Goal: Task Accomplishment & Management: Complete application form

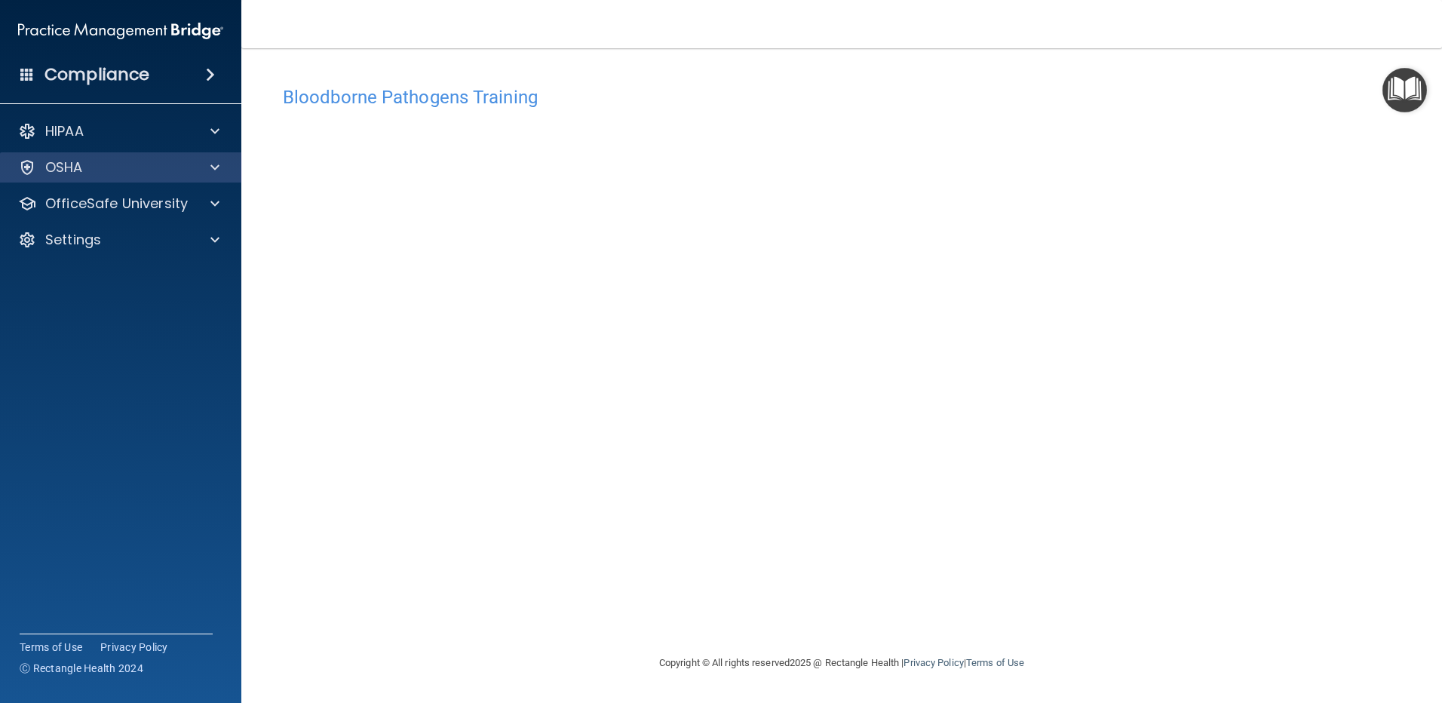
click at [217, 179] on div "OSHA" at bounding box center [121, 167] width 242 height 30
click at [207, 167] on div at bounding box center [213, 167] width 38 height 18
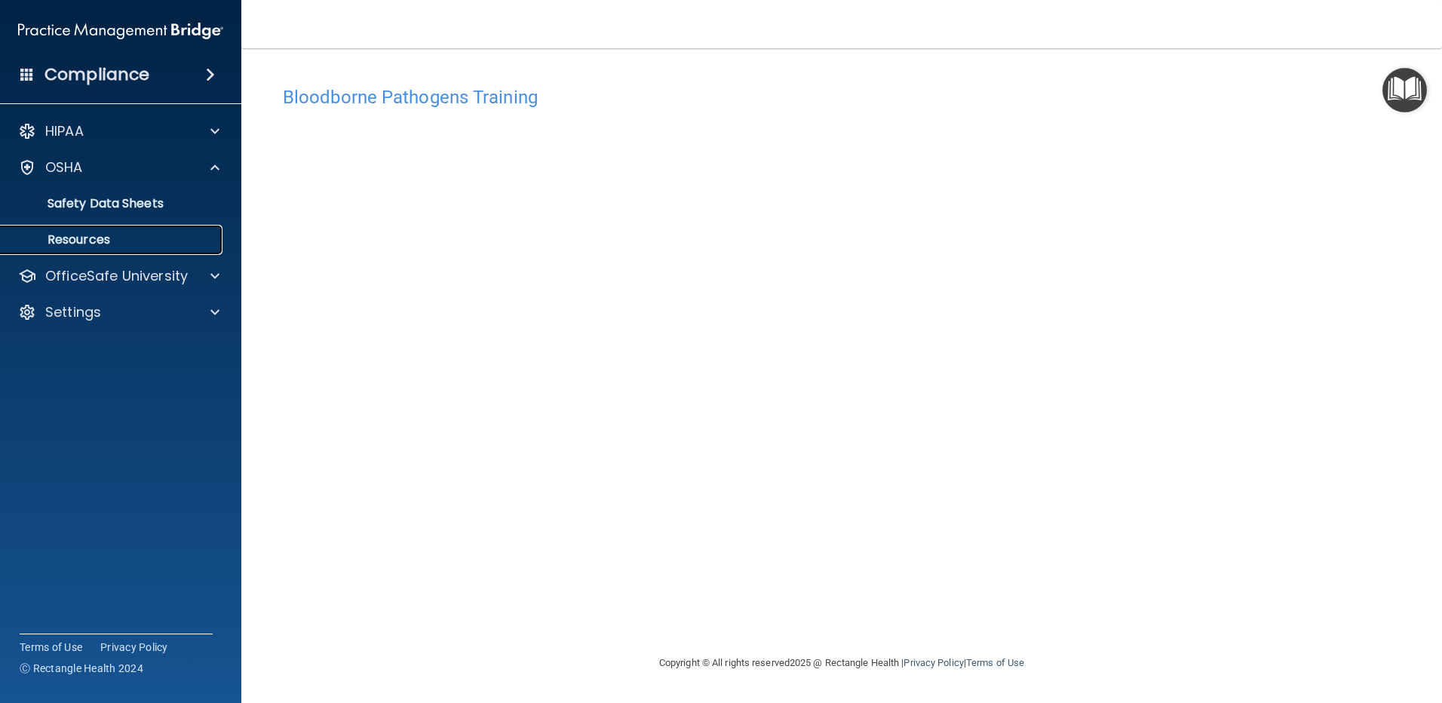
click at [179, 234] on p "Resources" at bounding box center [113, 239] width 206 height 15
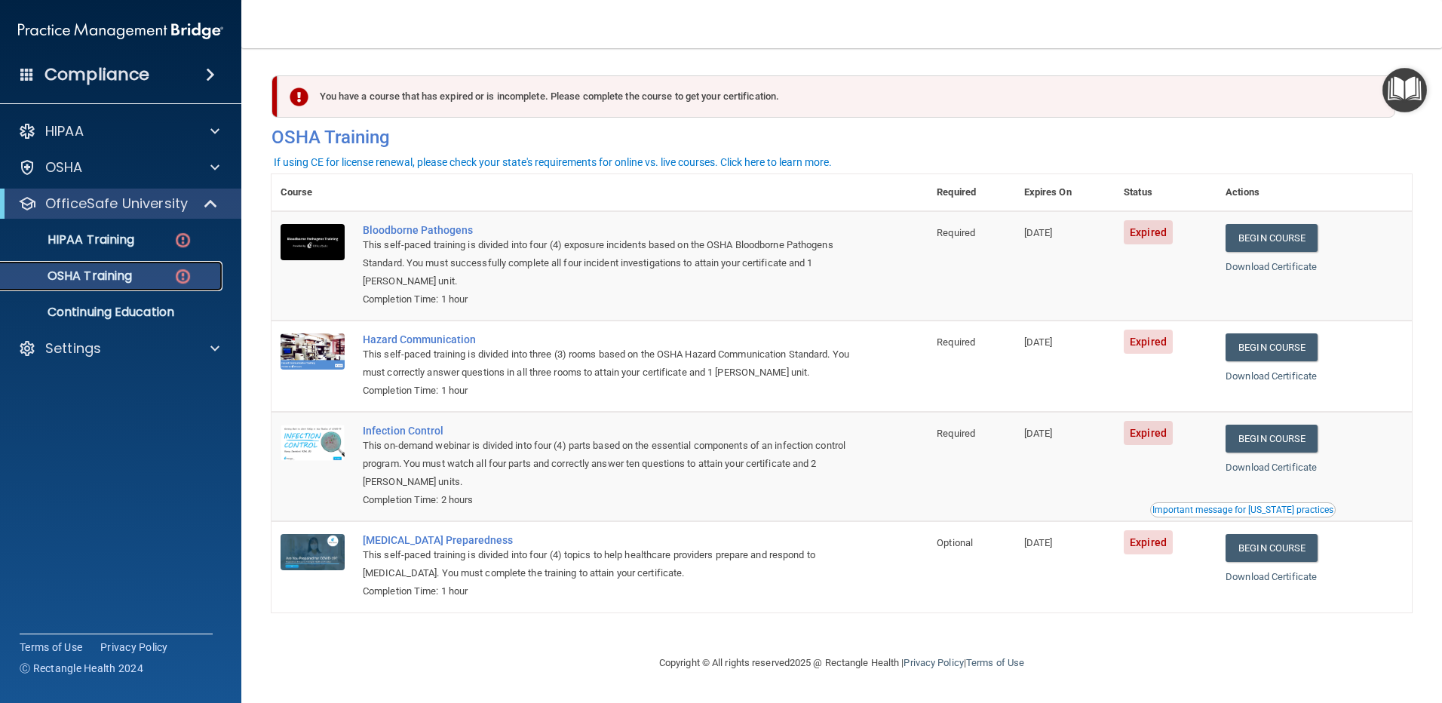
click at [64, 273] on p "OSHA Training" at bounding box center [71, 275] width 122 height 15
click at [95, 237] on p "HIPAA Training" at bounding box center [72, 239] width 124 height 15
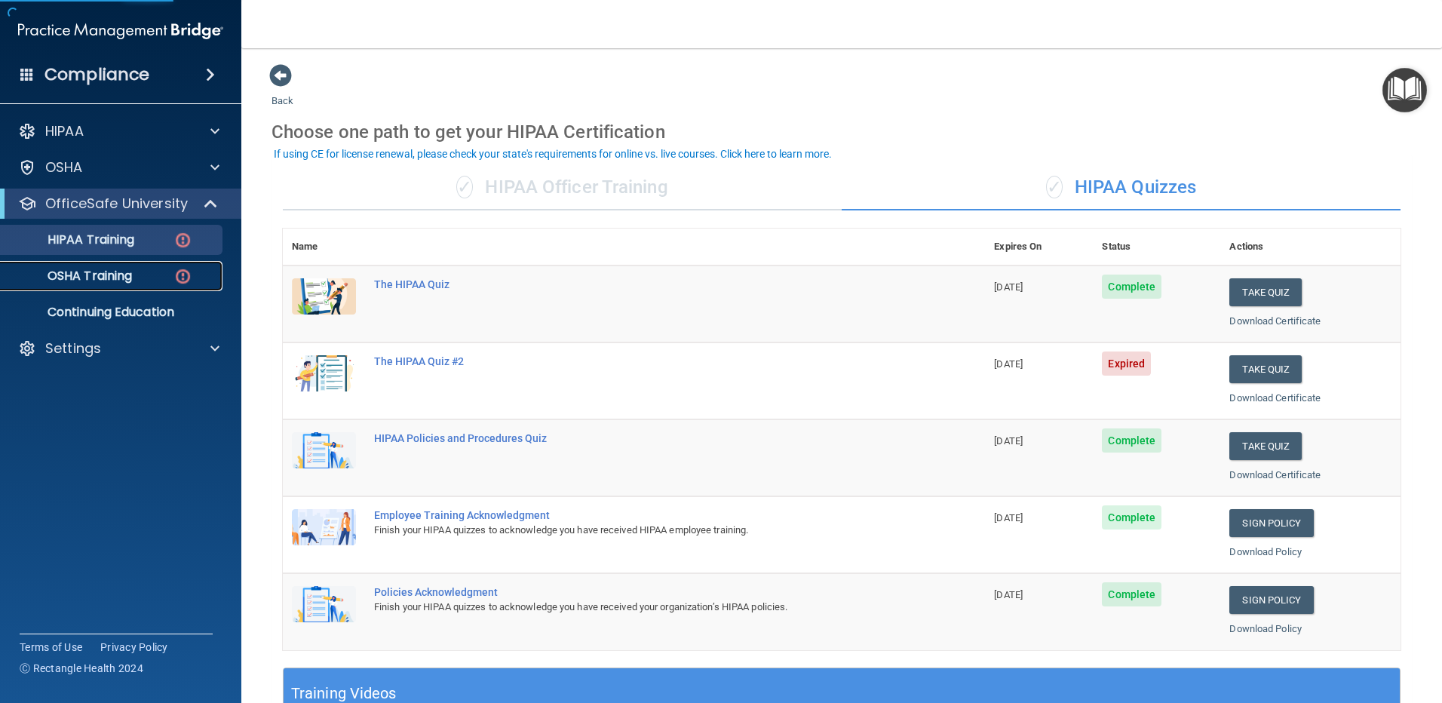
click at [97, 275] on p "OSHA Training" at bounding box center [71, 275] width 122 height 15
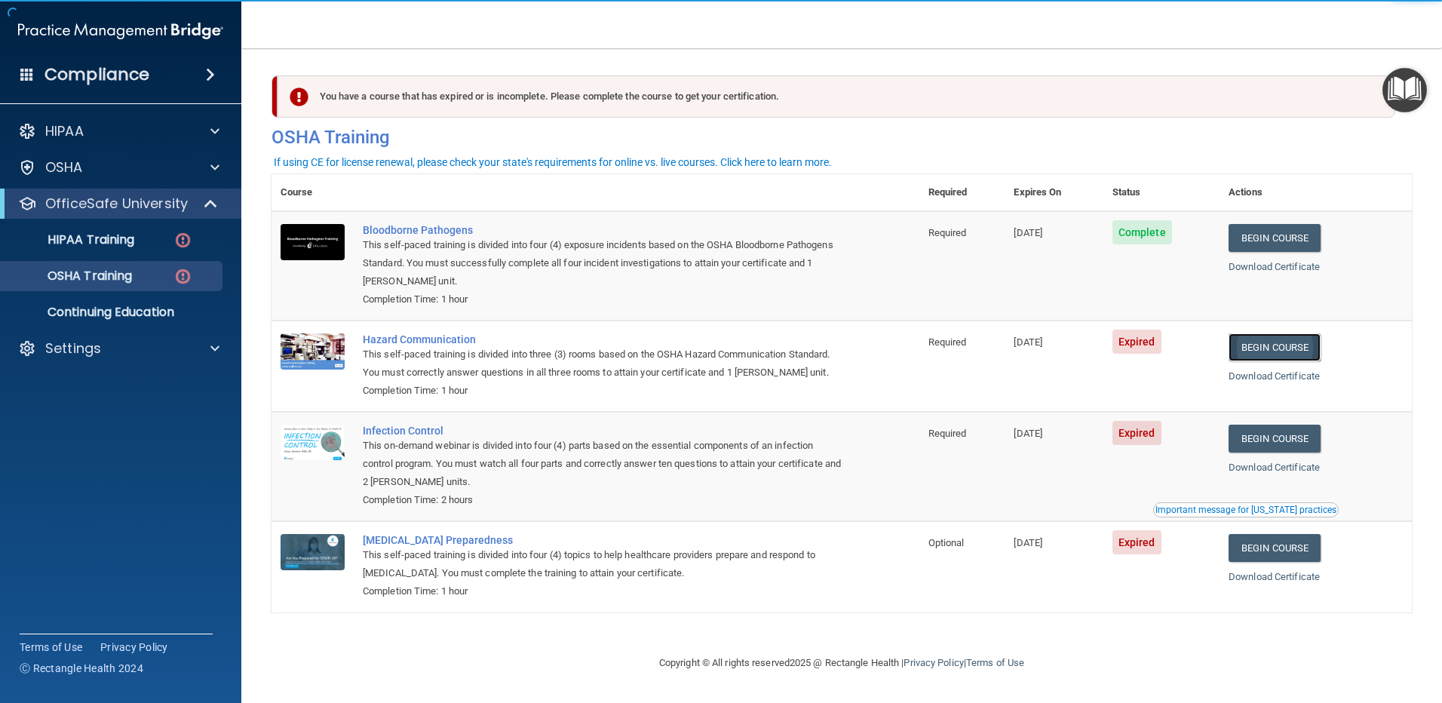
click at [1272, 346] on link "Begin Course" at bounding box center [1275, 347] width 92 height 28
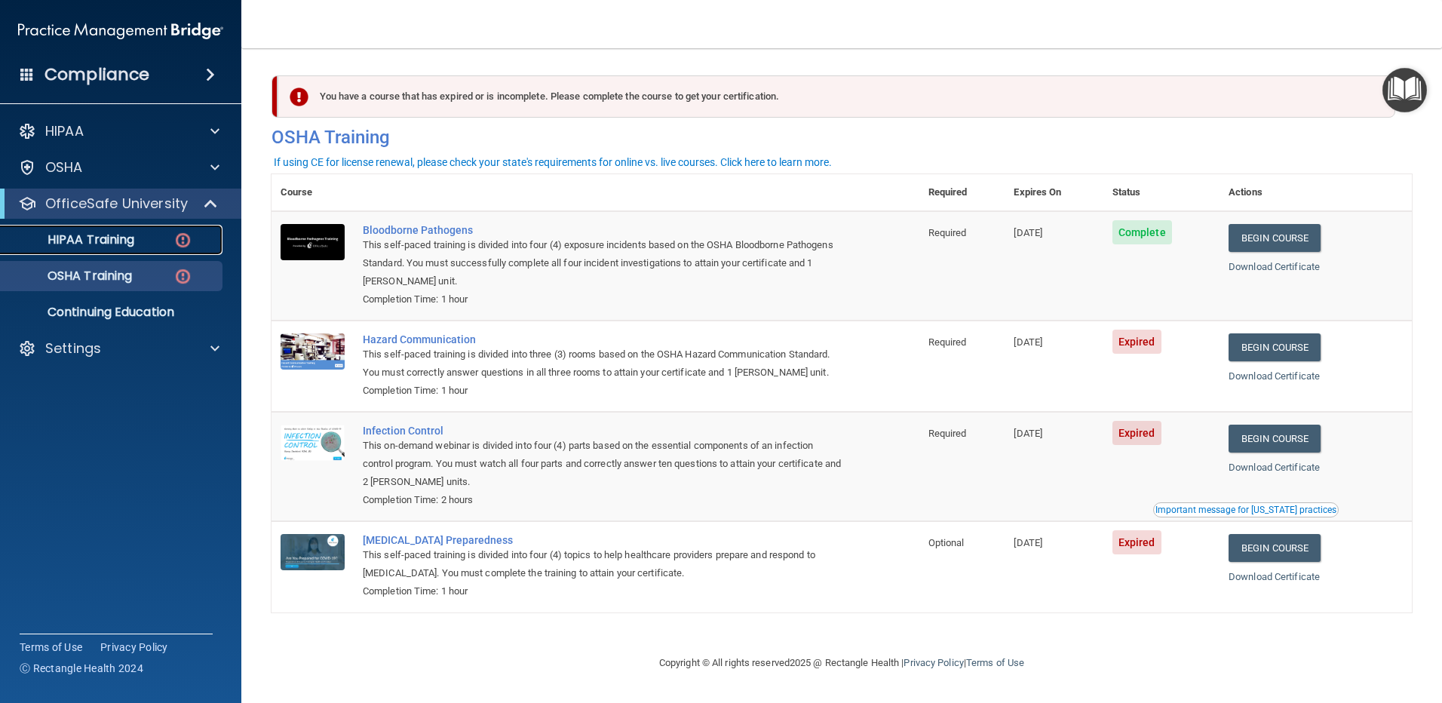
click at [146, 236] on div "HIPAA Training" at bounding box center [113, 239] width 206 height 15
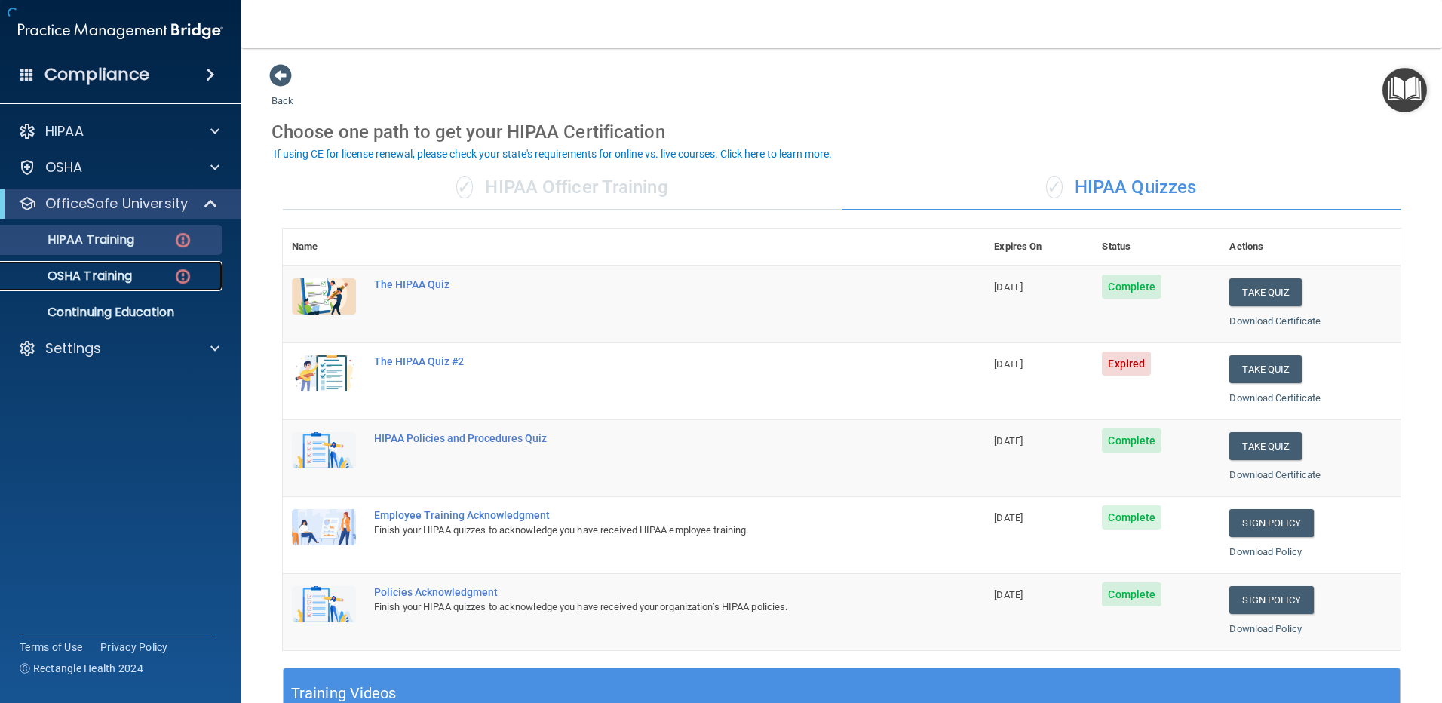
click at [131, 272] on p "OSHA Training" at bounding box center [71, 275] width 122 height 15
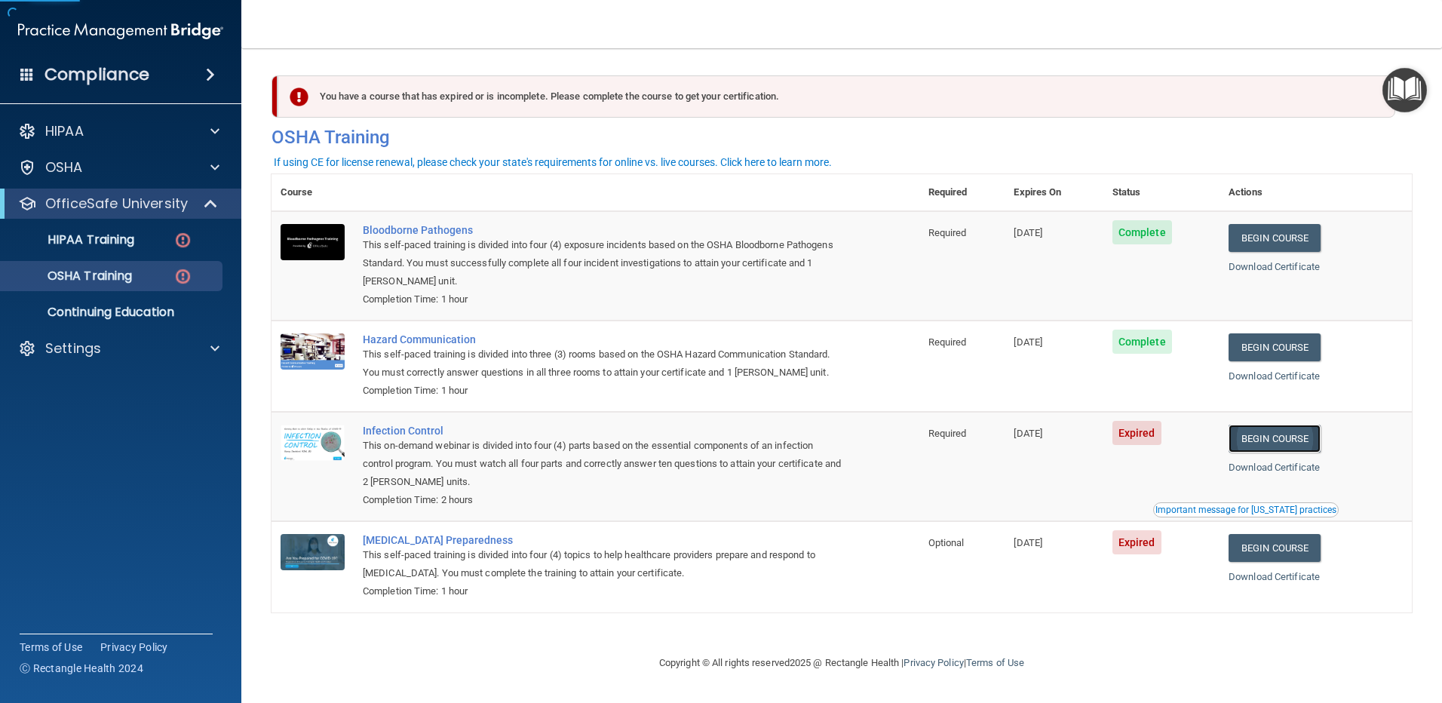
click at [1307, 437] on link "Begin Course" at bounding box center [1275, 439] width 92 height 28
click at [129, 245] on p "HIPAA Training" at bounding box center [72, 239] width 124 height 15
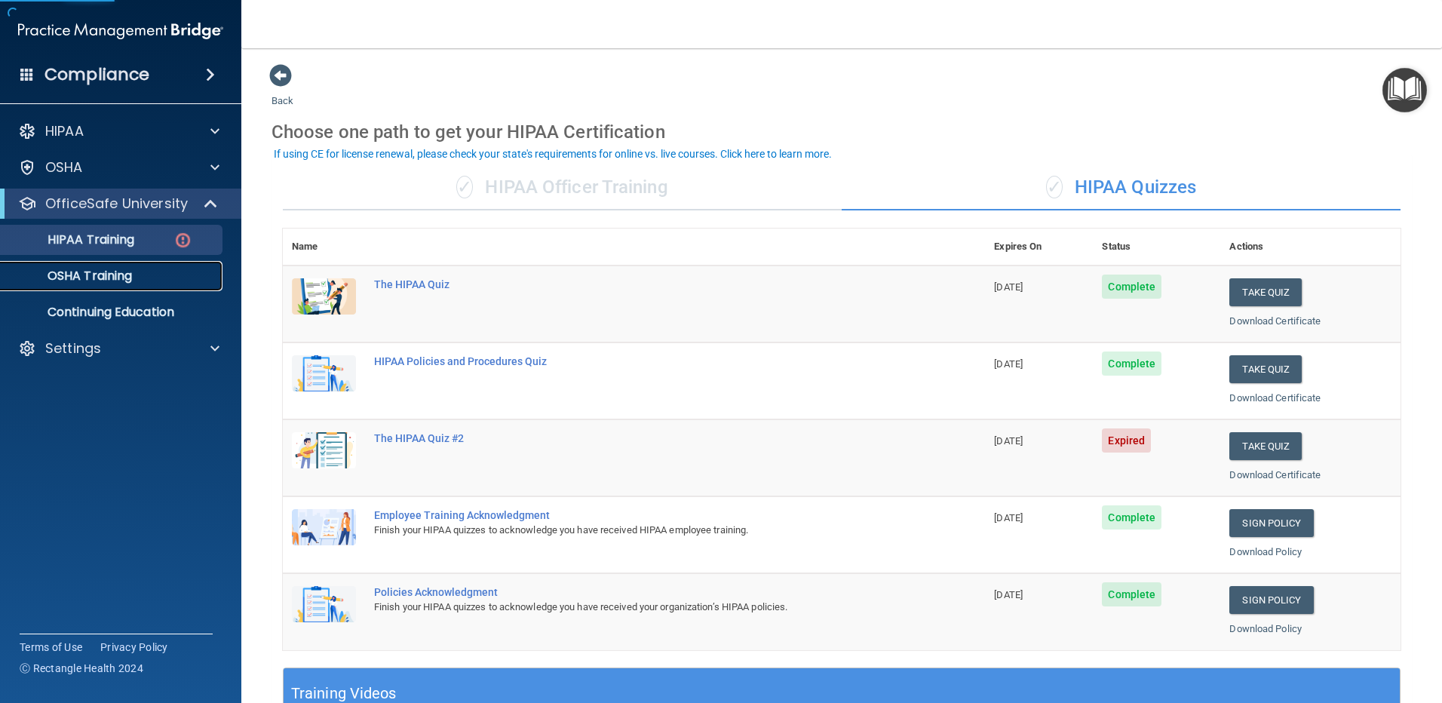
click at [112, 281] on p "OSHA Training" at bounding box center [71, 275] width 122 height 15
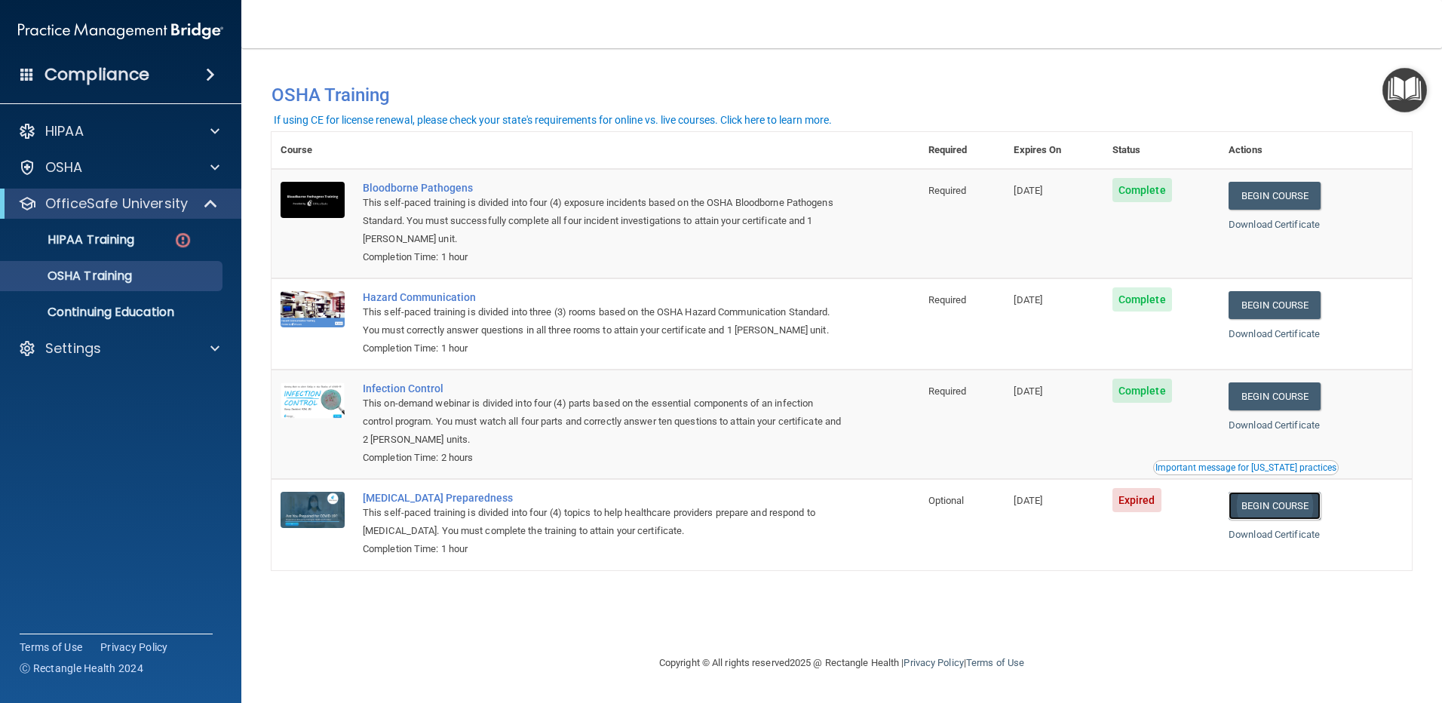
click at [1300, 511] on link "Begin Course" at bounding box center [1275, 506] width 92 height 28
click at [130, 247] on p "HIPAA Training" at bounding box center [72, 239] width 124 height 15
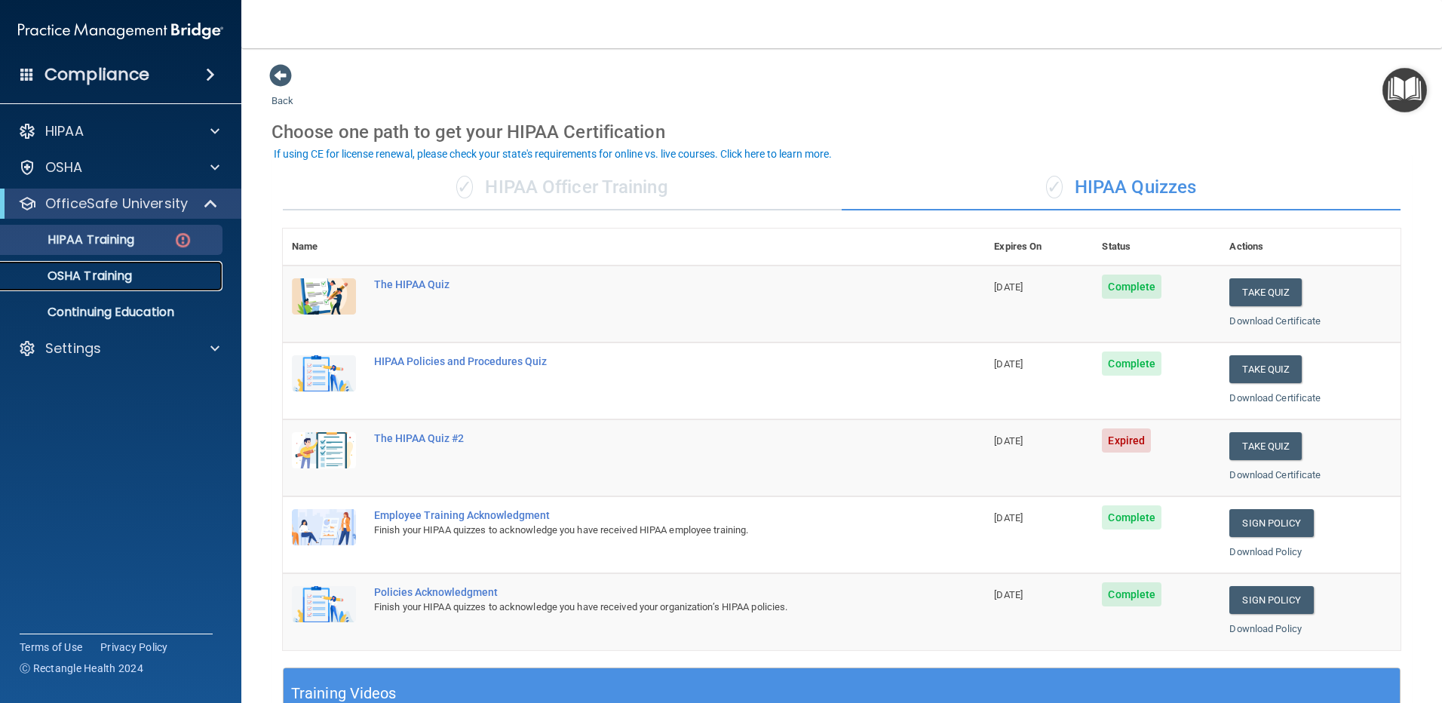
click at [140, 288] on link "OSHA Training" at bounding box center [104, 276] width 238 height 30
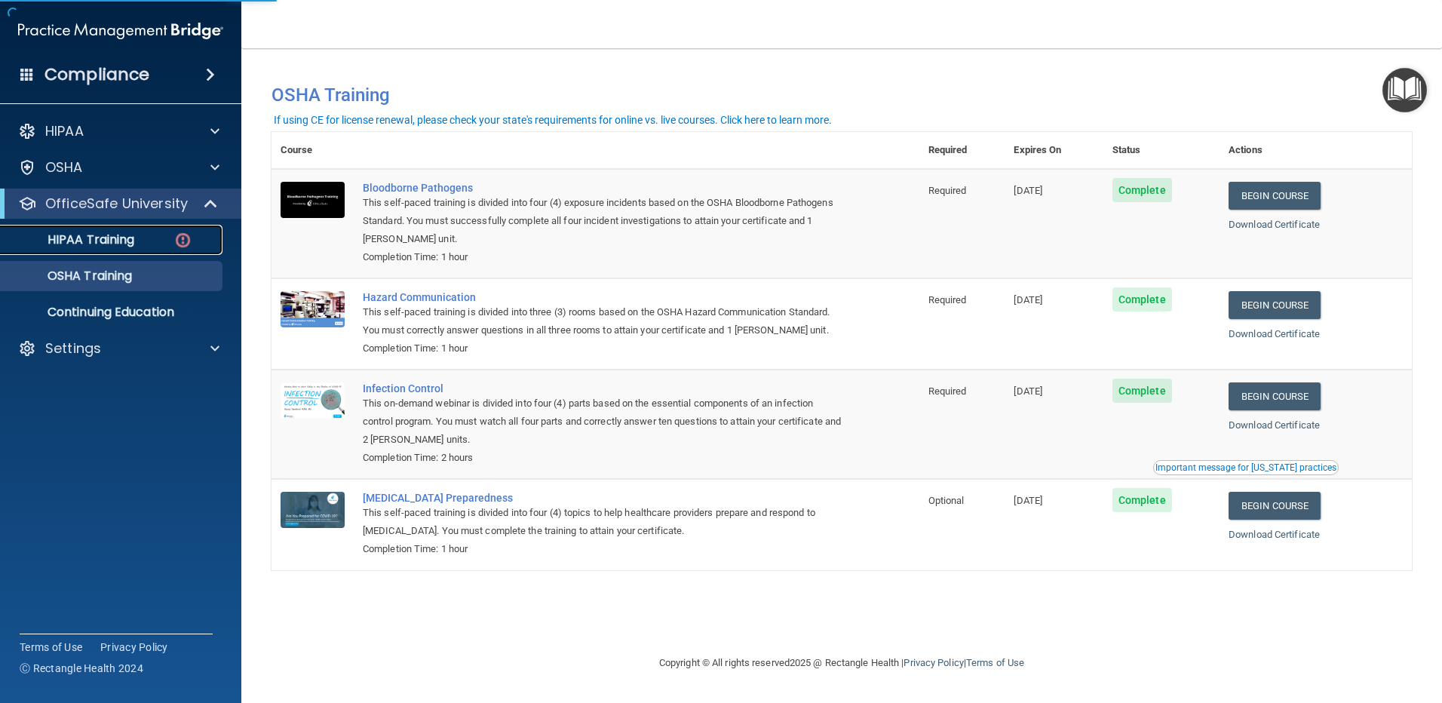
click at [118, 244] on p "HIPAA Training" at bounding box center [72, 239] width 124 height 15
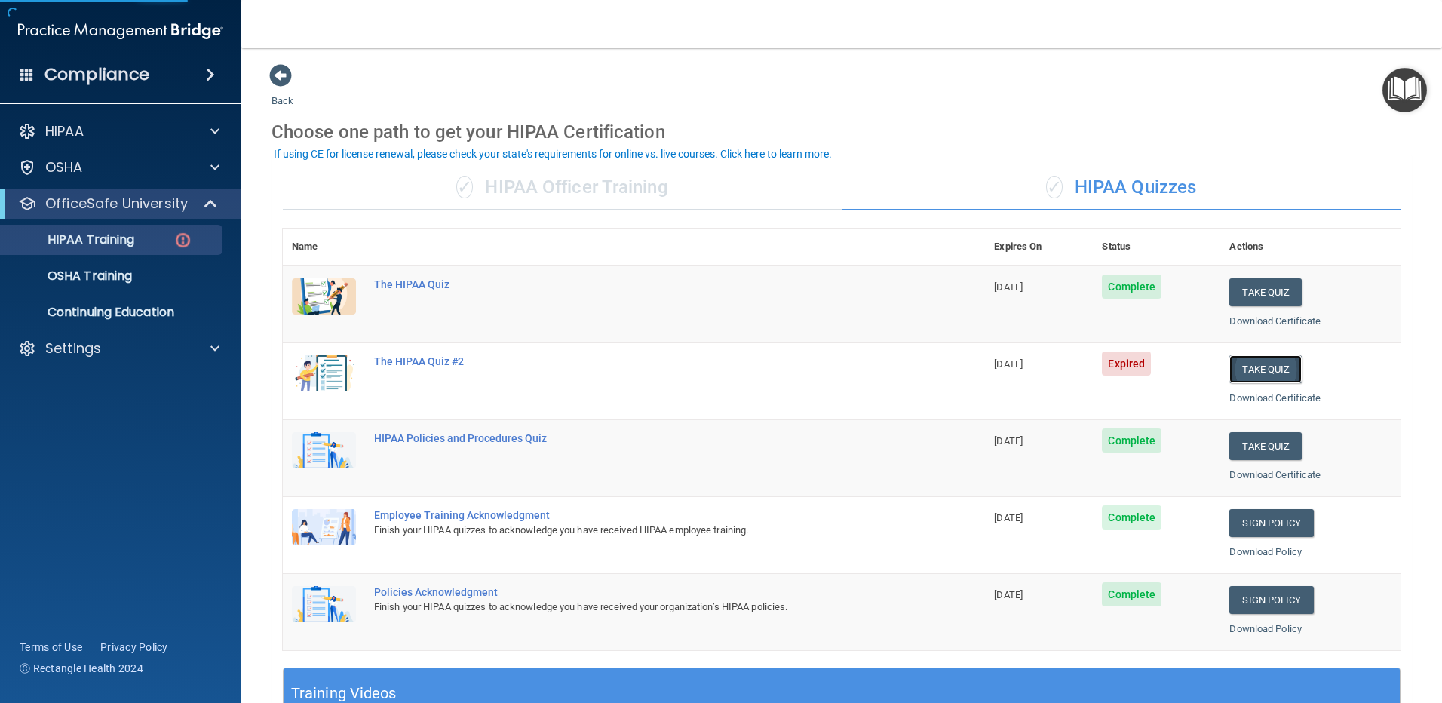
click at [1255, 367] on button "Take Quiz" at bounding box center [1265, 369] width 72 height 28
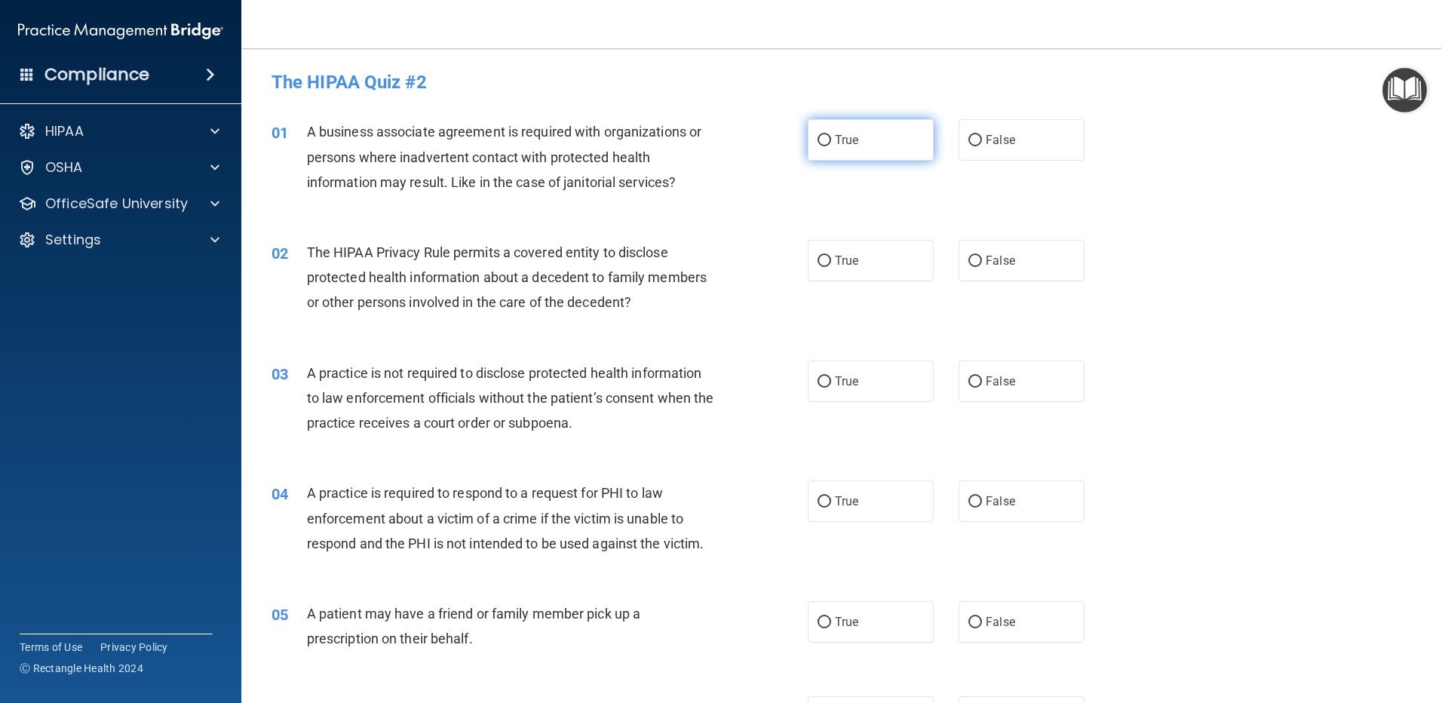
click at [820, 140] on input "True" at bounding box center [825, 140] width 14 height 11
radio input "true"
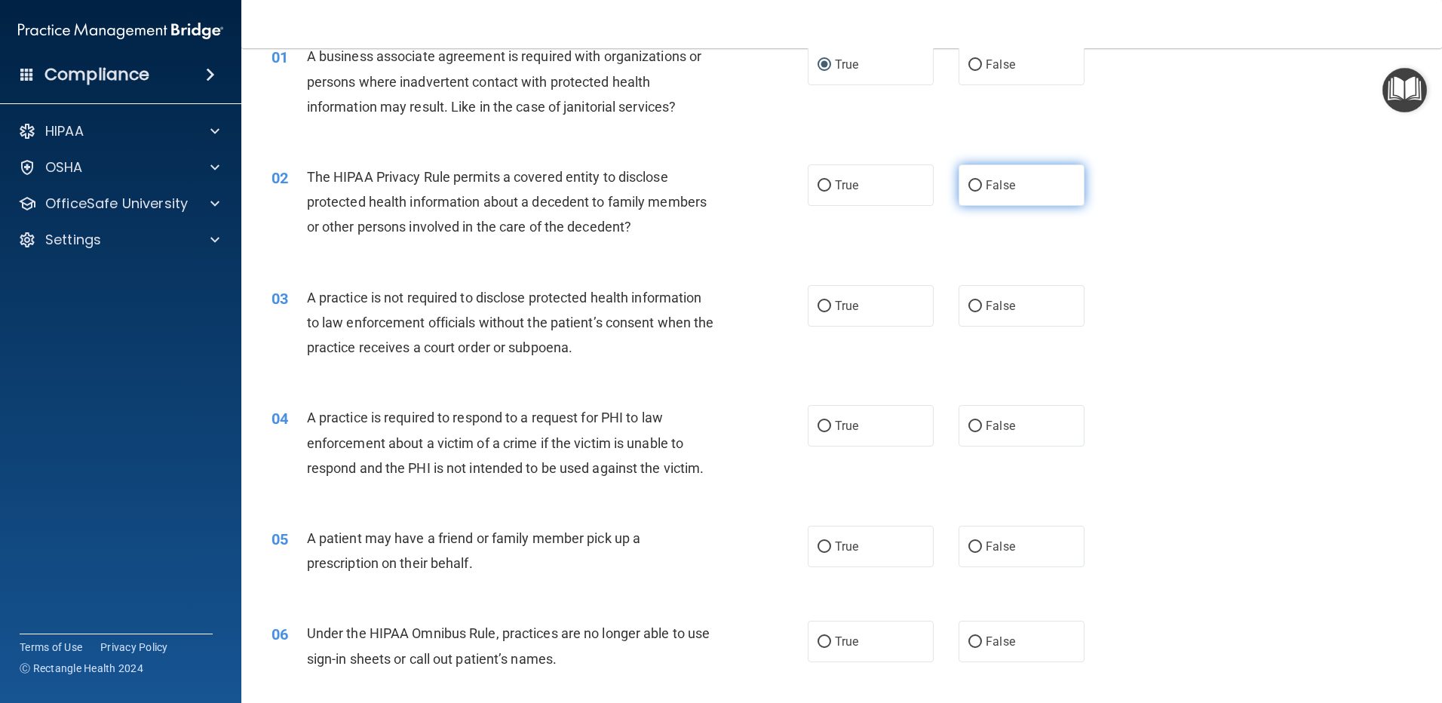
click at [968, 181] on input "False" at bounding box center [975, 185] width 14 height 11
radio input "true"
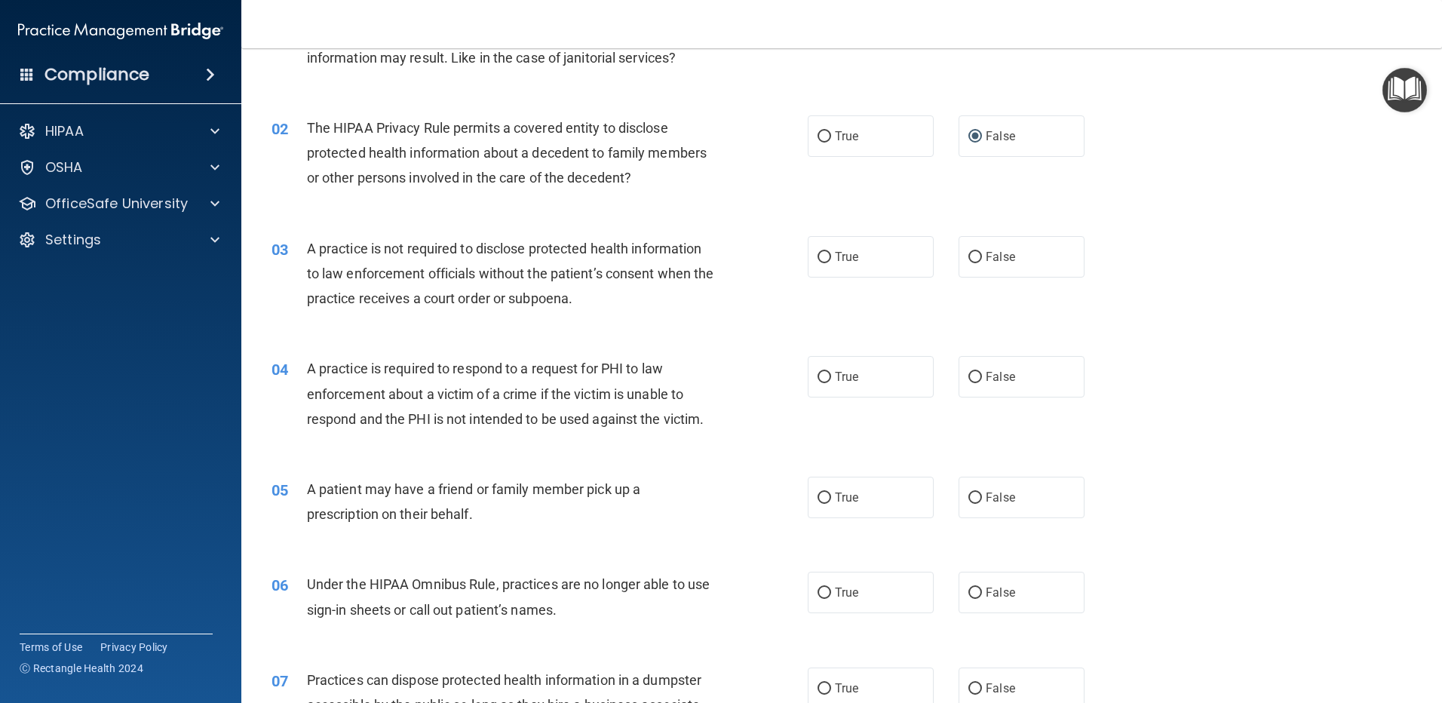
scroll to position [151, 0]
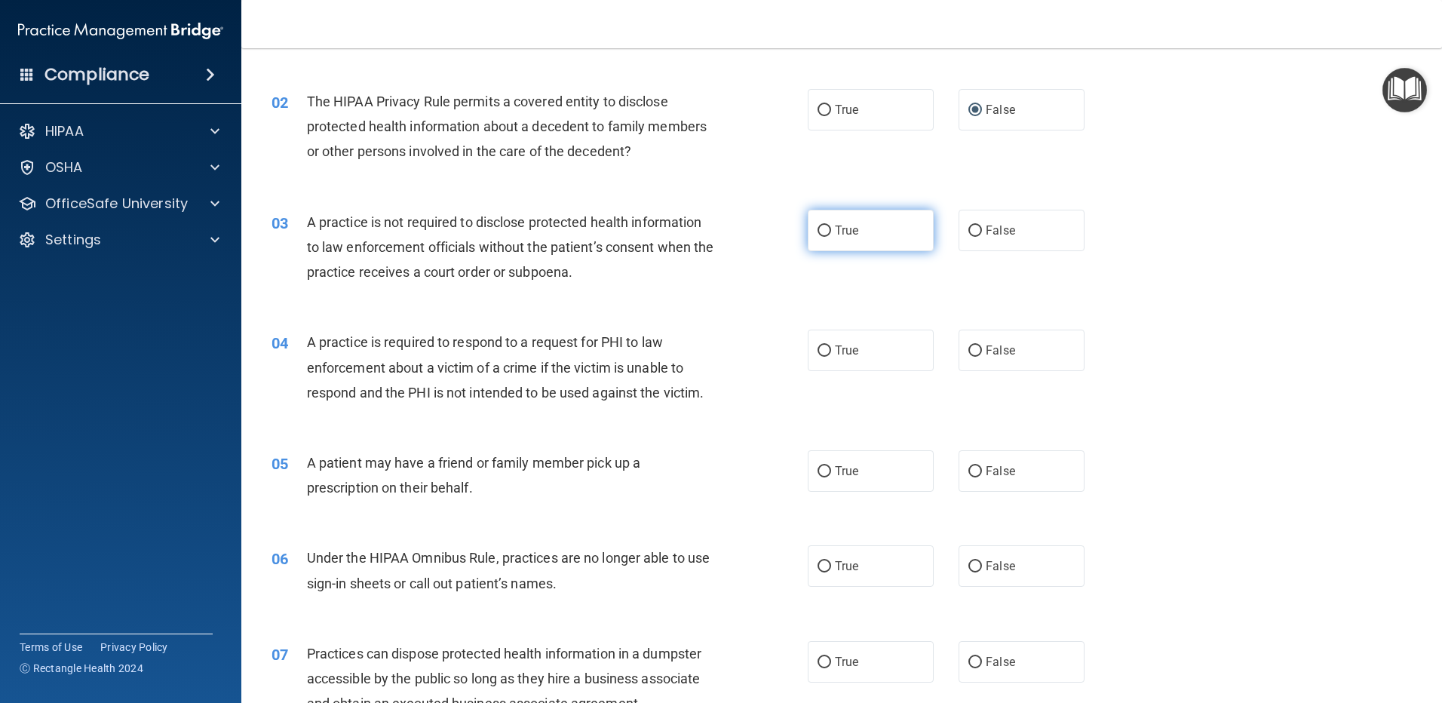
click at [819, 227] on input "True" at bounding box center [825, 231] width 14 height 11
radio input "true"
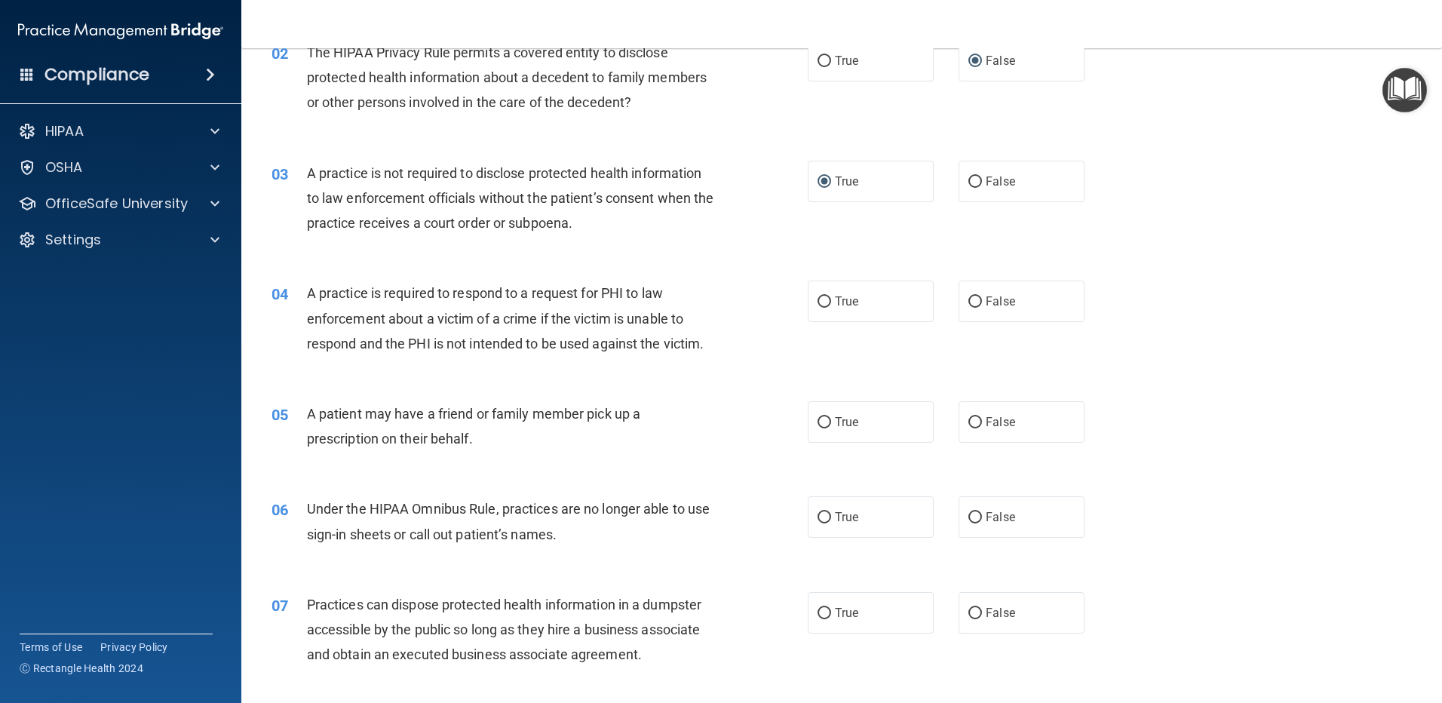
scroll to position [226, 0]
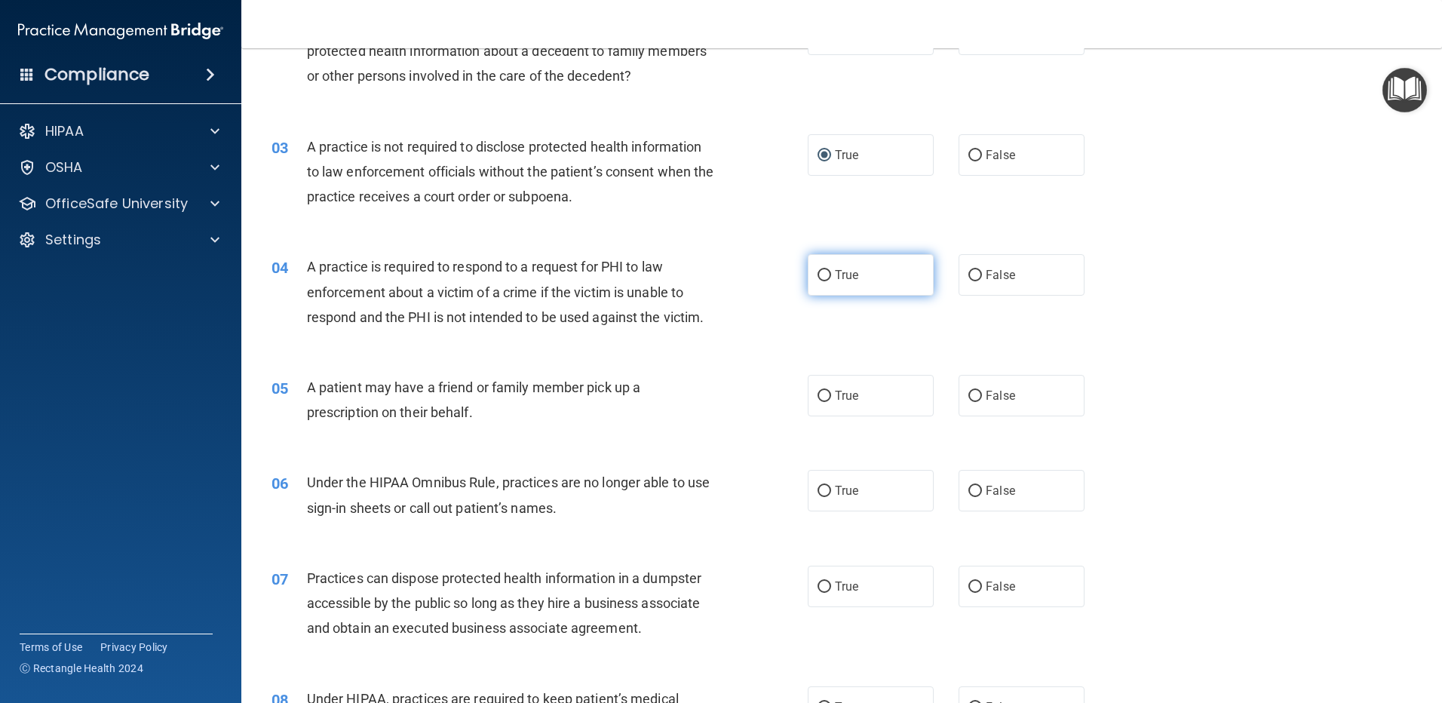
click at [820, 272] on input "True" at bounding box center [825, 275] width 14 height 11
radio input "true"
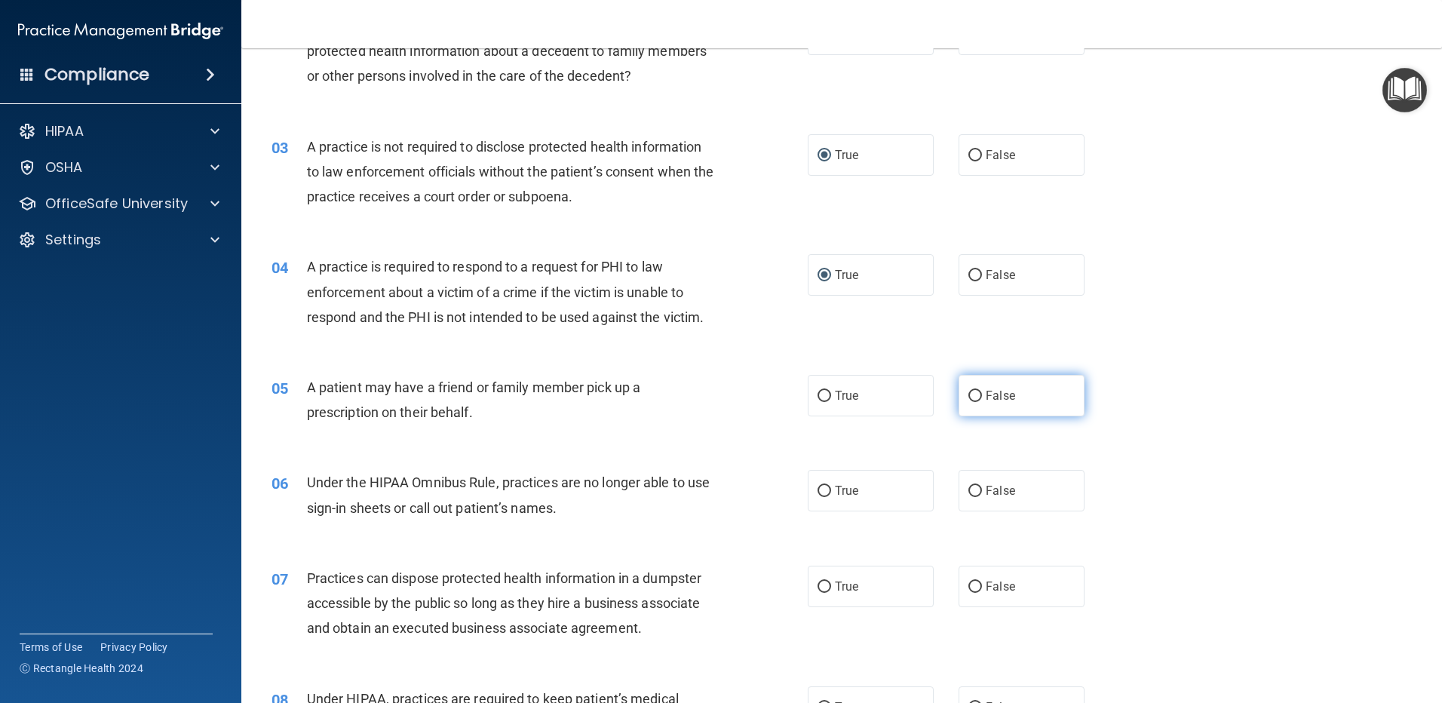
click at [968, 399] on input "False" at bounding box center [975, 396] width 14 height 11
radio input "true"
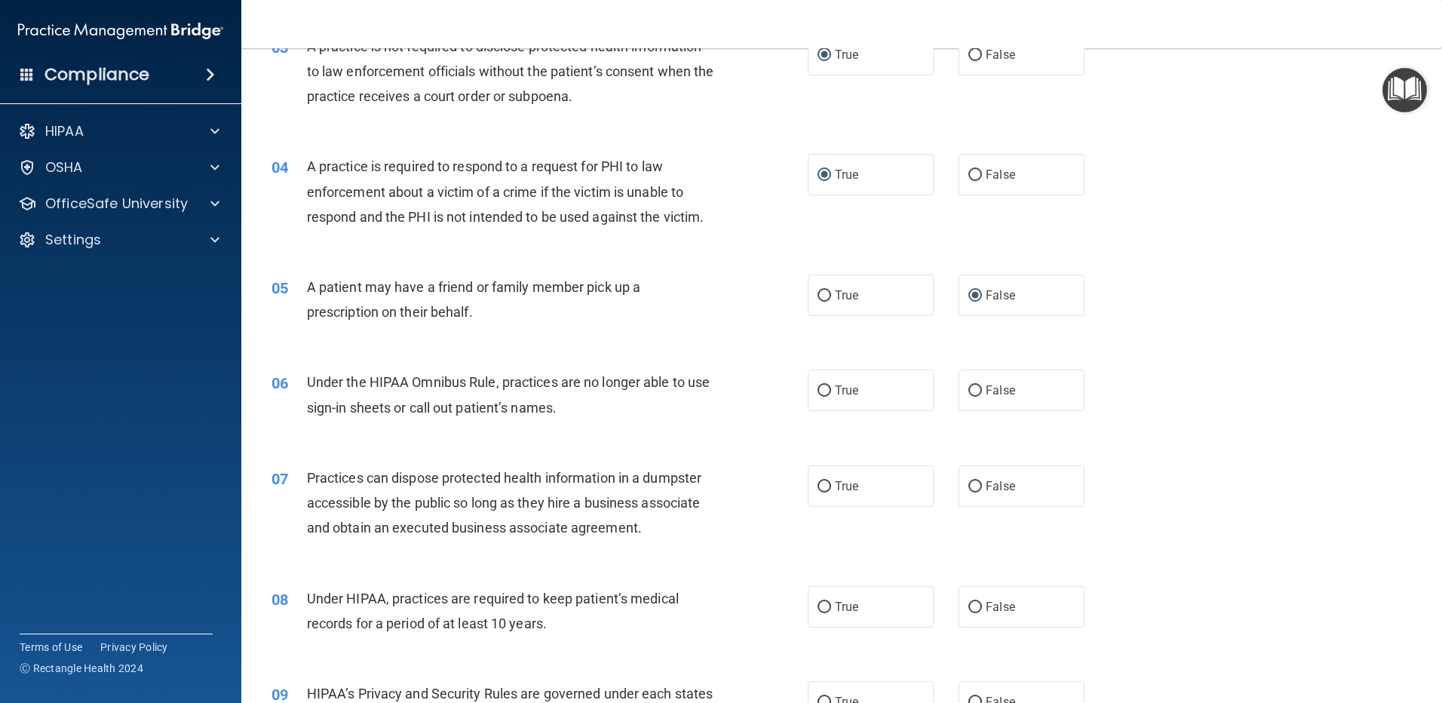
scroll to position [394, 0]
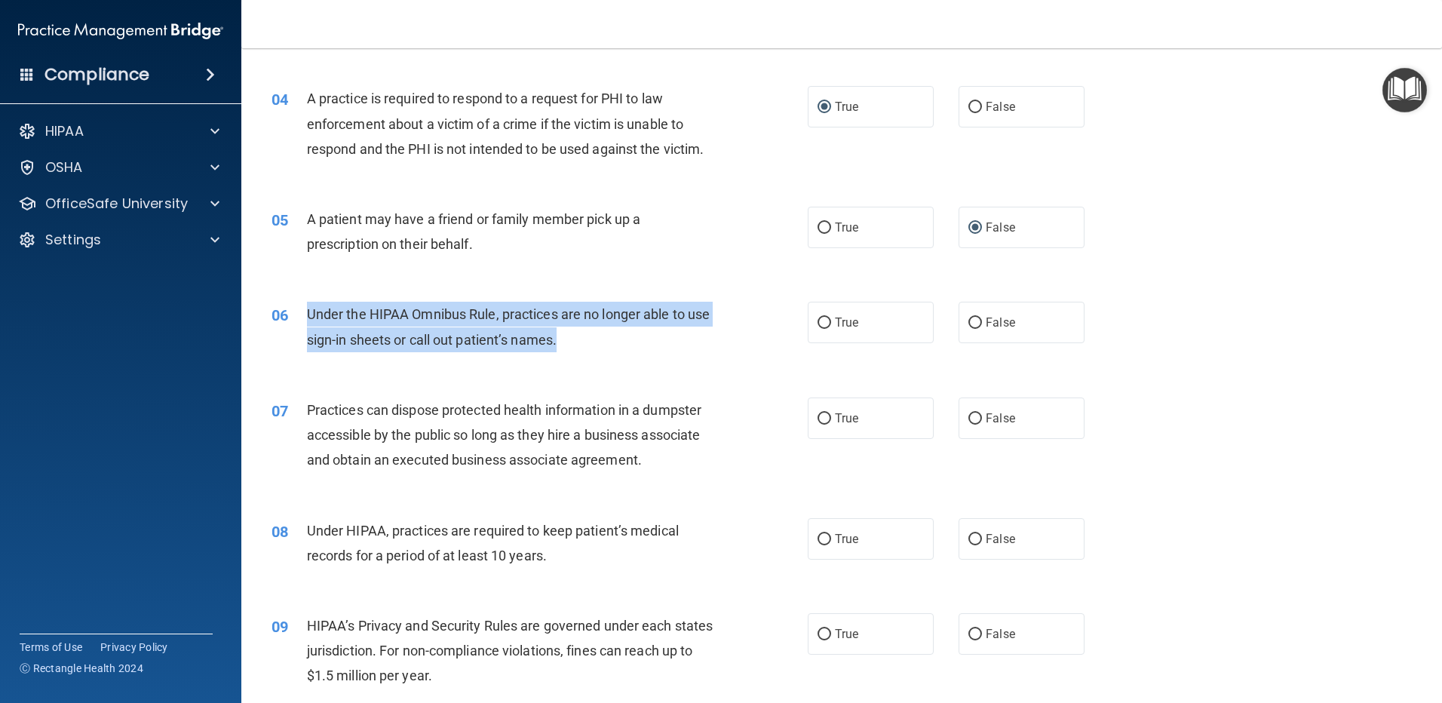
drag, startPoint x: 612, startPoint y: 345, endPoint x: 307, endPoint y: 331, distance: 305.0
click at [307, 331] on div "Under the HIPAA Omnibus Rule, practices are no longer able to use sign-in sheet…" at bounding box center [516, 327] width 419 height 50
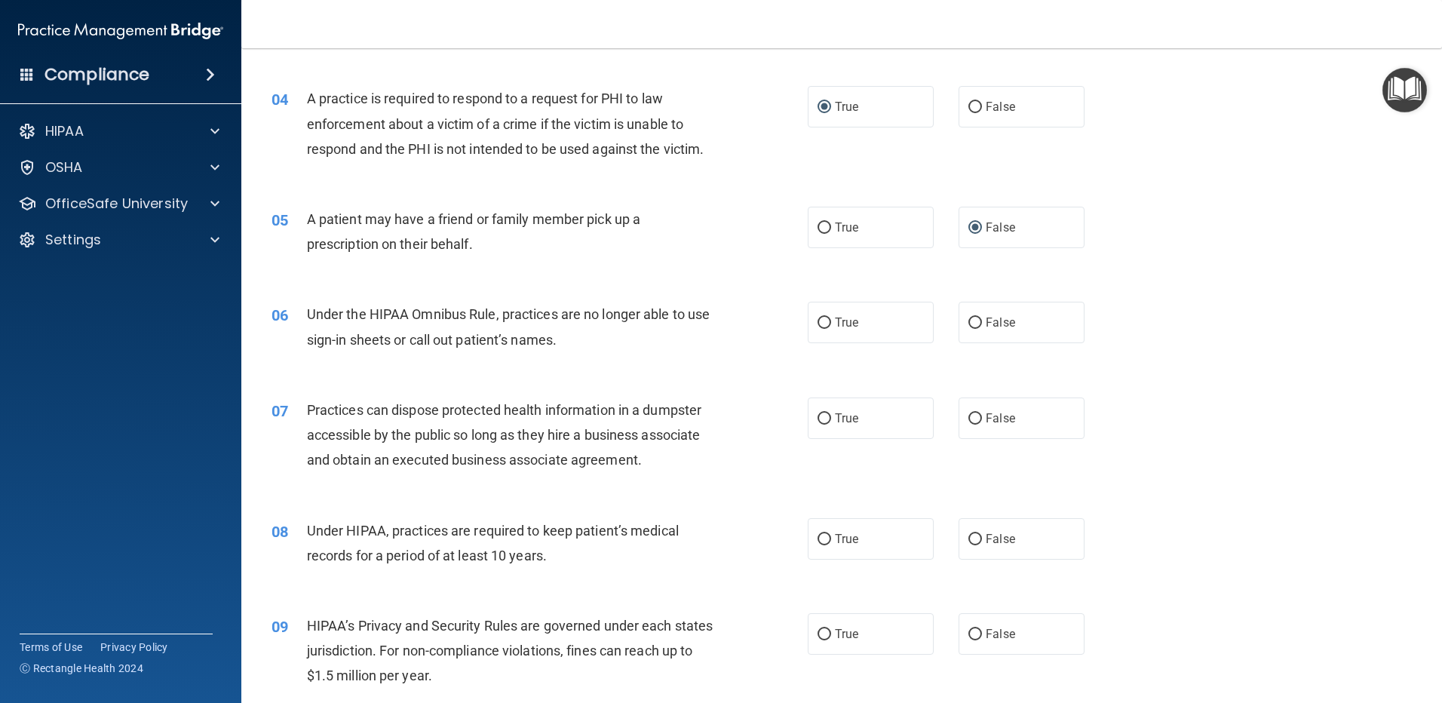
click at [625, 377] on div "06 Under the HIPAA Omnibus Rule, practices are no longer able to use sign-in sh…" at bounding box center [841, 330] width 1163 height 95
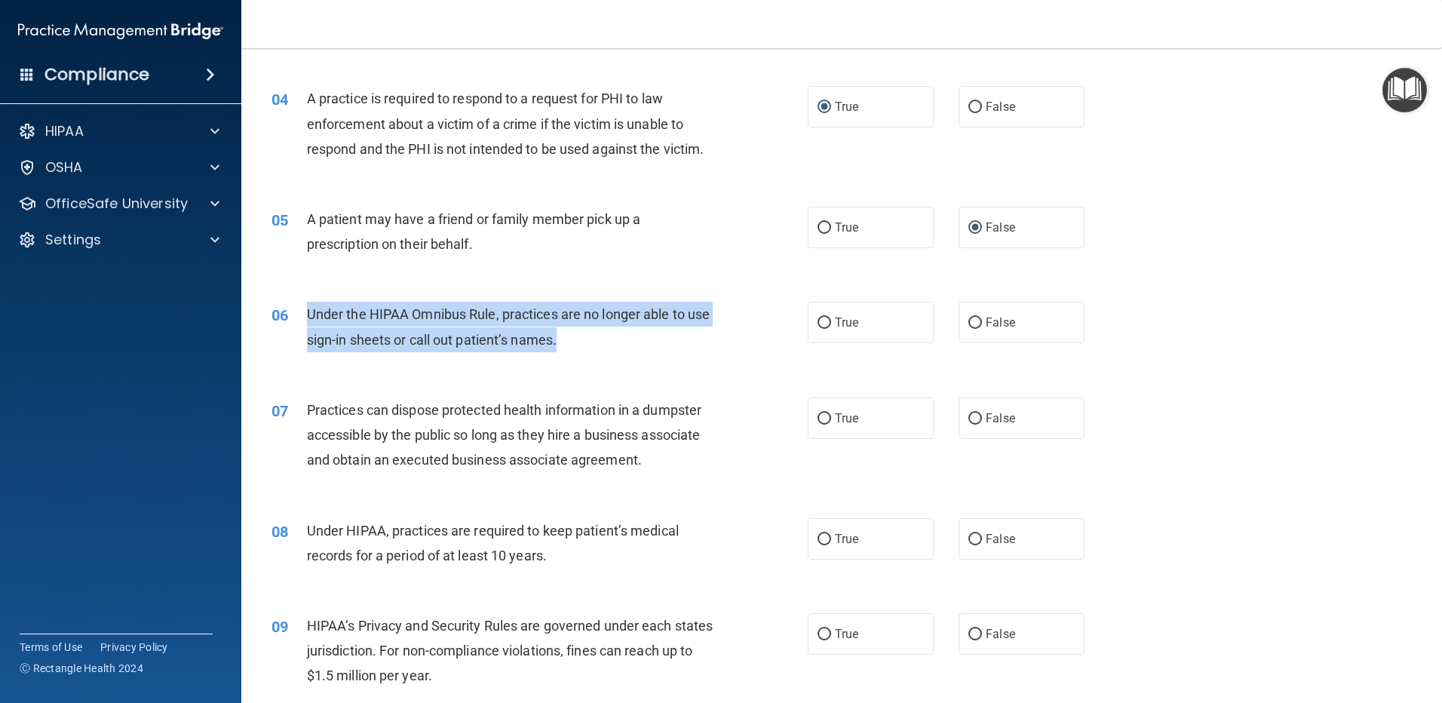
drag, startPoint x: 610, startPoint y: 356, endPoint x: 306, endPoint y: 305, distance: 308.2
click at [306, 305] on div "06 Under the HIPAA Omnibus Rule, practices are no longer able to use sign-in sh…" at bounding box center [539, 330] width 581 height 57
click at [968, 327] on input "False" at bounding box center [975, 323] width 14 height 11
radio input "true"
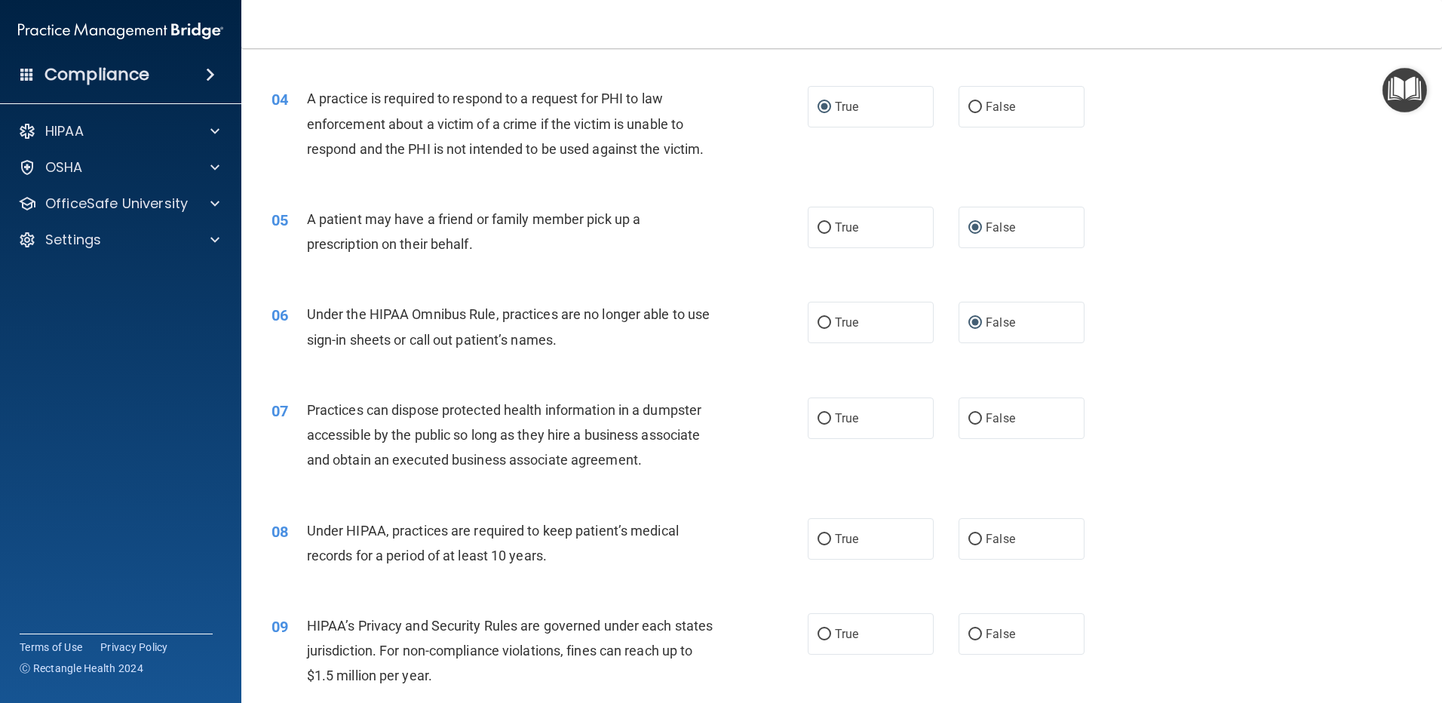
click at [870, 372] on div "06 Under the HIPAA Omnibus Rule, practices are no longer able to use sign-in sh…" at bounding box center [841, 330] width 1163 height 95
click at [968, 416] on input "False" at bounding box center [975, 418] width 14 height 11
radio input "true"
click at [821, 540] on input "True" at bounding box center [825, 539] width 14 height 11
radio input "true"
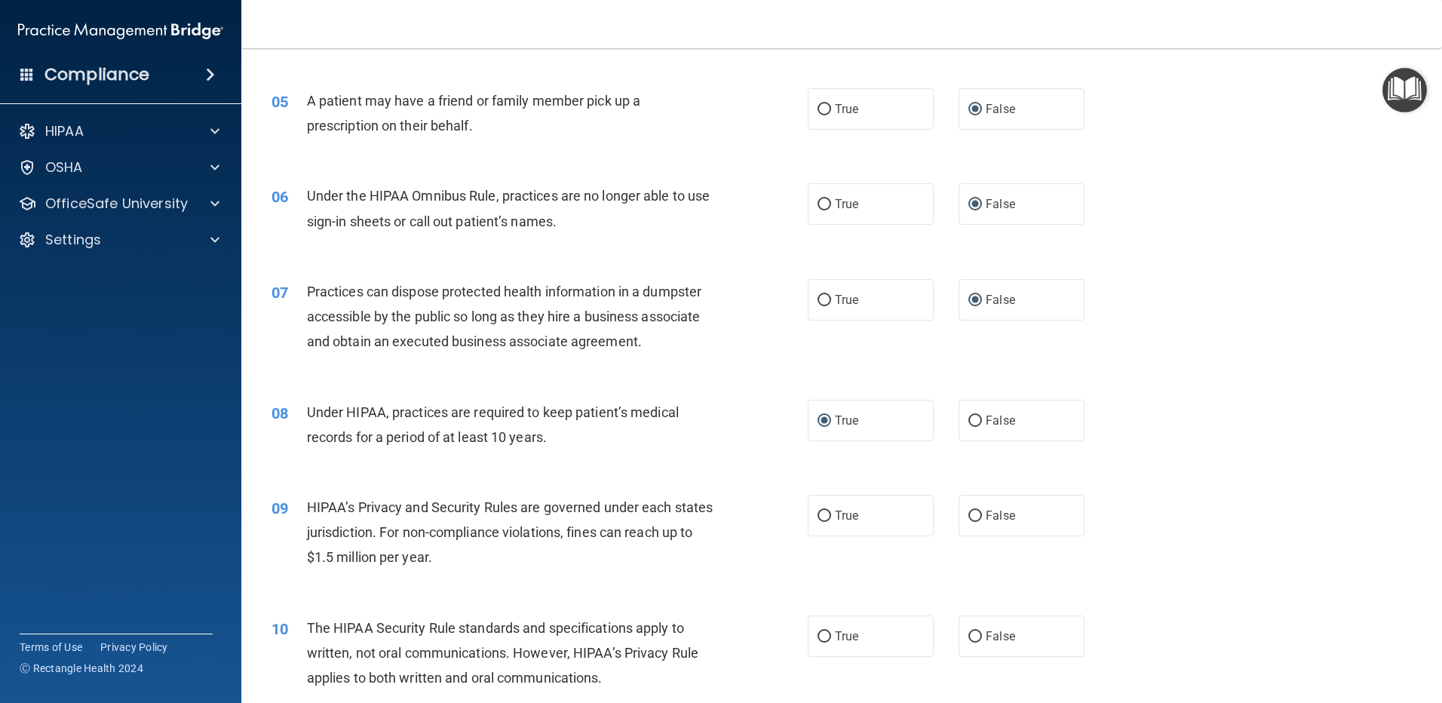
scroll to position [545, 0]
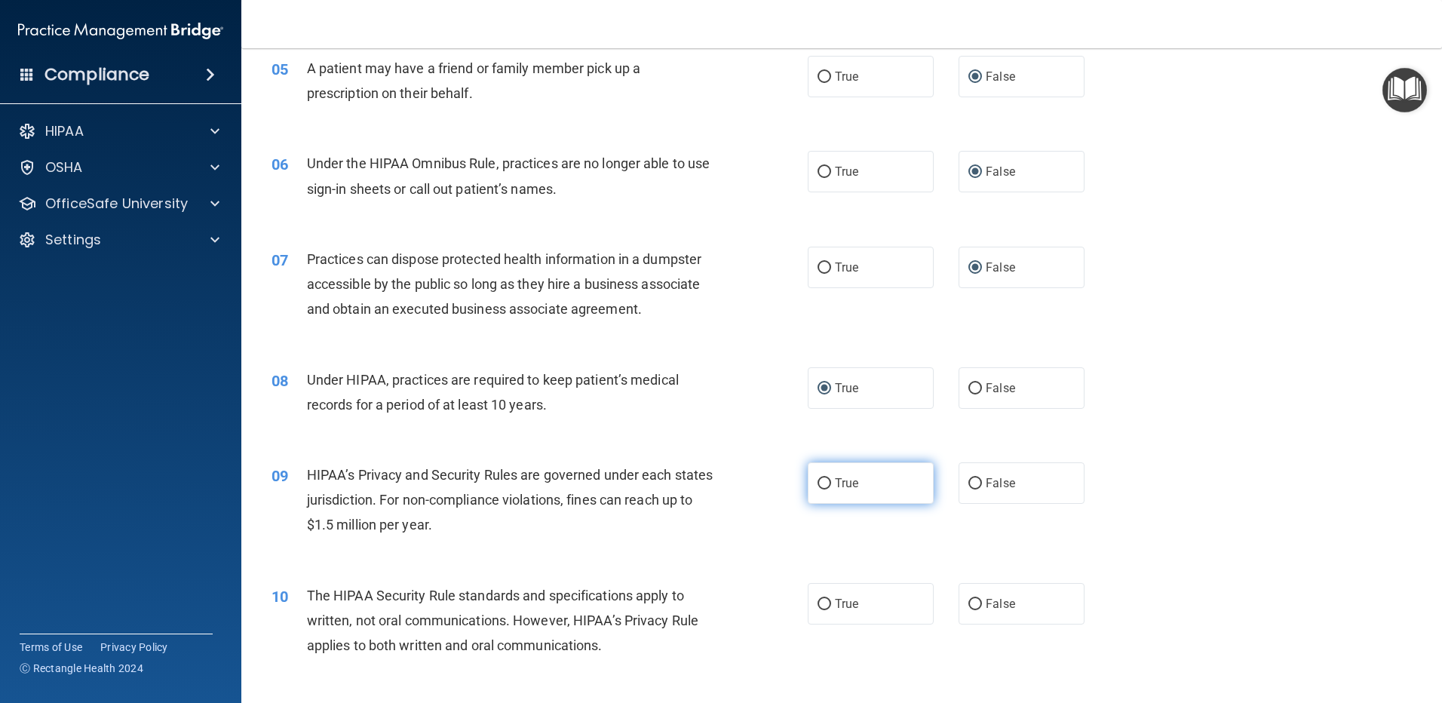
click at [839, 480] on span "True" at bounding box center [846, 483] width 23 height 14
click at [831, 480] on input "True" at bounding box center [825, 483] width 14 height 11
radio input "true"
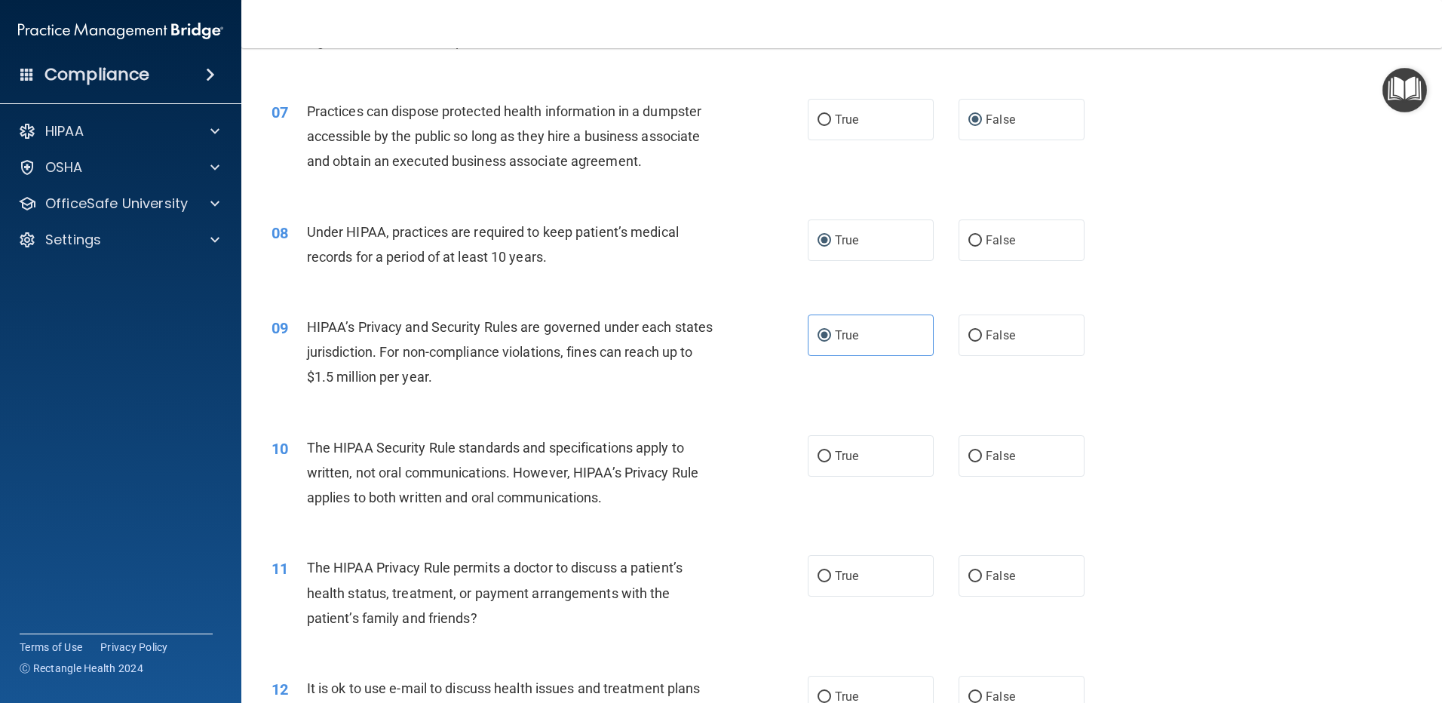
scroll to position [696, 0]
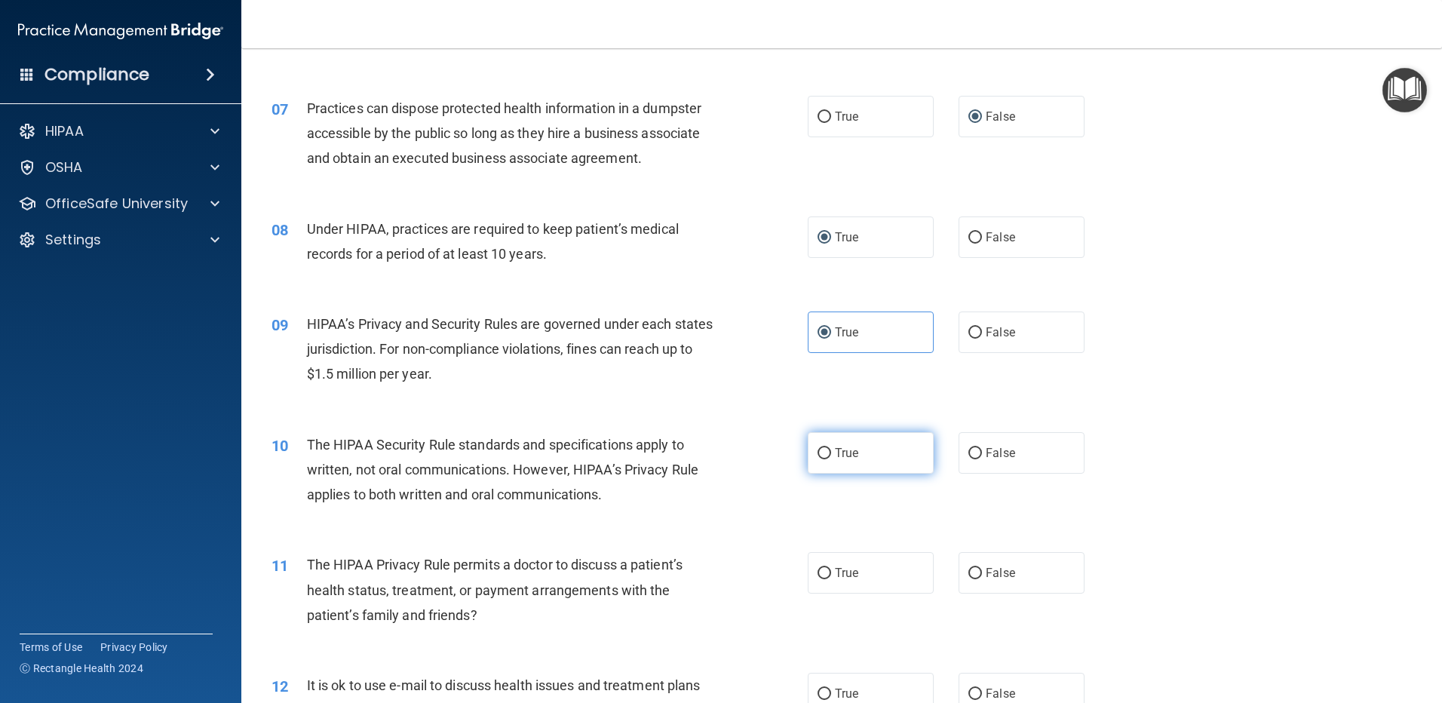
click at [815, 445] on label "True" at bounding box center [871, 452] width 126 height 41
click at [818, 448] on input "True" at bounding box center [825, 453] width 14 height 11
radio input "true"
click at [963, 566] on label "False" at bounding box center [1022, 572] width 126 height 41
click at [968, 568] on input "False" at bounding box center [975, 573] width 14 height 11
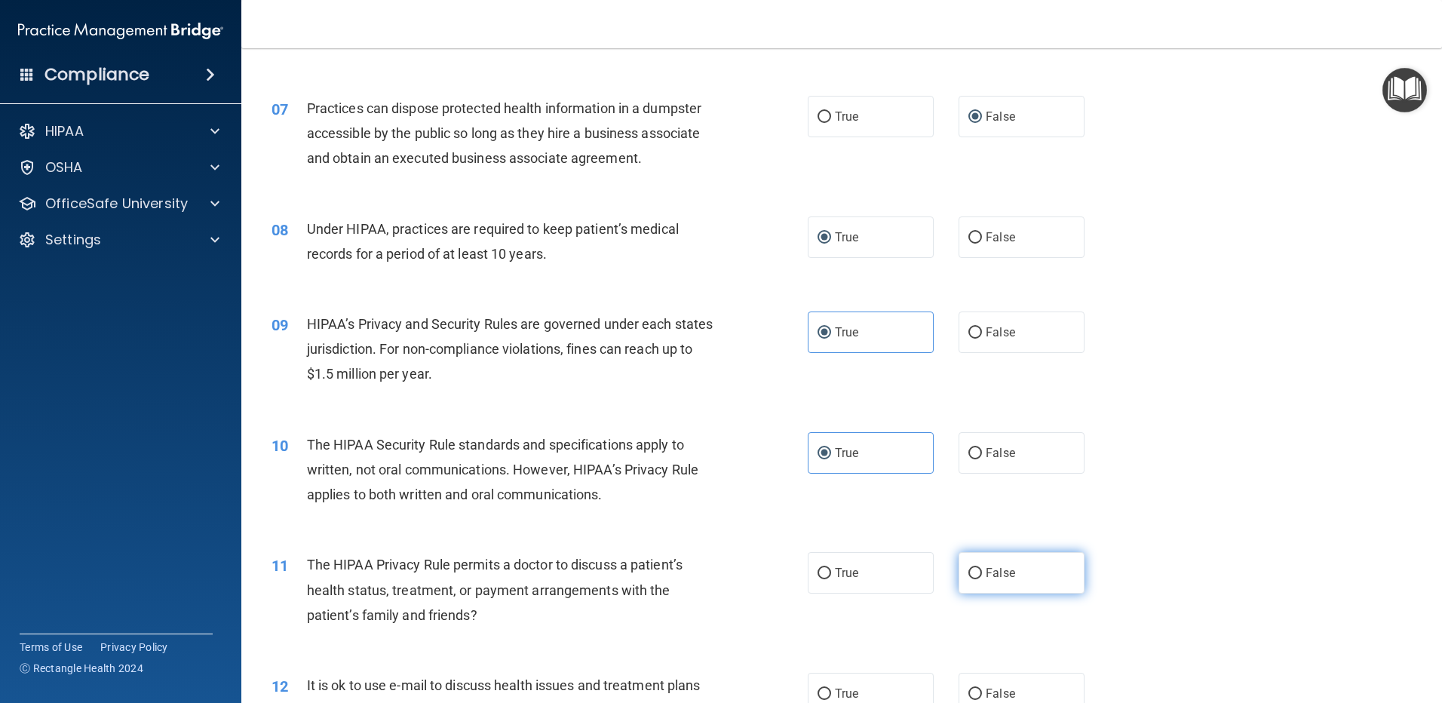
radio input "true"
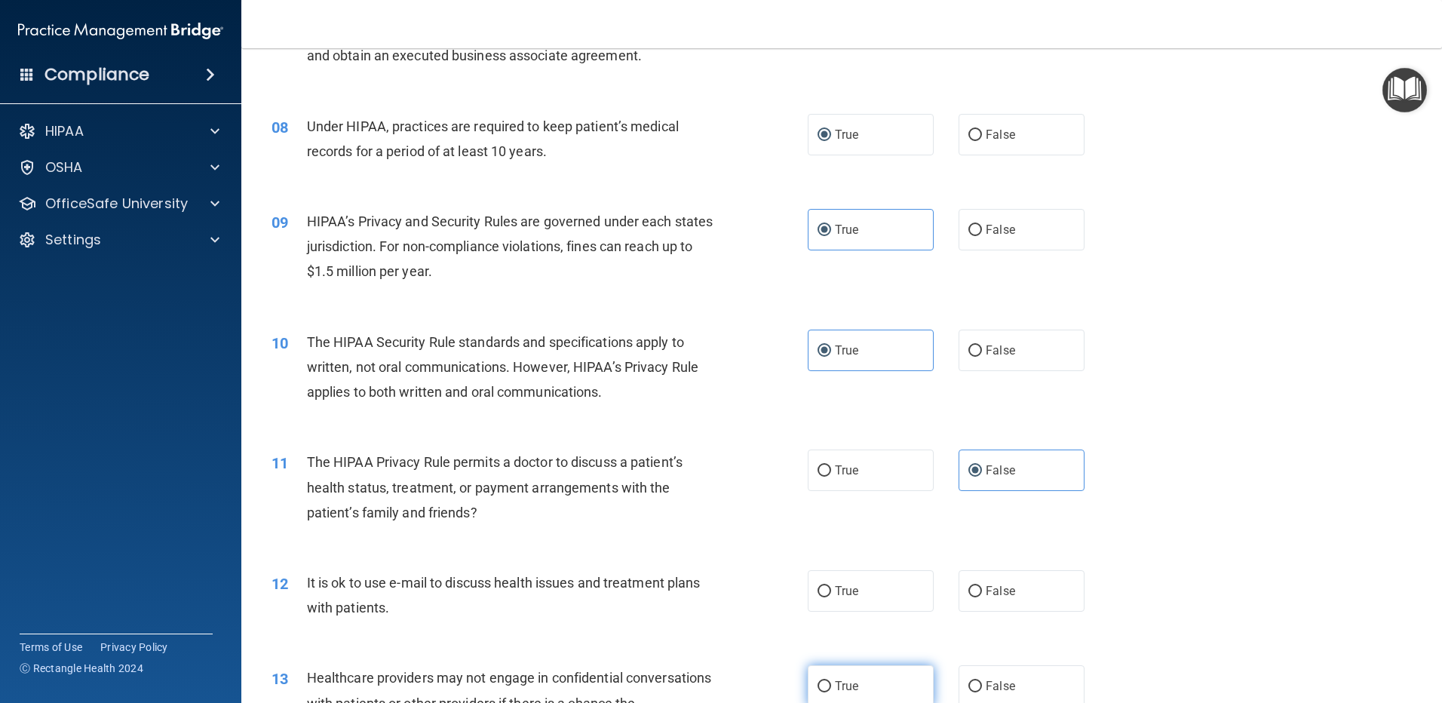
scroll to position [847, 0]
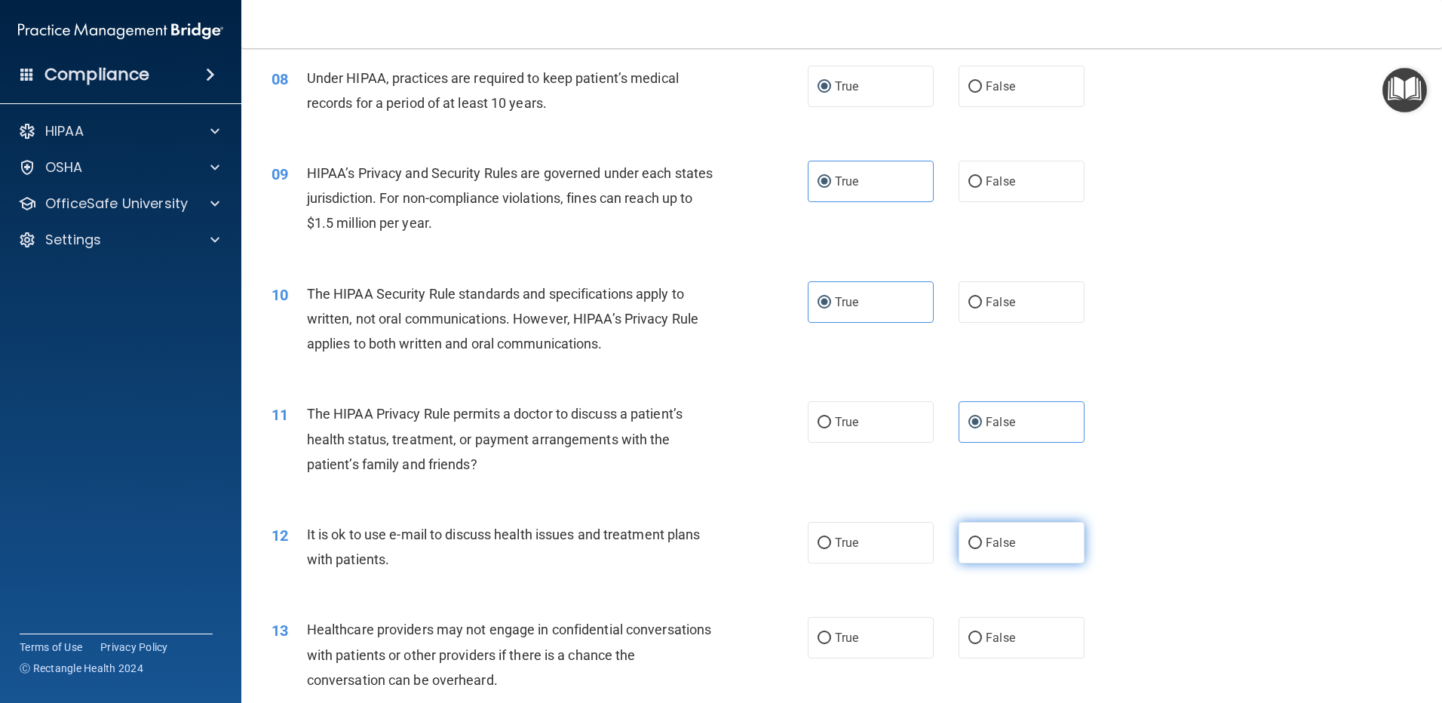
click at [959, 548] on label "False" at bounding box center [1022, 542] width 126 height 41
click at [968, 548] on input "False" at bounding box center [975, 543] width 14 height 11
radio input "true"
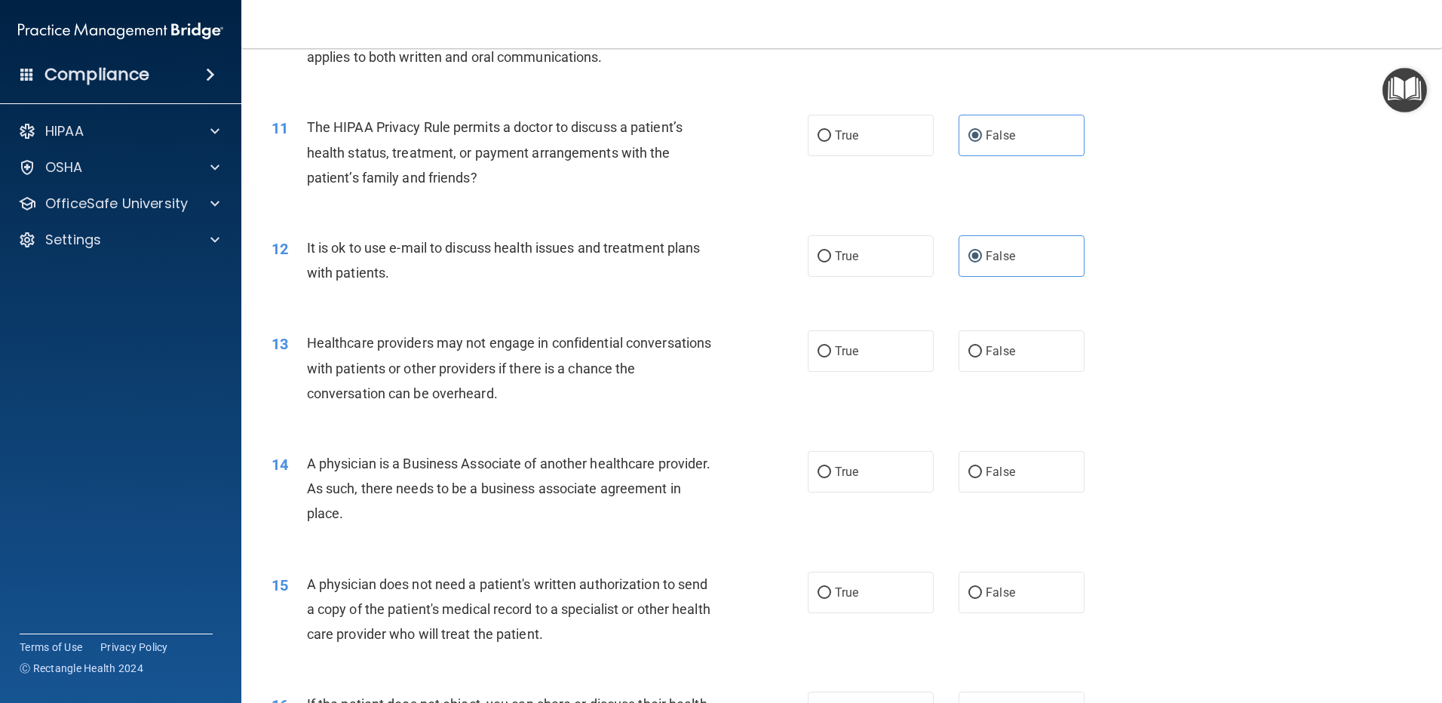
scroll to position [1149, 0]
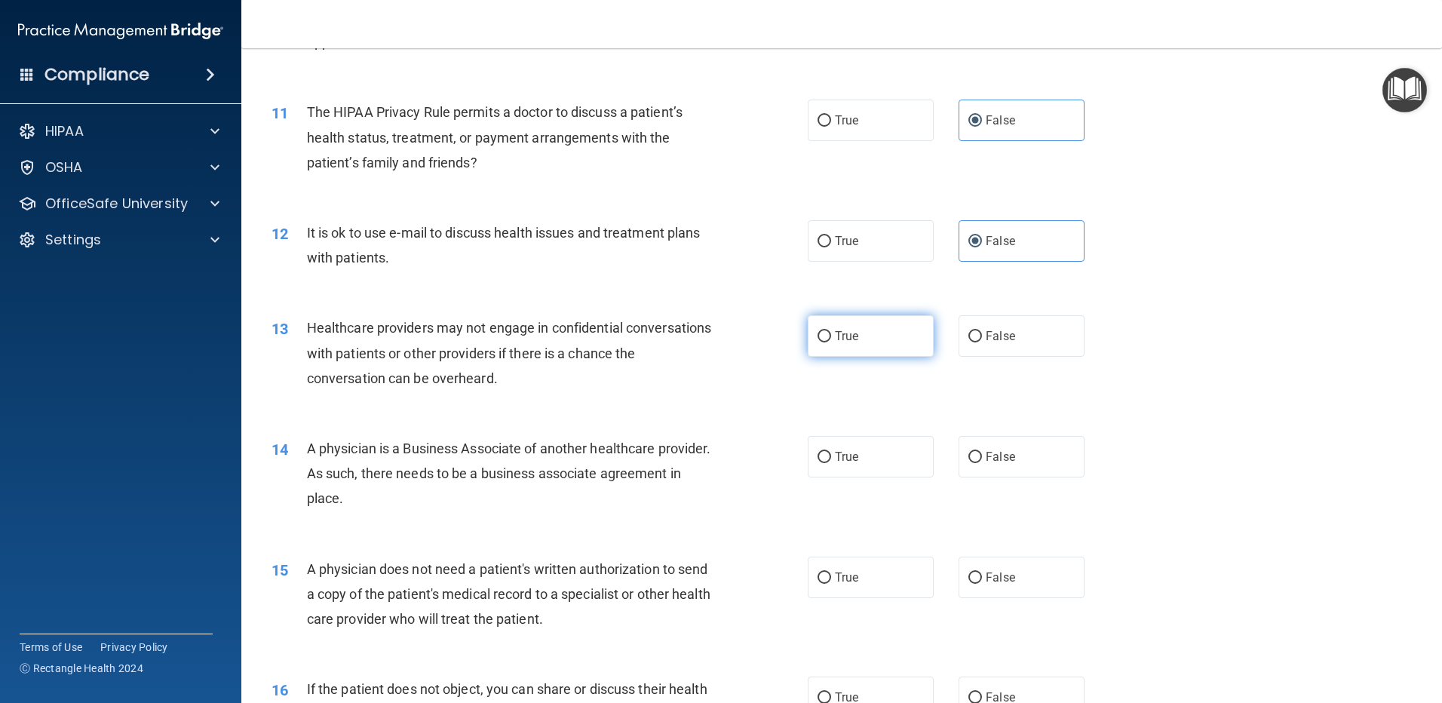
click at [821, 337] on input "True" at bounding box center [825, 336] width 14 height 11
radio input "true"
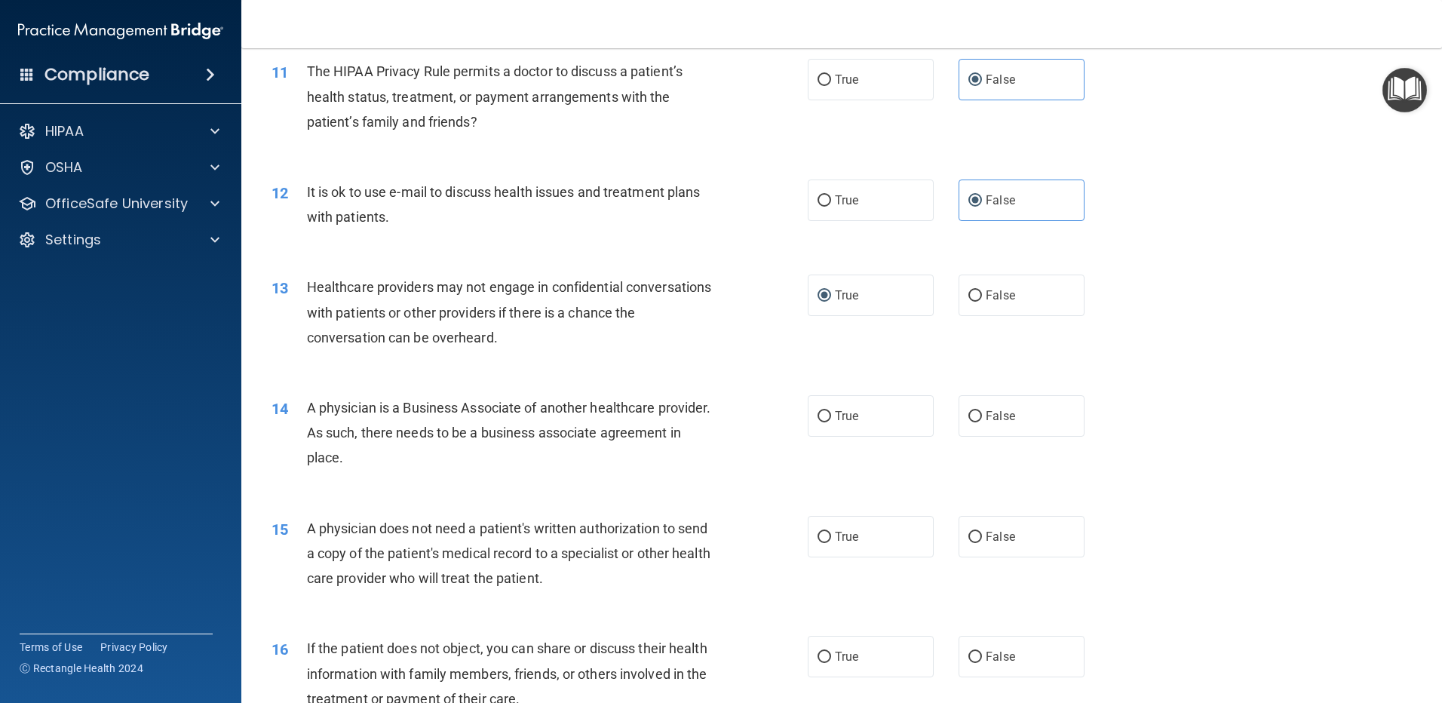
scroll to position [1224, 0]
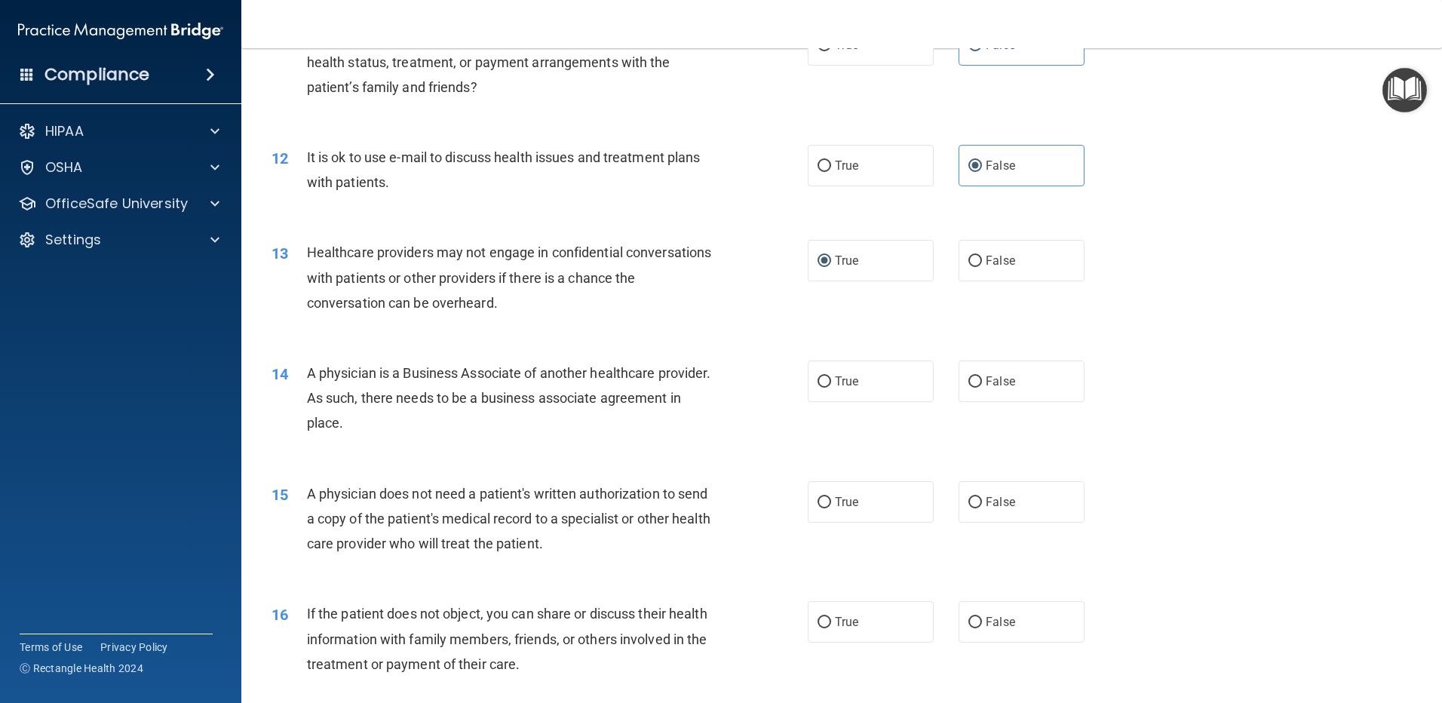
drag, startPoint x: 306, startPoint y: 370, endPoint x: 471, endPoint y: 416, distance: 170.9
click at [471, 416] on div "A physician is a Business Associate of another healthcare provider. As such, th…" at bounding box center [516, 398] width 419 height 75
copy span "A physician is a Business Associate of another healthcare provider. As such, th…"
drag, startPoint x: 957, startPoint y: 384, endPoint x: 918, endPoint y: 433, distance: 62.8
click at [959, 383] on label "False" at bounding box center [1022, 381] width 126 height 41
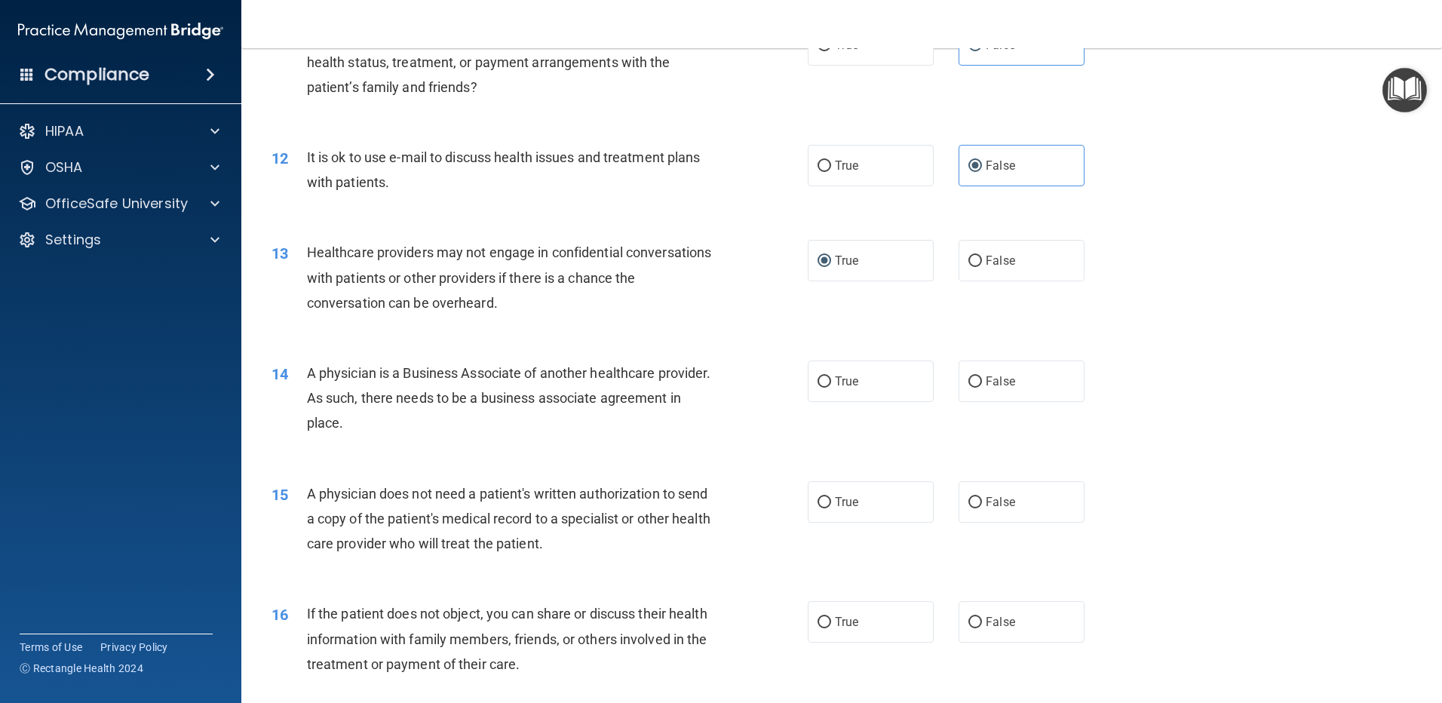
click at [968, 383] on input "False" at bounding box center [975, 381] width 14 height 11
radio input "true"
click at [898, 447] on div "14 A physician is a Business Associate of another healthcare provider. As such,…" at bounding box center [841, 402] width 1163 height 121
click at [821, 509] on label "True" at bounding box center [871, 501] width 126 height 41
click at [821, 508] on input "True" at bounding box center [825, 502] width 14 height 11
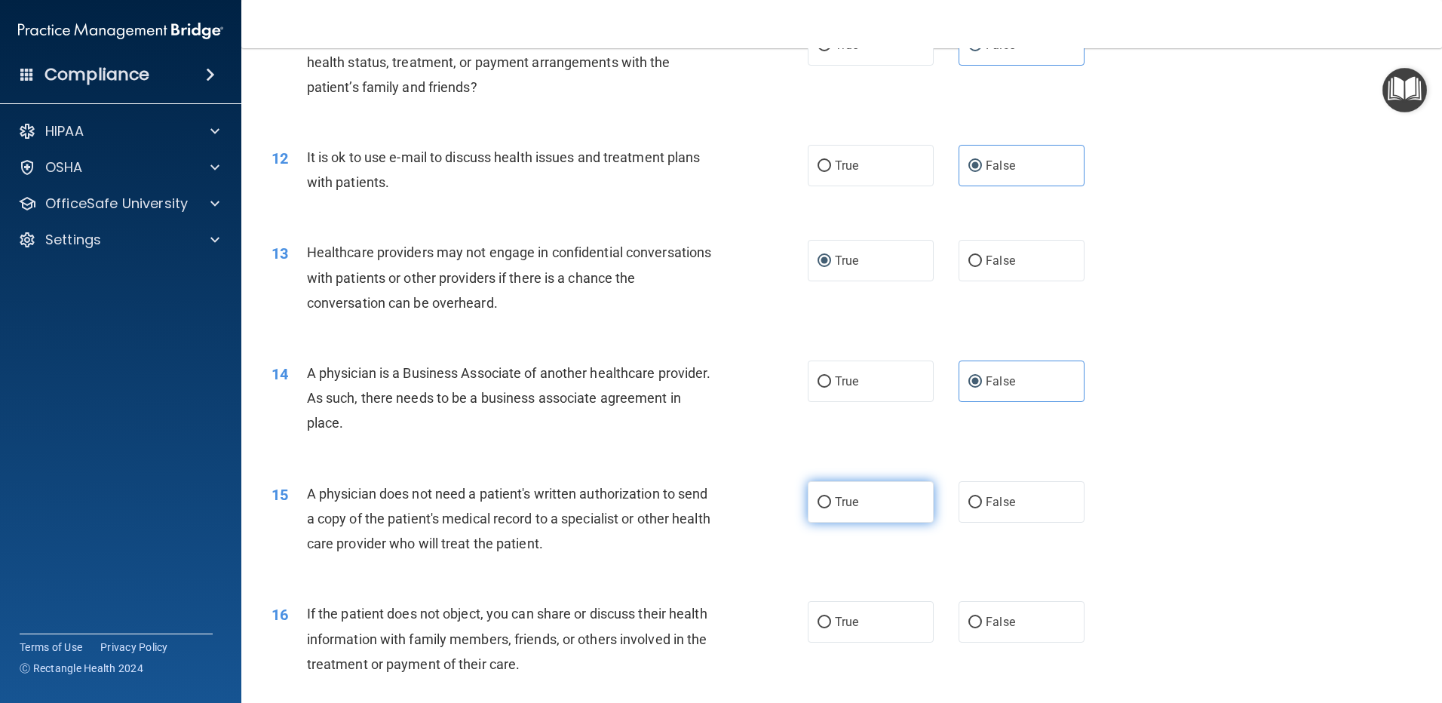
radio input "true"
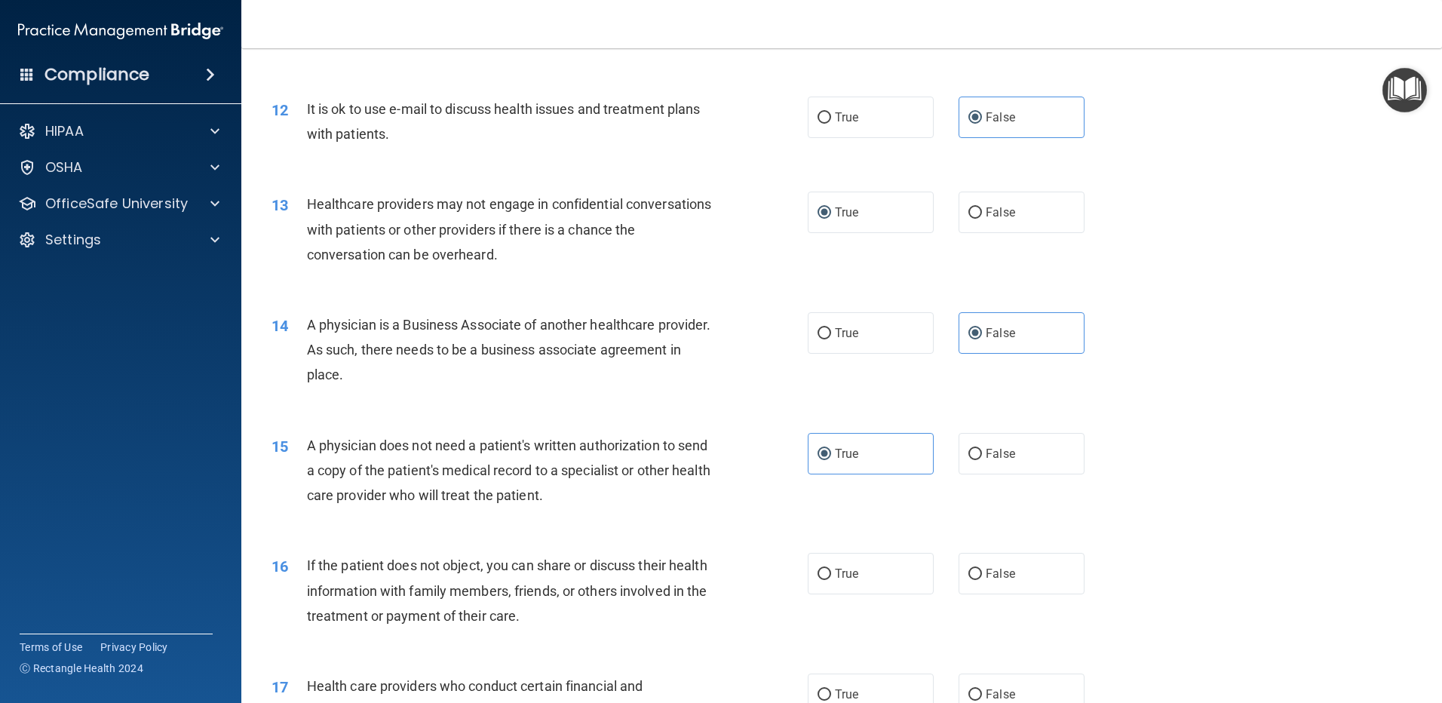
scroll to position [1450, 0]
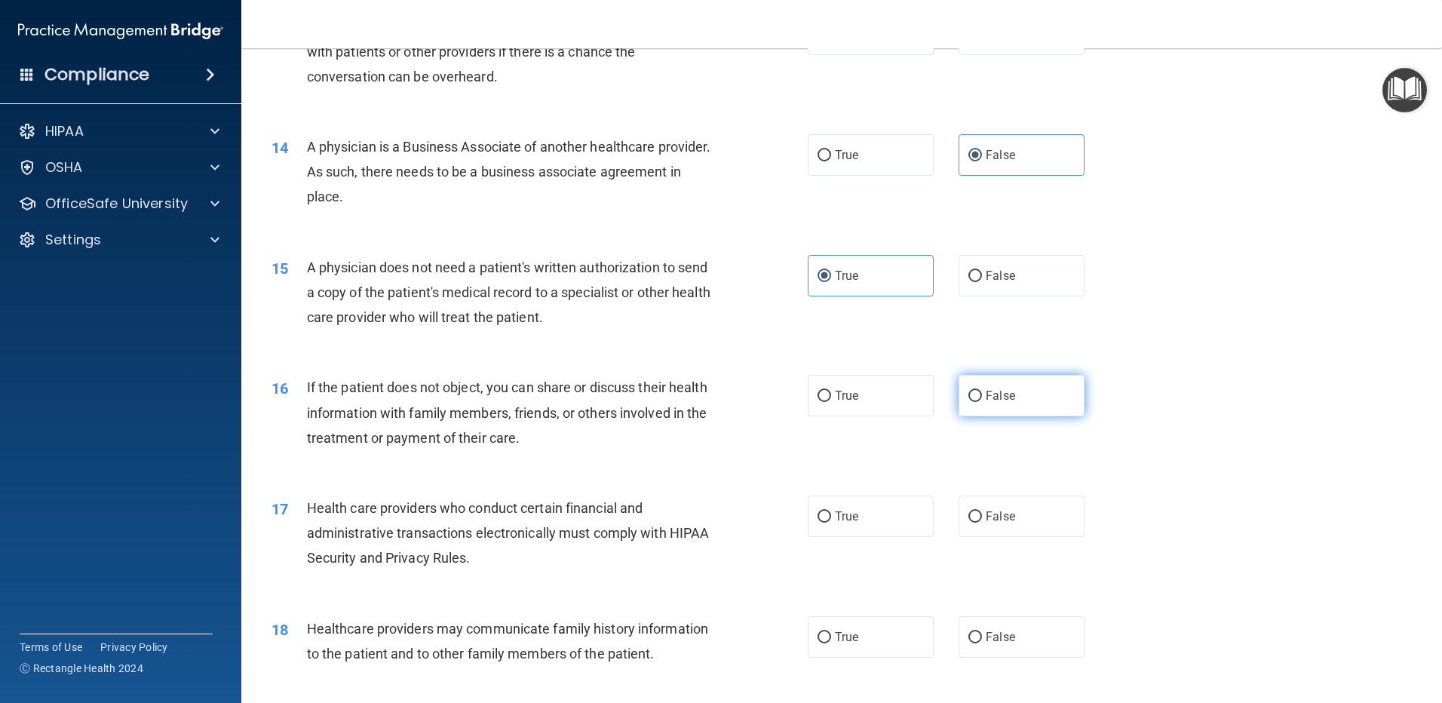
click at [969, 396] on input "False" at bounding box center [975, 396] width 14 height 11
radio input "true"
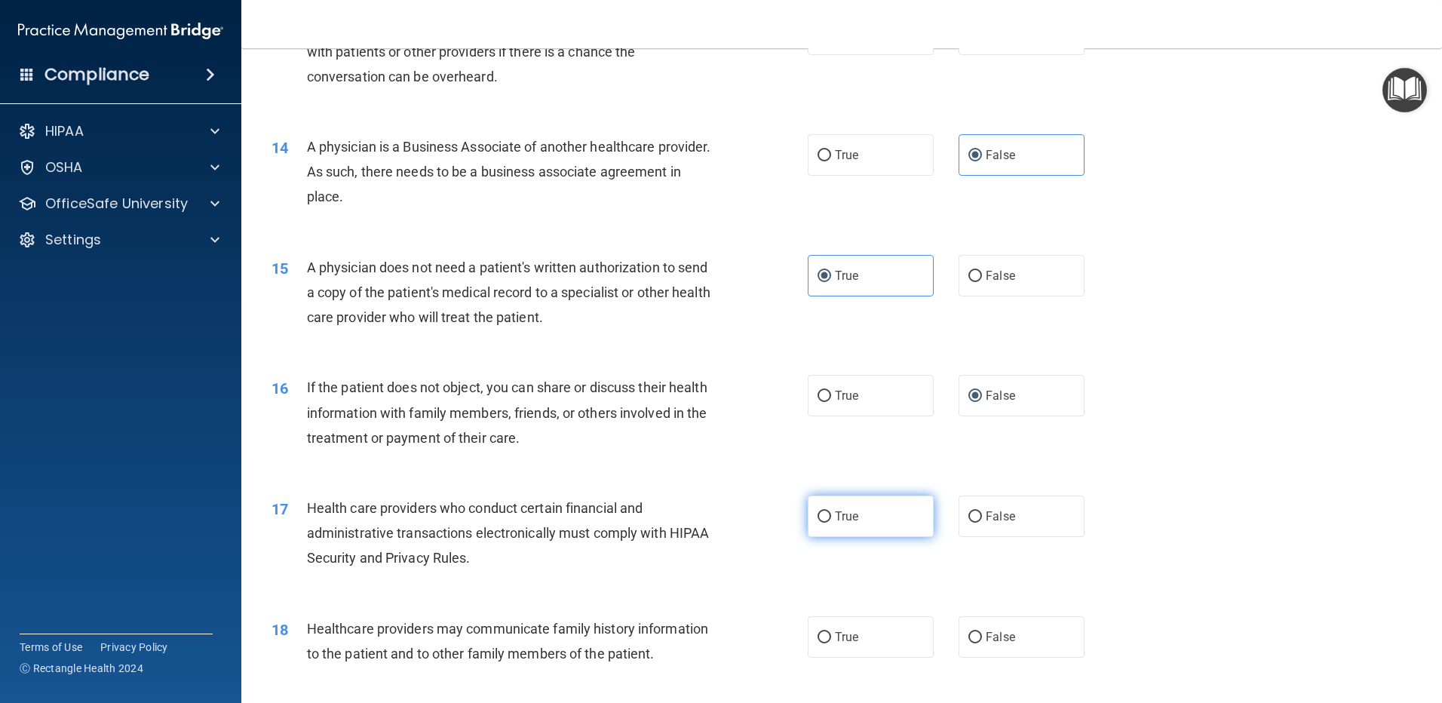
drag, startPoint x: 824, startPoint y: 516, endPoint x: 813, endPoint y: 526, distance: 14.4
click at [823, 516] on input "True" at bounding box center [825, 516] width 14 height 11
radio input "true"
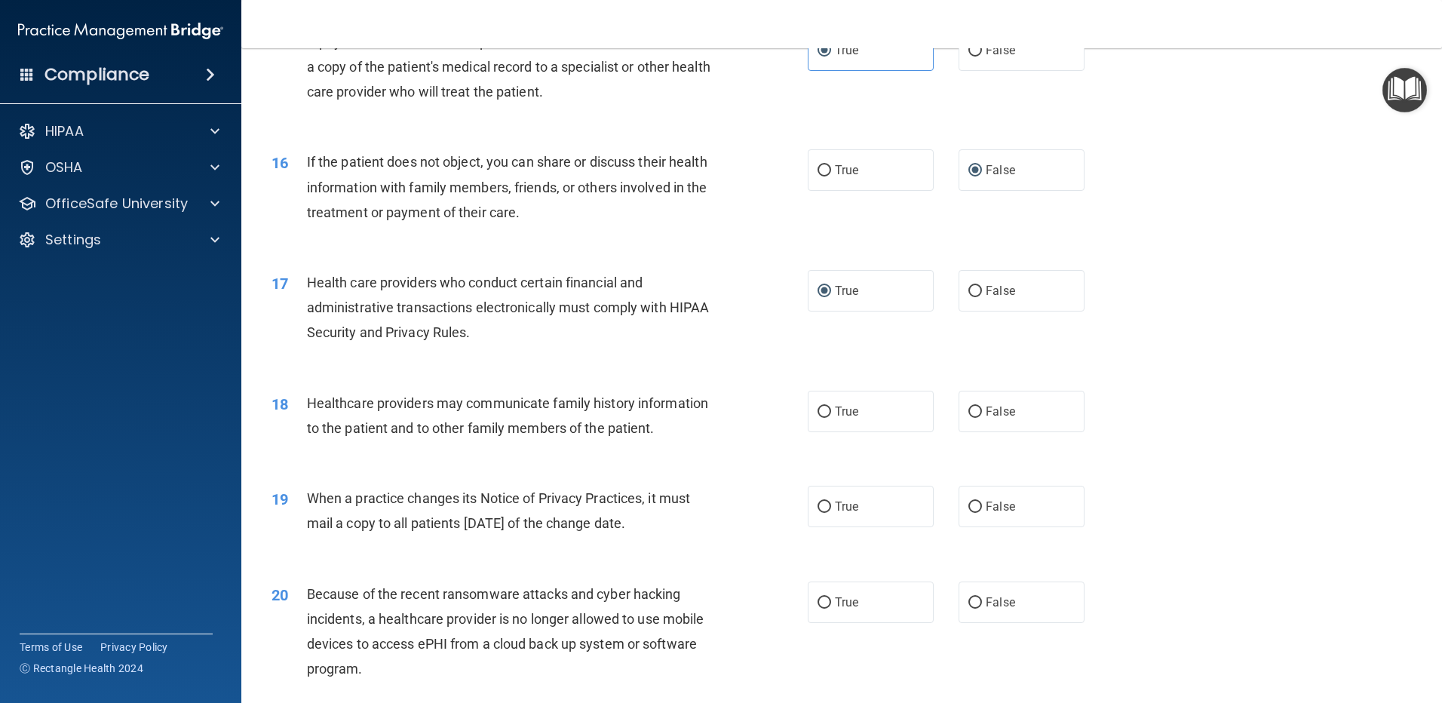
scroll to position [1677, 0]
click at [964, 419] on label "False" at bounding box center [1022, 410] width 126 height 41
click at [968, 417] on input "False" at bounding box center [975, 411] width 14 height 11
radio input "true"
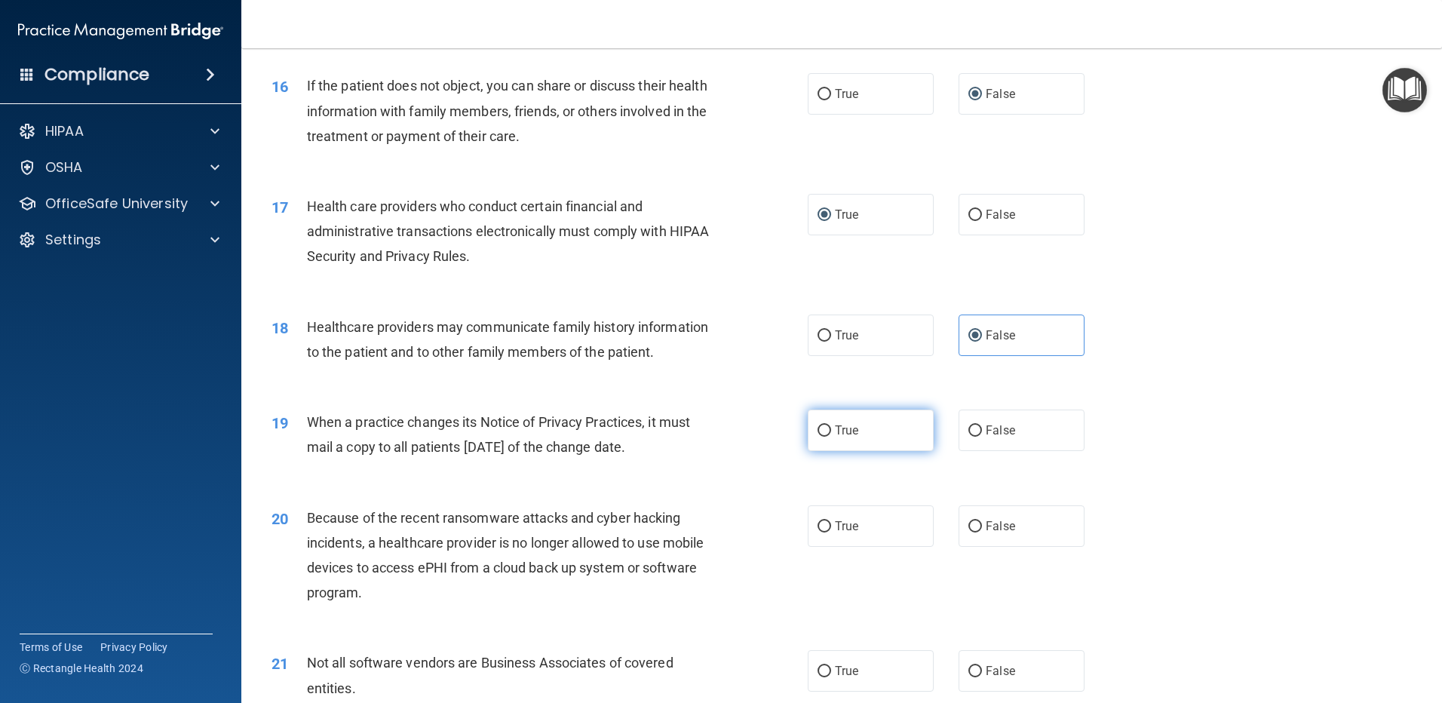
click at [845, 430] on span "True" at bounding box center [846, 430] width 23 height 14
click at [831, 430] on input "True" at bounding box center [825, 430] width 14 height 11
radio input "true"
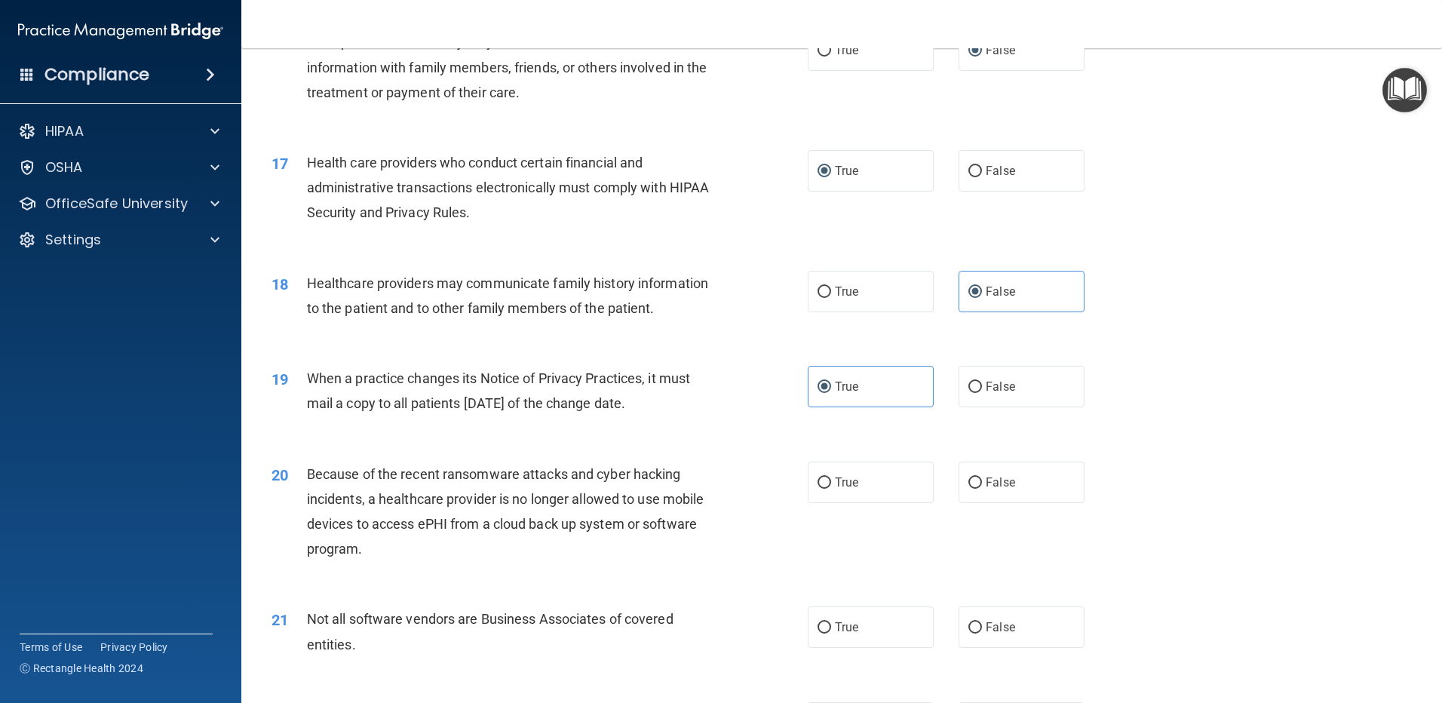
scroll to position [1903, 0]
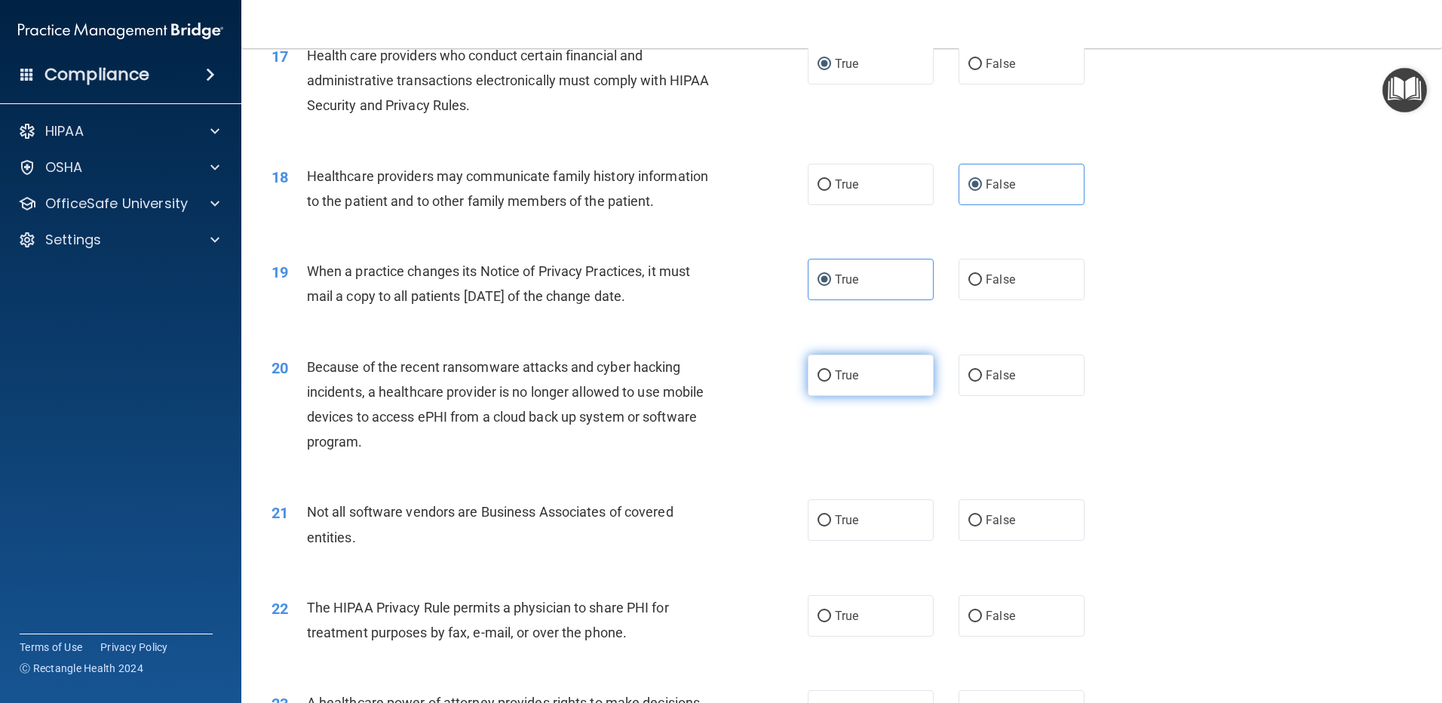
click at [824, 372] on label "True" at bounding box center [871, 374] width 126 height 41
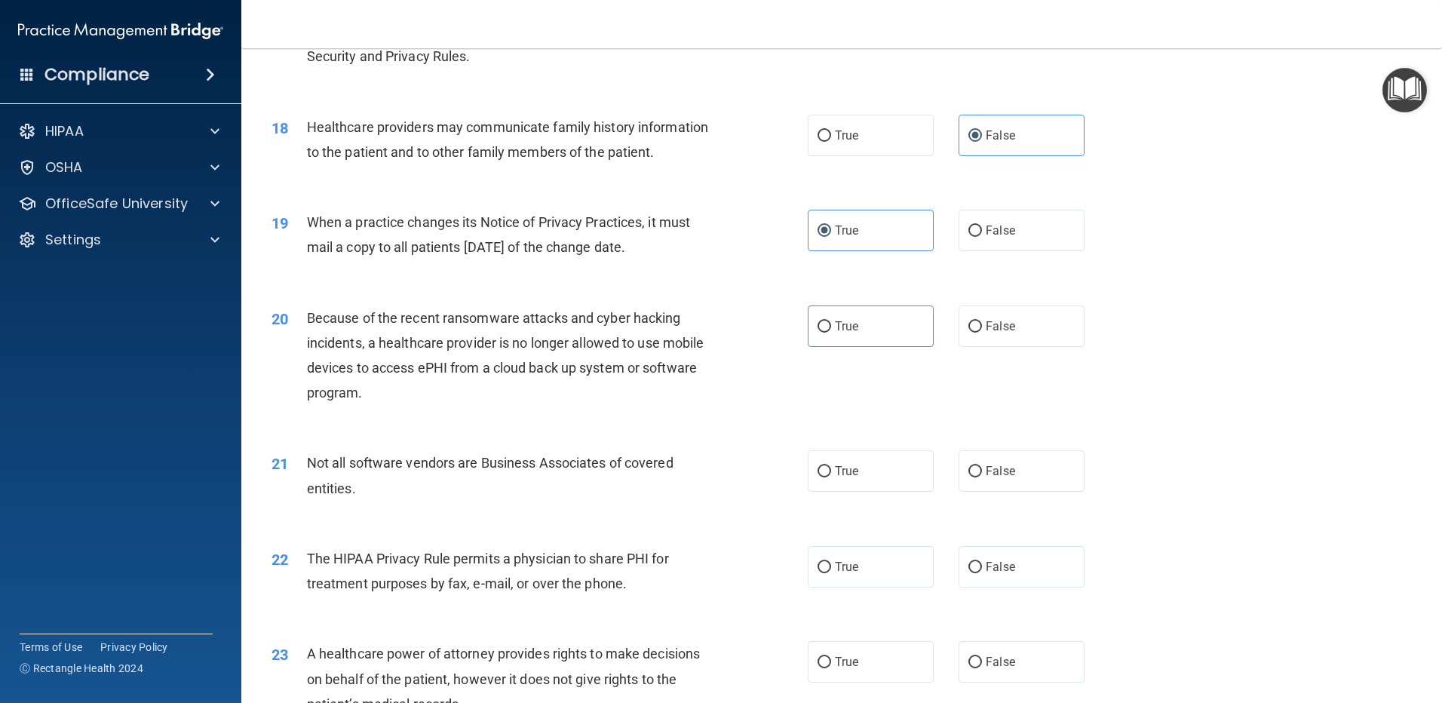
scroll to position [1978, 0]
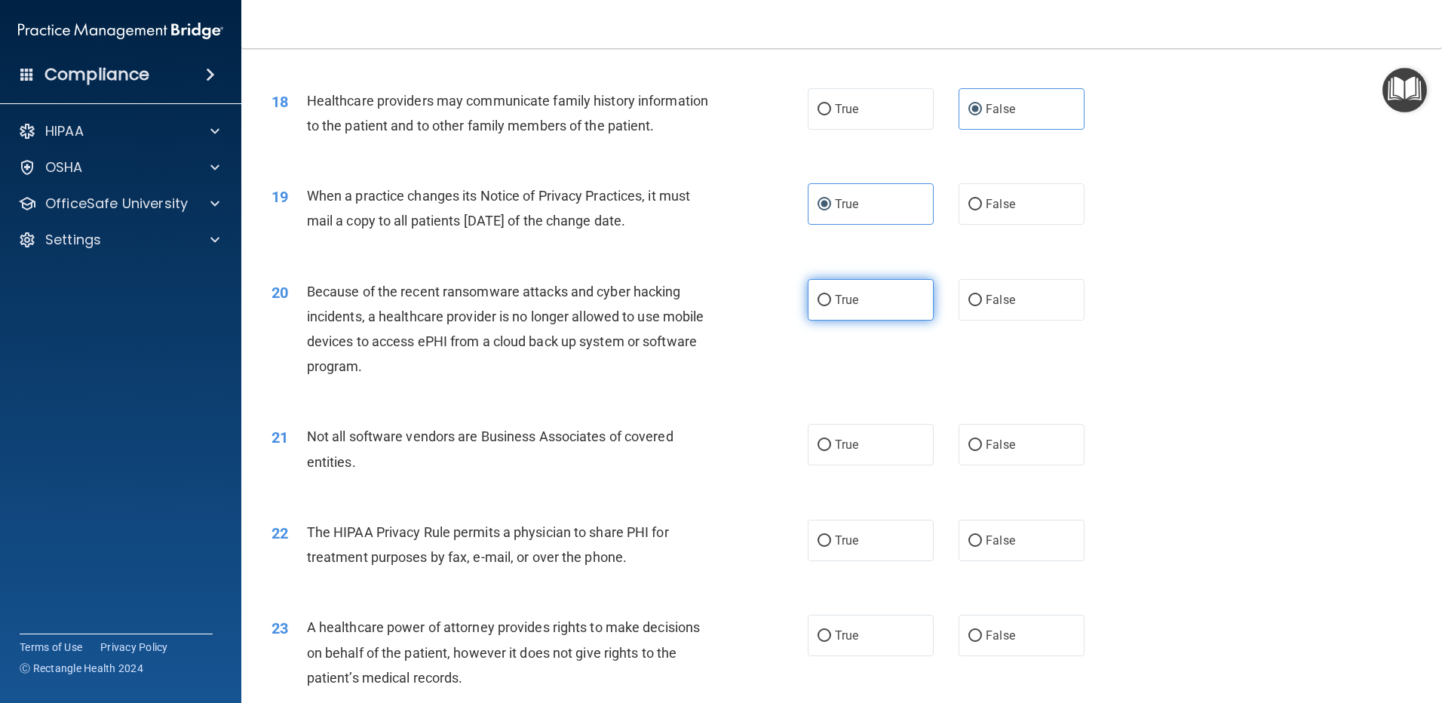
click at [820, 301] on input "True" at bounding box center [825, 300] width 14 height 11
radio input "true"
click at [729, 389] on div "20 Because of the recent ransomware attacks and cyber hacking incidents, a heal…" at bounding box center [841, 333] width 1163 height 146
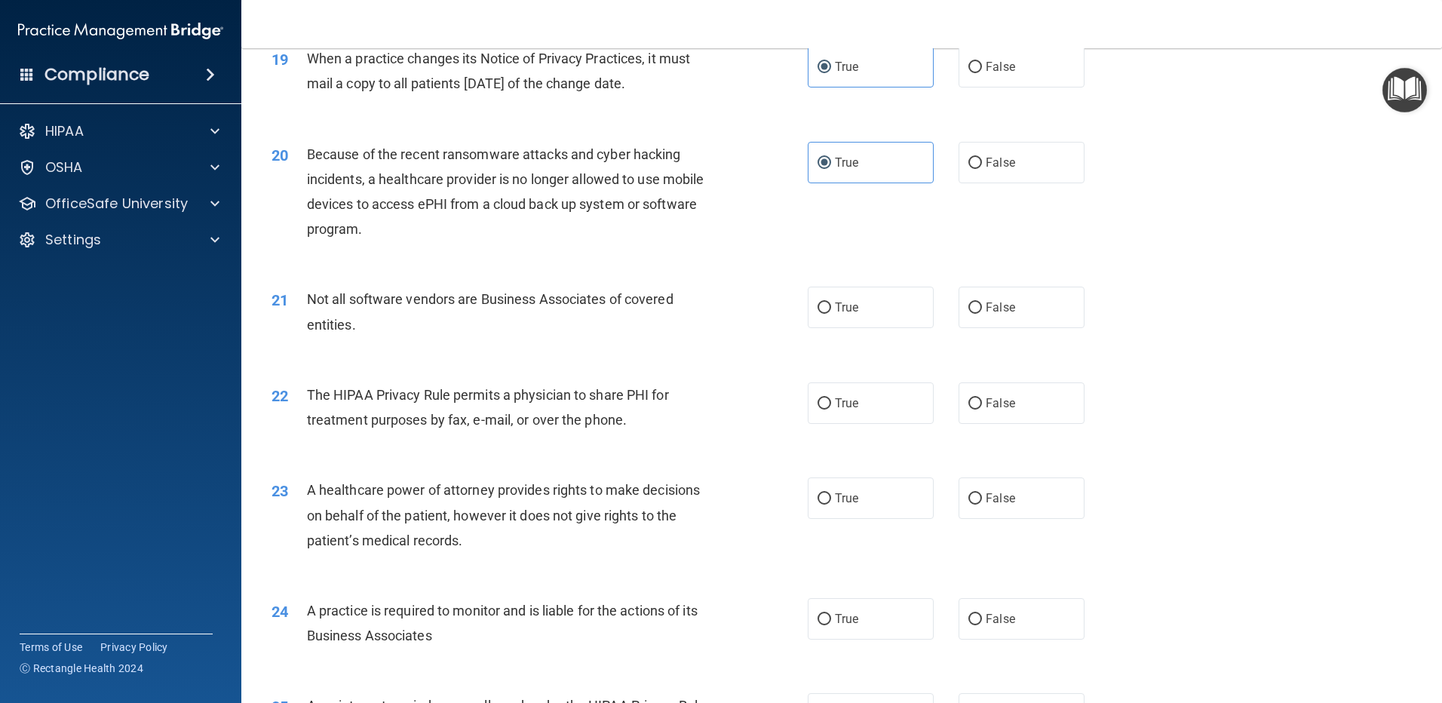
scroll to position [2129, 0]
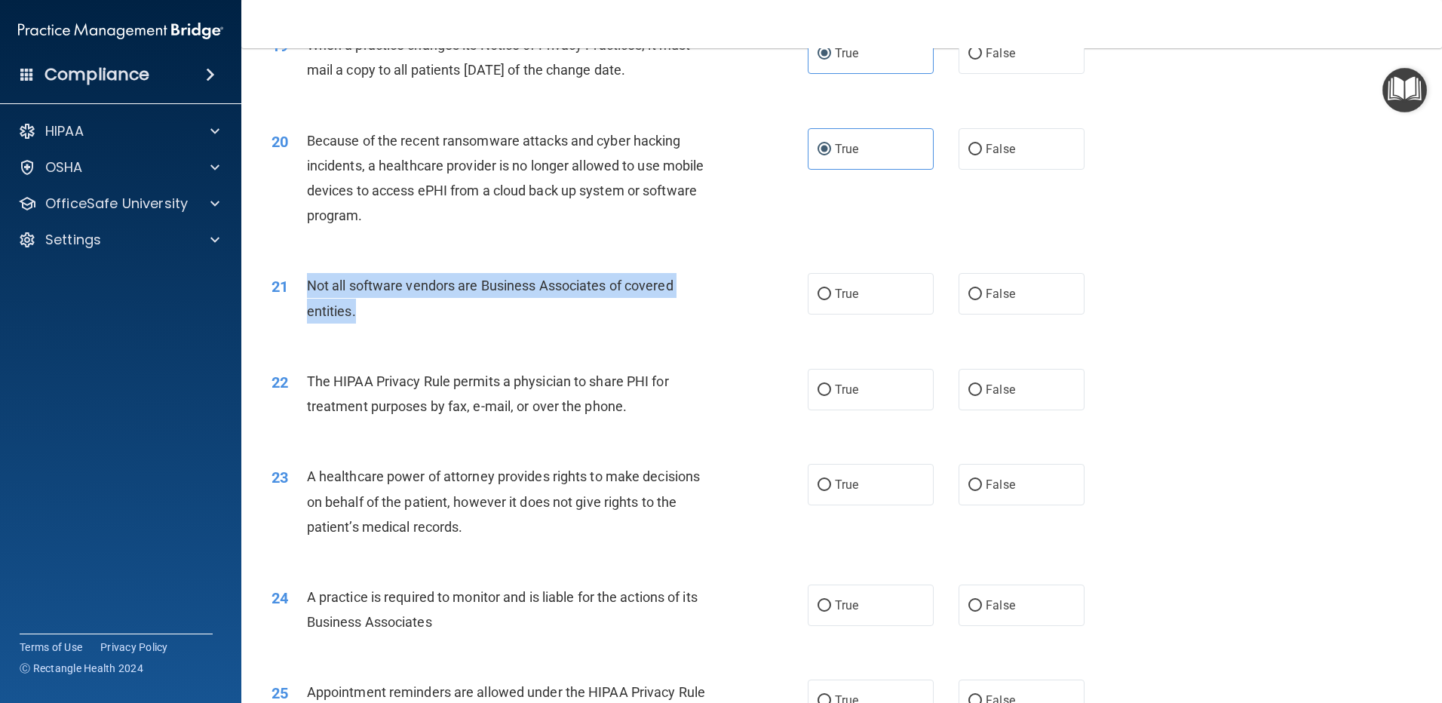
drag, startPoint x: 392, startPoint y: 319, endPoint x: 298, endPoint y: 286, distance: 99.9
click at [298, 286] on div "21 Not all software vendors are Business Associates of covered entities." at bounding box center [539, 301] width 581 height 57
click at [874, 345] on div "21 Not all software vendors are Business Associates of covered entities. True F…" at bounding box center [841, 301] width 1163 height 95
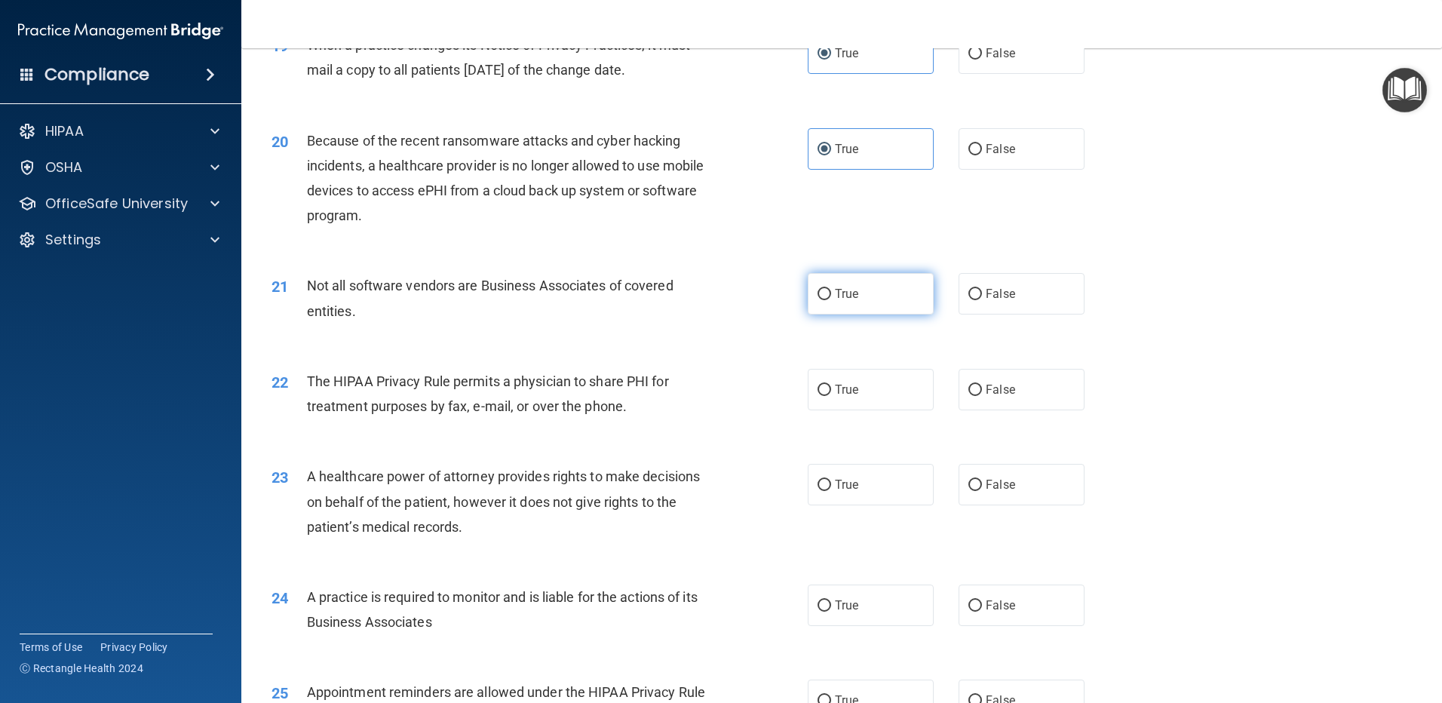
click at [821, 297] on input "True" at bounding box center [825, 294] width 14 height 11
radio input "true"
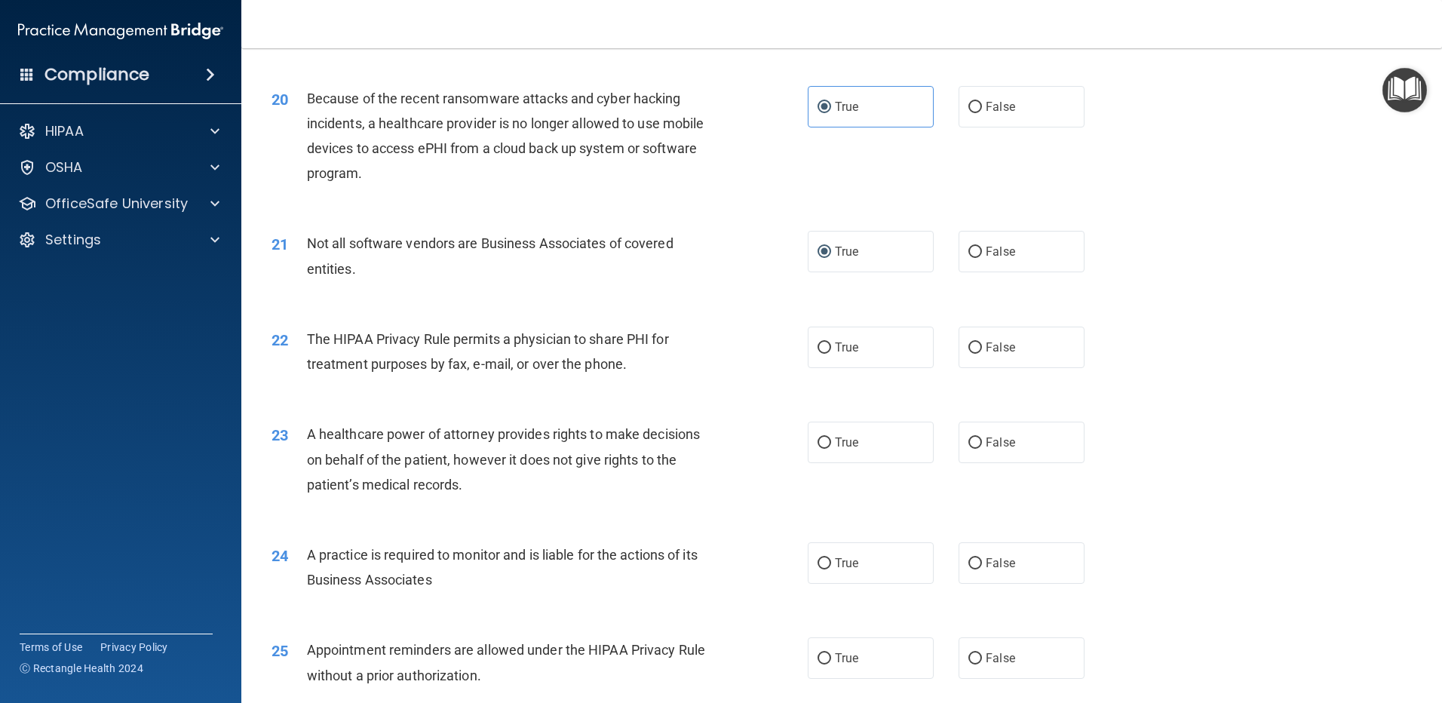
scroll to position [2280, 0]
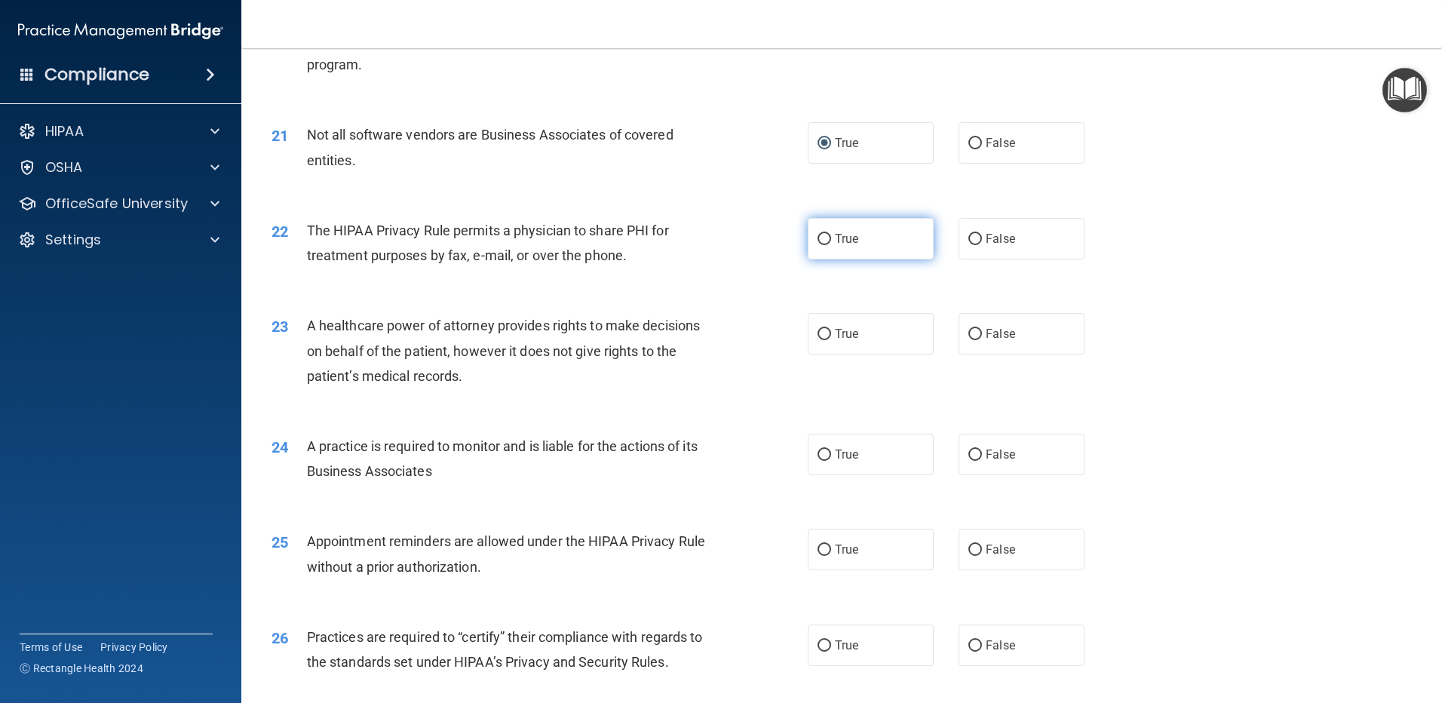
click at [827, 240] on label "True" at bounding box center [871, 238] width 126 height 41
click at [827, 240] on input "True" at bounding box center [825, 239] width 14 height 11
radio input "true"
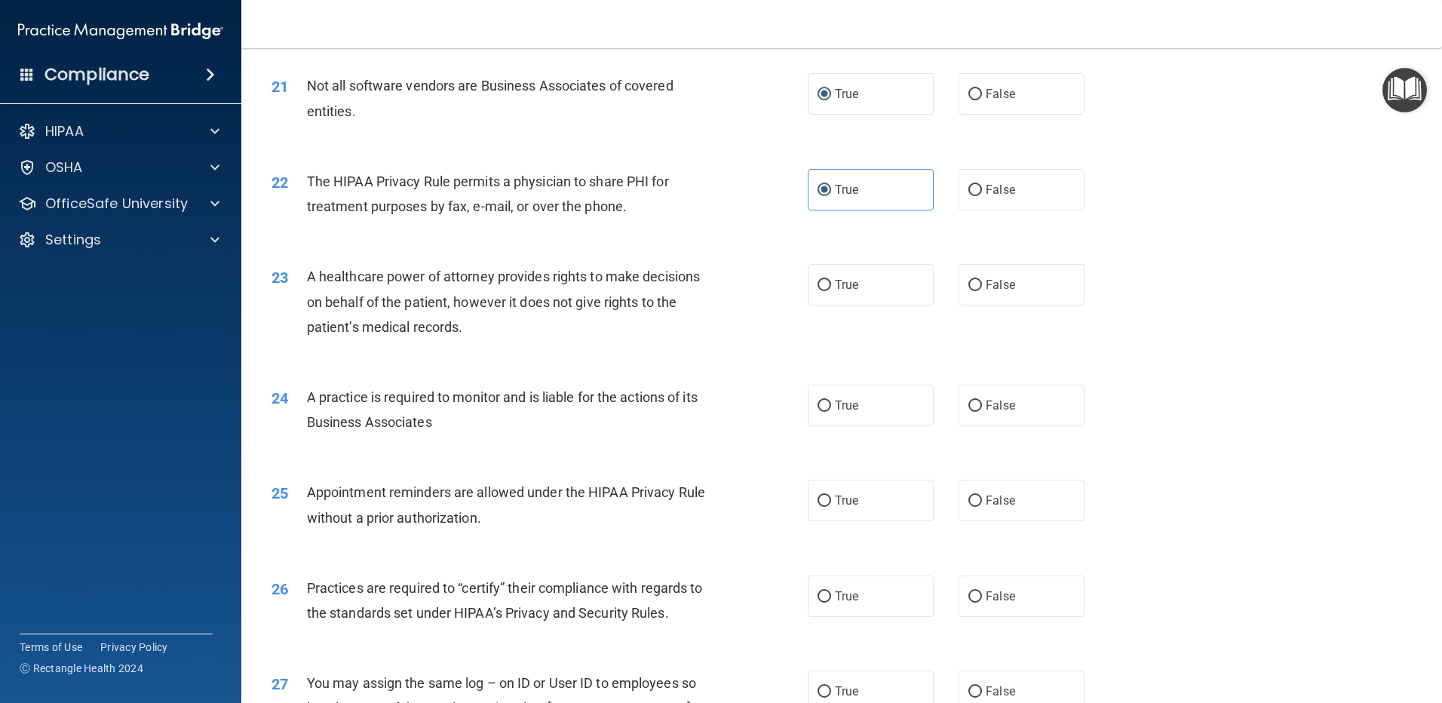
scroll to position [2355, 0]
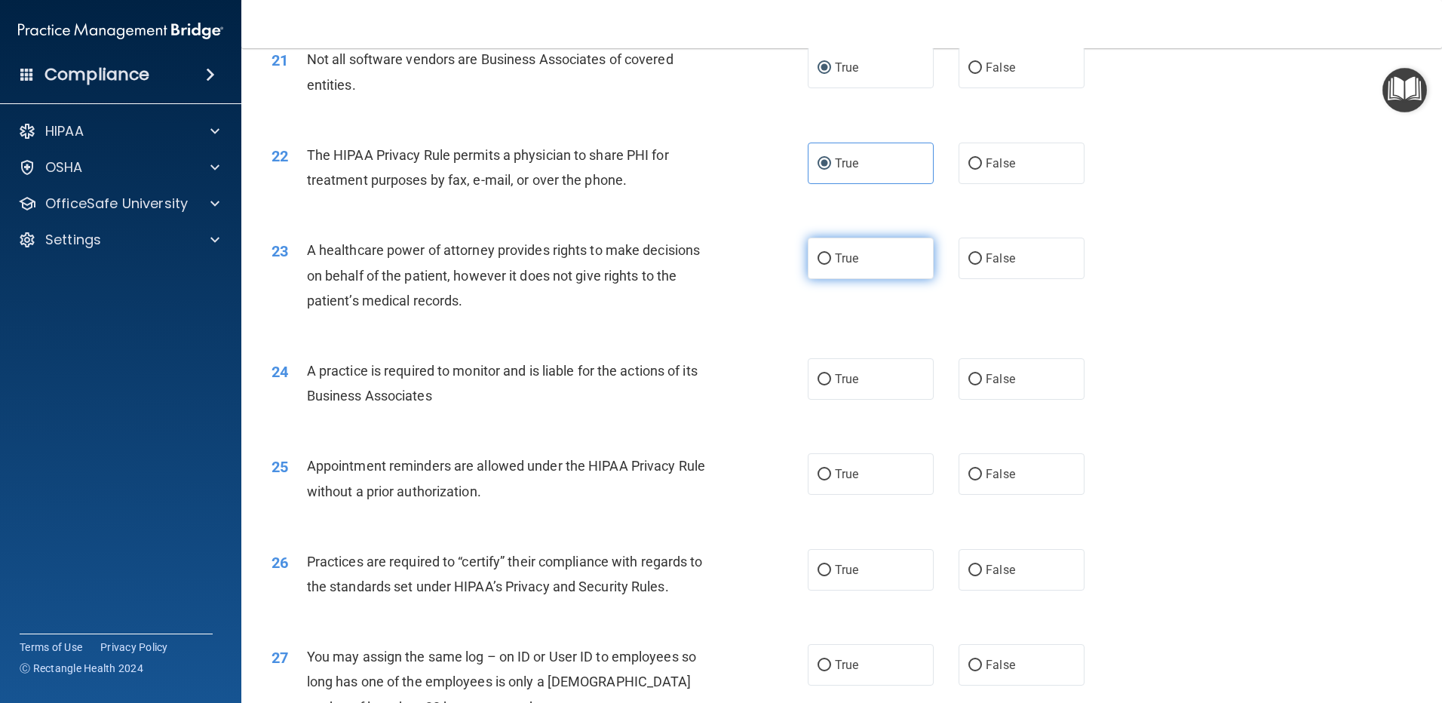
click at [819, 258] on input "True" at bounding box center [825, 258] width 14 height 11
radio input "true"
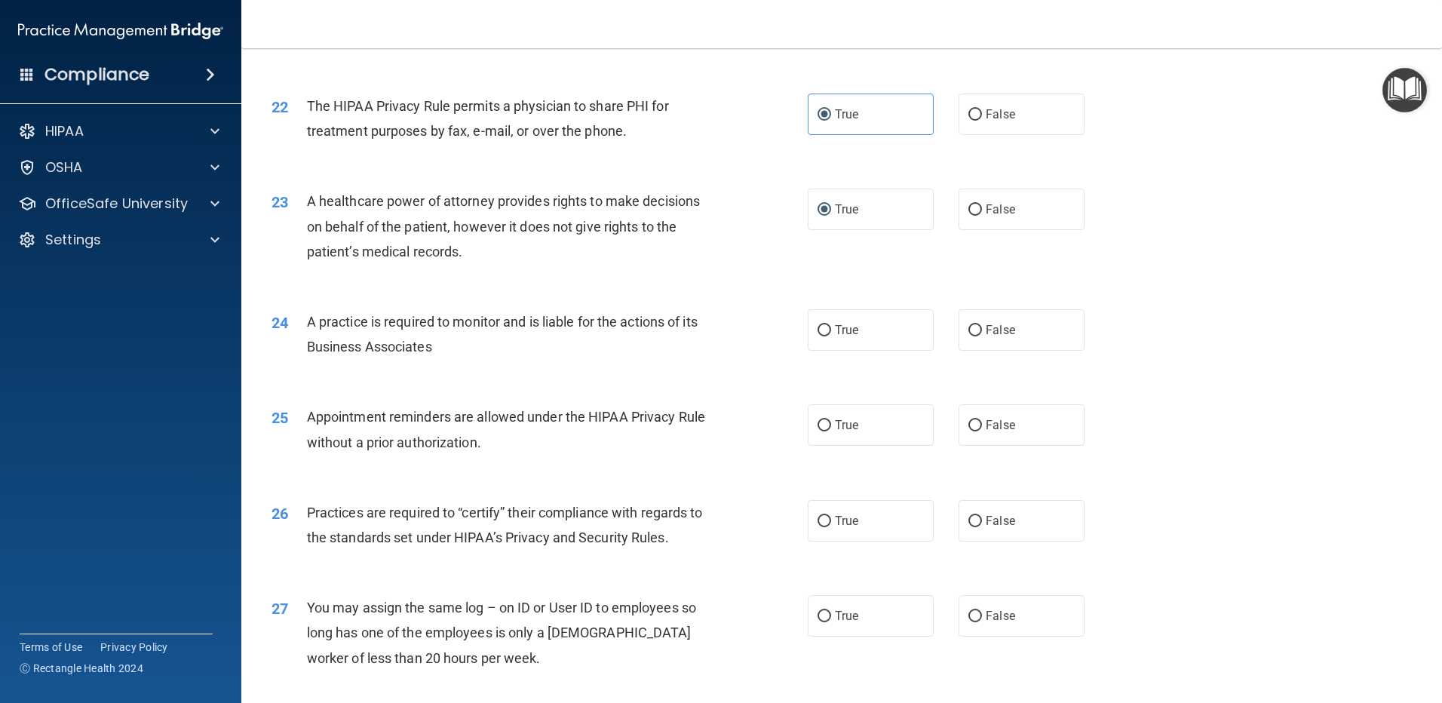
scroll to position [2431, 0]
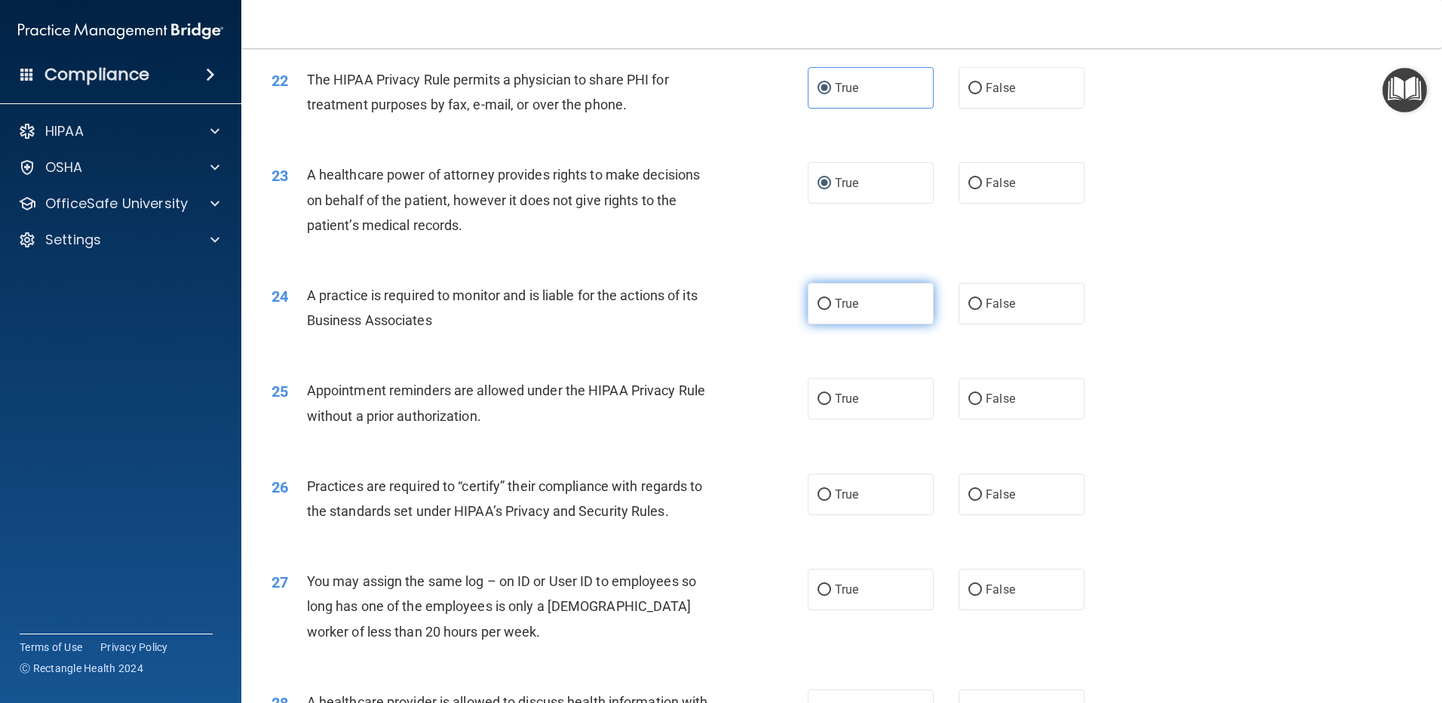
click at [882, 305] on label "True" at bounding box center [871, 303] width 126 height 41
click at [831, 305] on input "True" at bounding box center [825, 304] width 14 height 11
radio input "true"
click at [847, 403] on span "True" at bounding box center [846, 398] width 23 height 14
click at [831, 403] on input "True" at bounding box center [825, 399] width 14 height 11
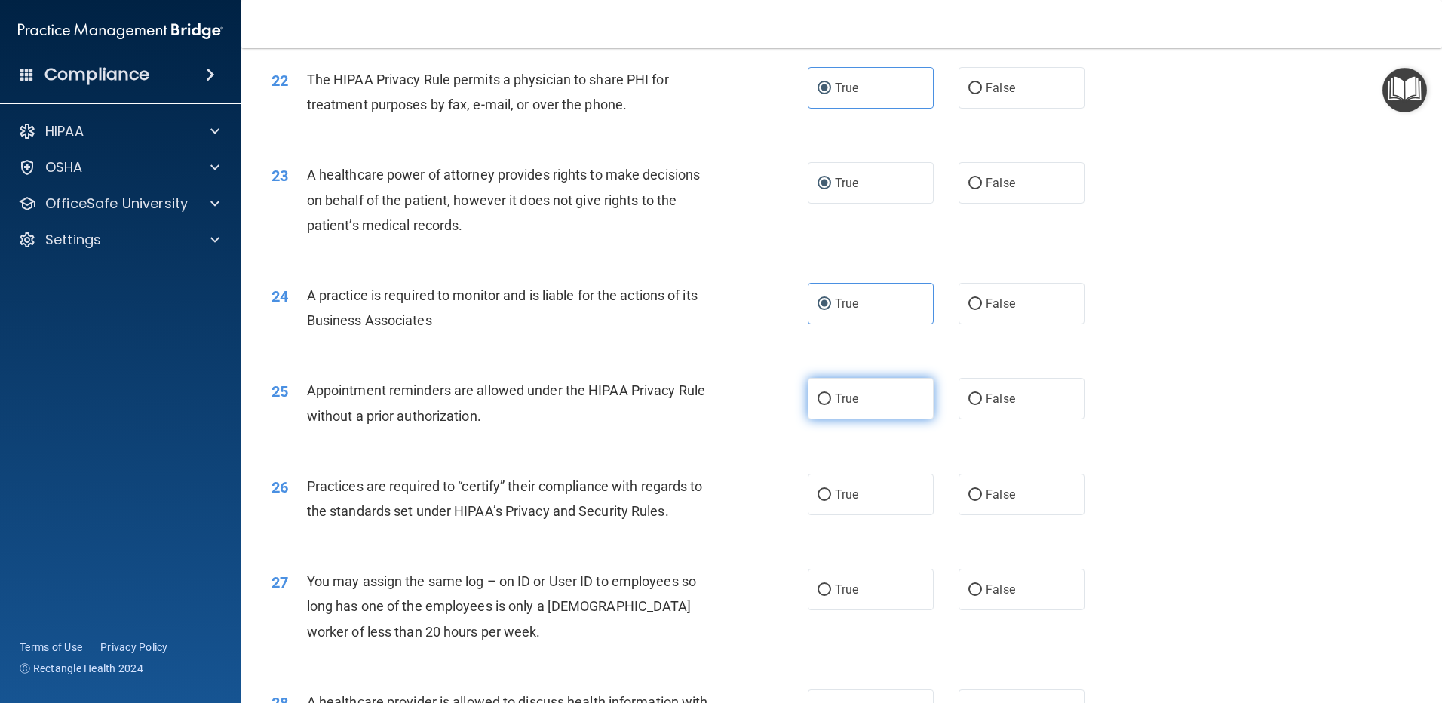
radio input "true"
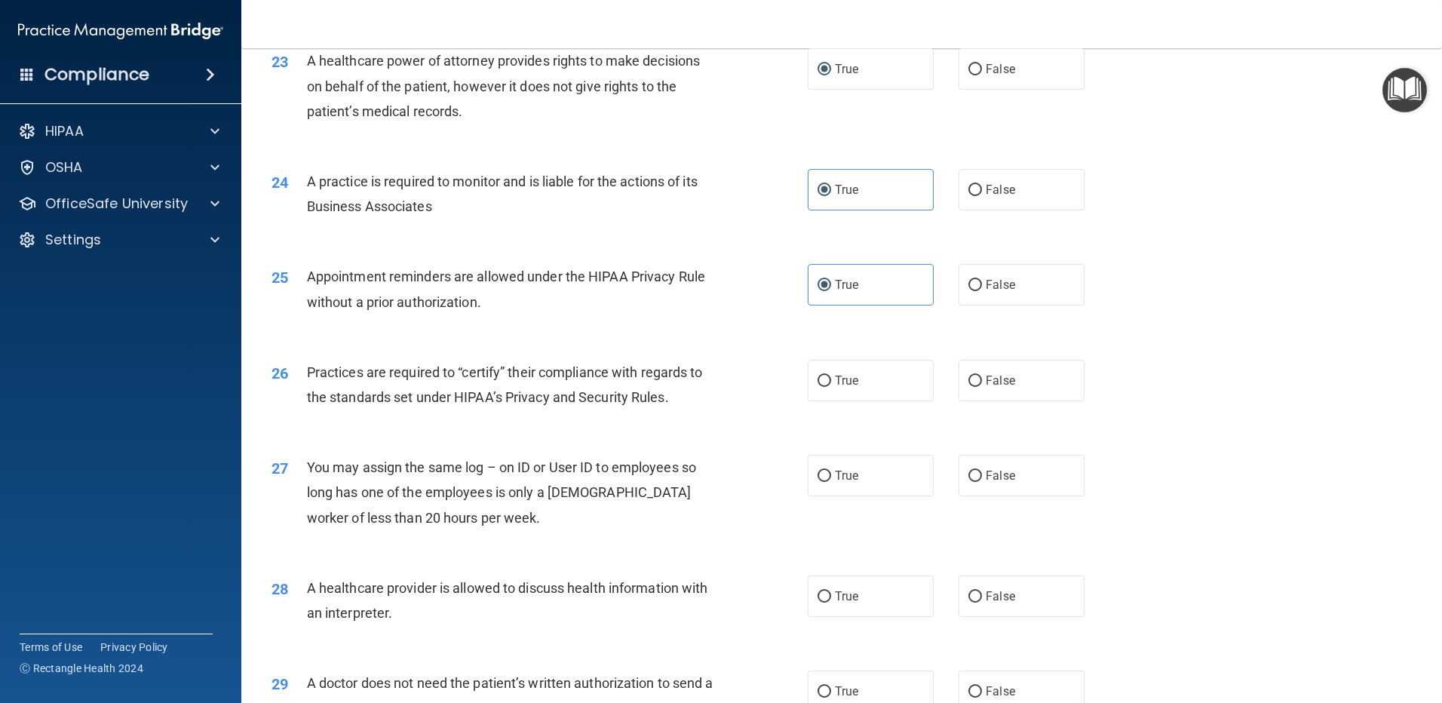
scroll to position [2582, 0]
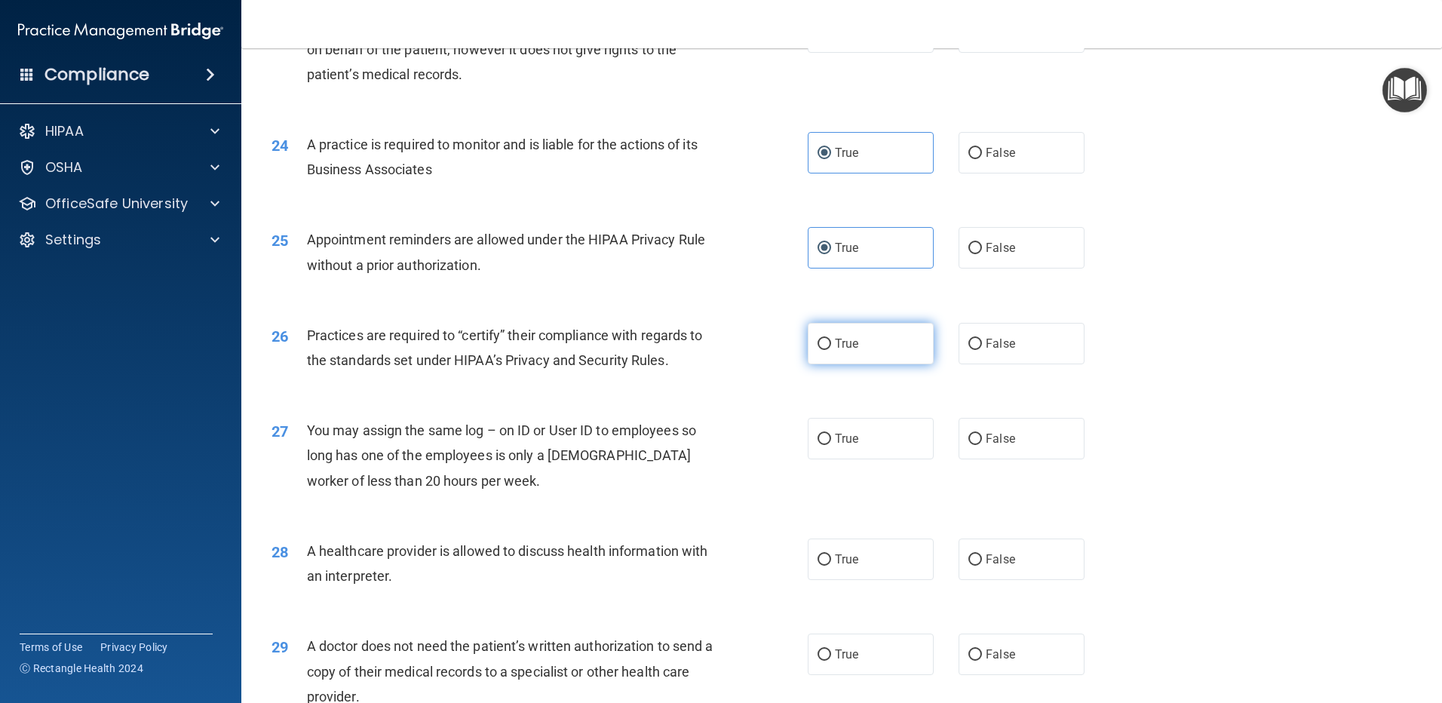
click at [847, 339] on span "True" at bounding box center [846, 343] width 23 height 14
click at [831, 339] on input "True" at bounding box center [825, 344] width 14 height 11
radio input "true"
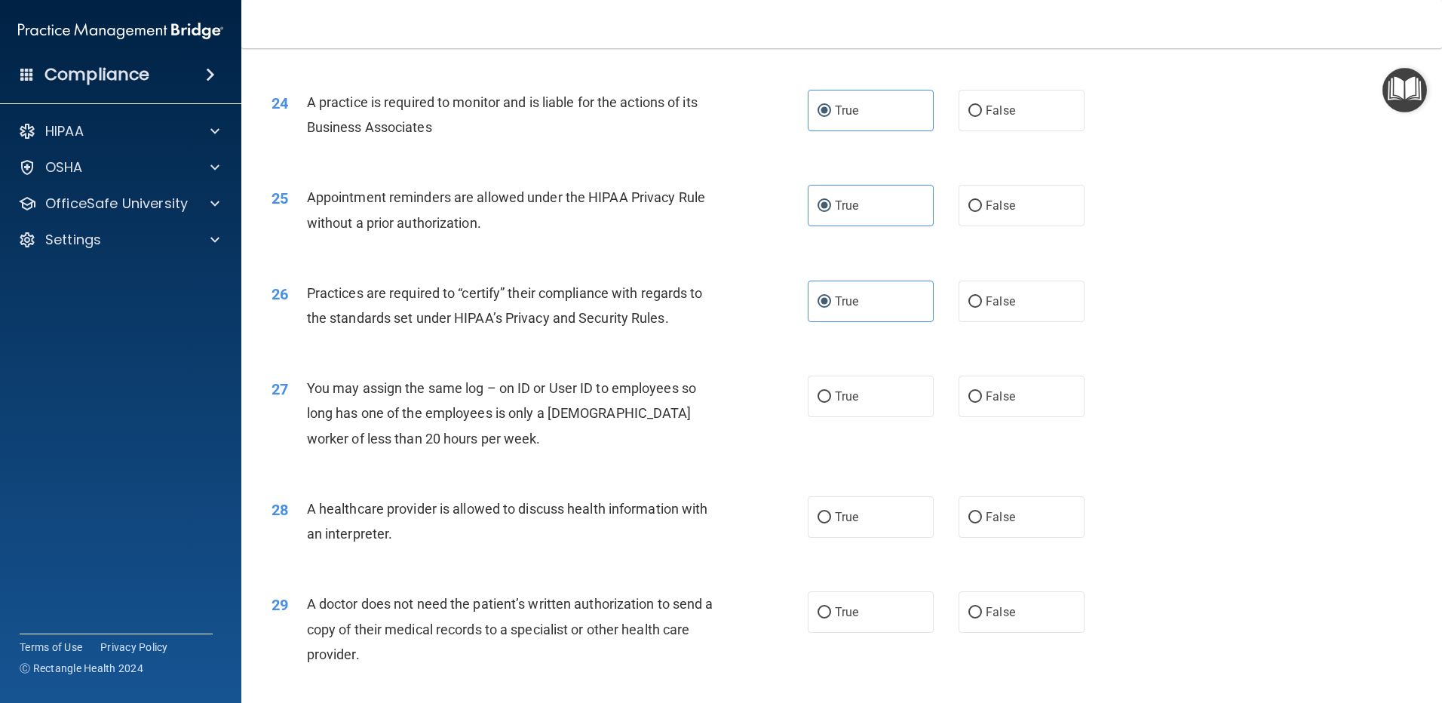
scroll to position [2732, 0]
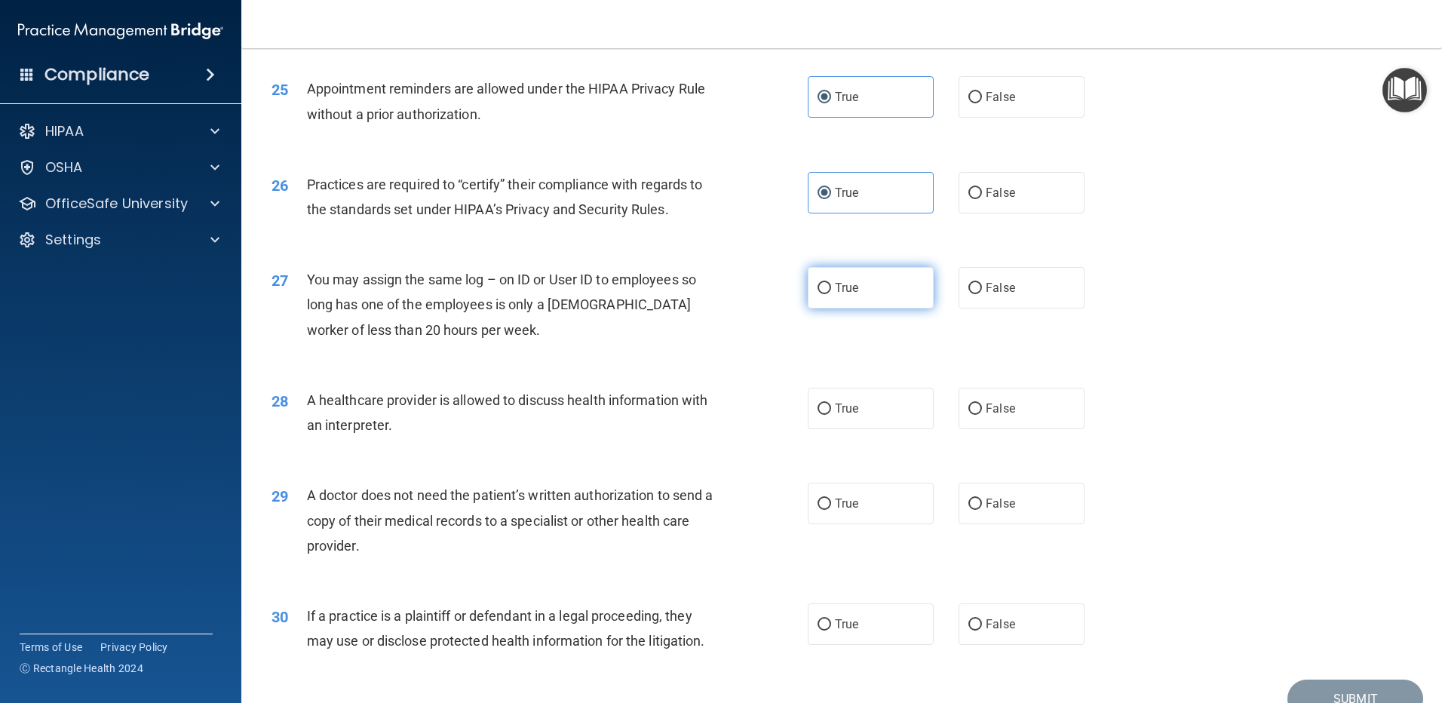
click at [819, 283] on input "True" at bounding box center [825, 288] width 14 height 11
radio input "true"
click at [969, 411] on input "False" at bounding box center [975, 408] width 14 height 11
radio input "true"
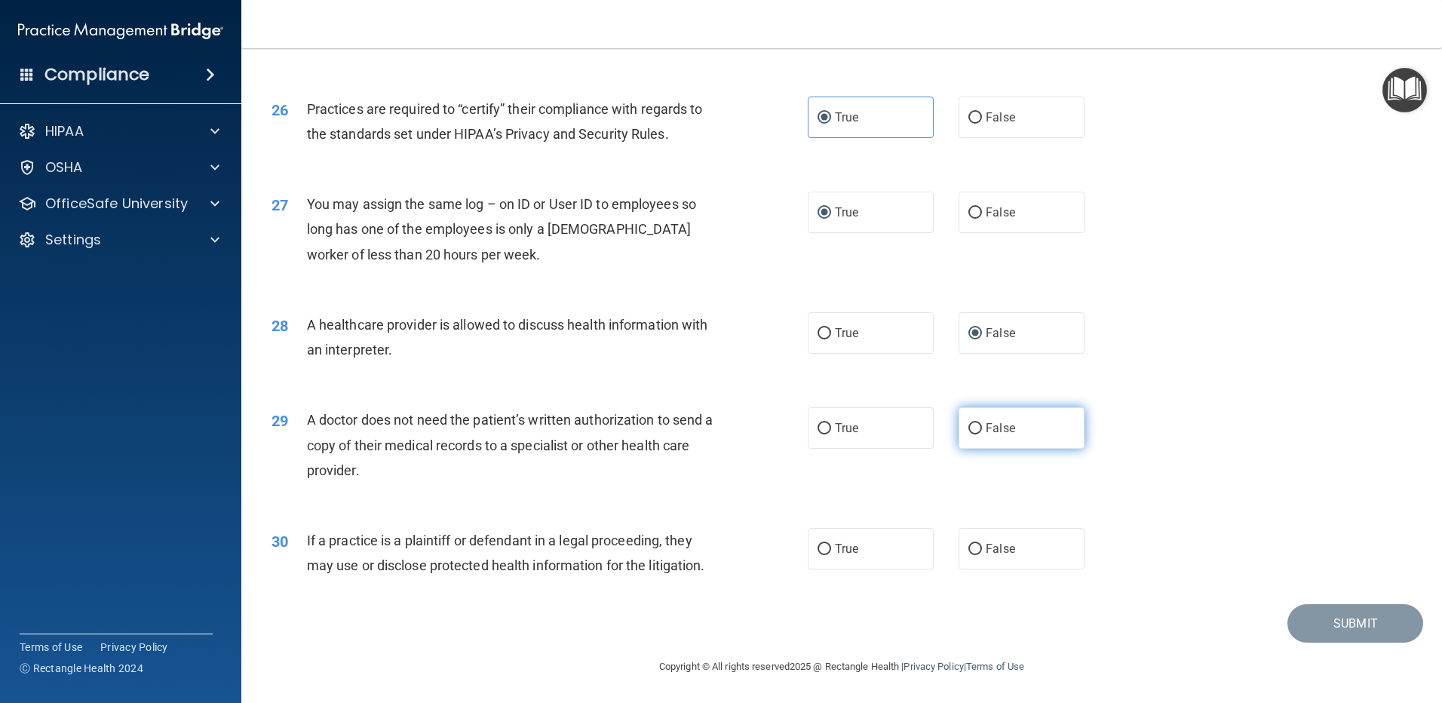
click at [986, 434] on span "False" at bounding box center [1000, 428] width 29 height 14
click at [982, 434] on input "False" at bounding box center [975, 428] width 14 height 11
radio input "true"
drag, startPoint x: 834, startPoint y: 546, endPoint x: 861, endPoint y: 547, distance: 26.4
click at [835, 546] on span "True" at bounding box center [846, 549] width 23 height 14
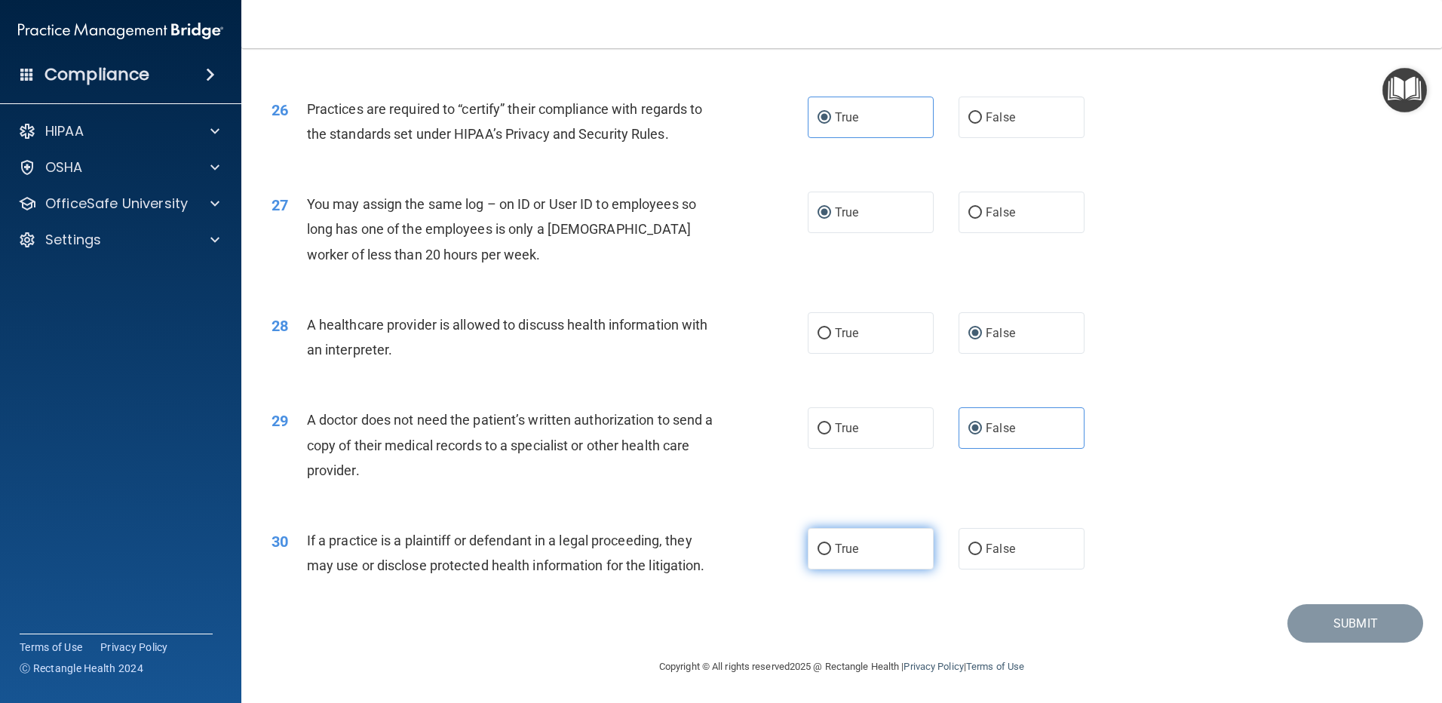
click at [831, 546] on input "True" at bounding box center [825, 549] width 14 height 11
radio input "true"
click at [1392, 625] on button "Submit" at bounding box center [1355, 623] width 136 height 38
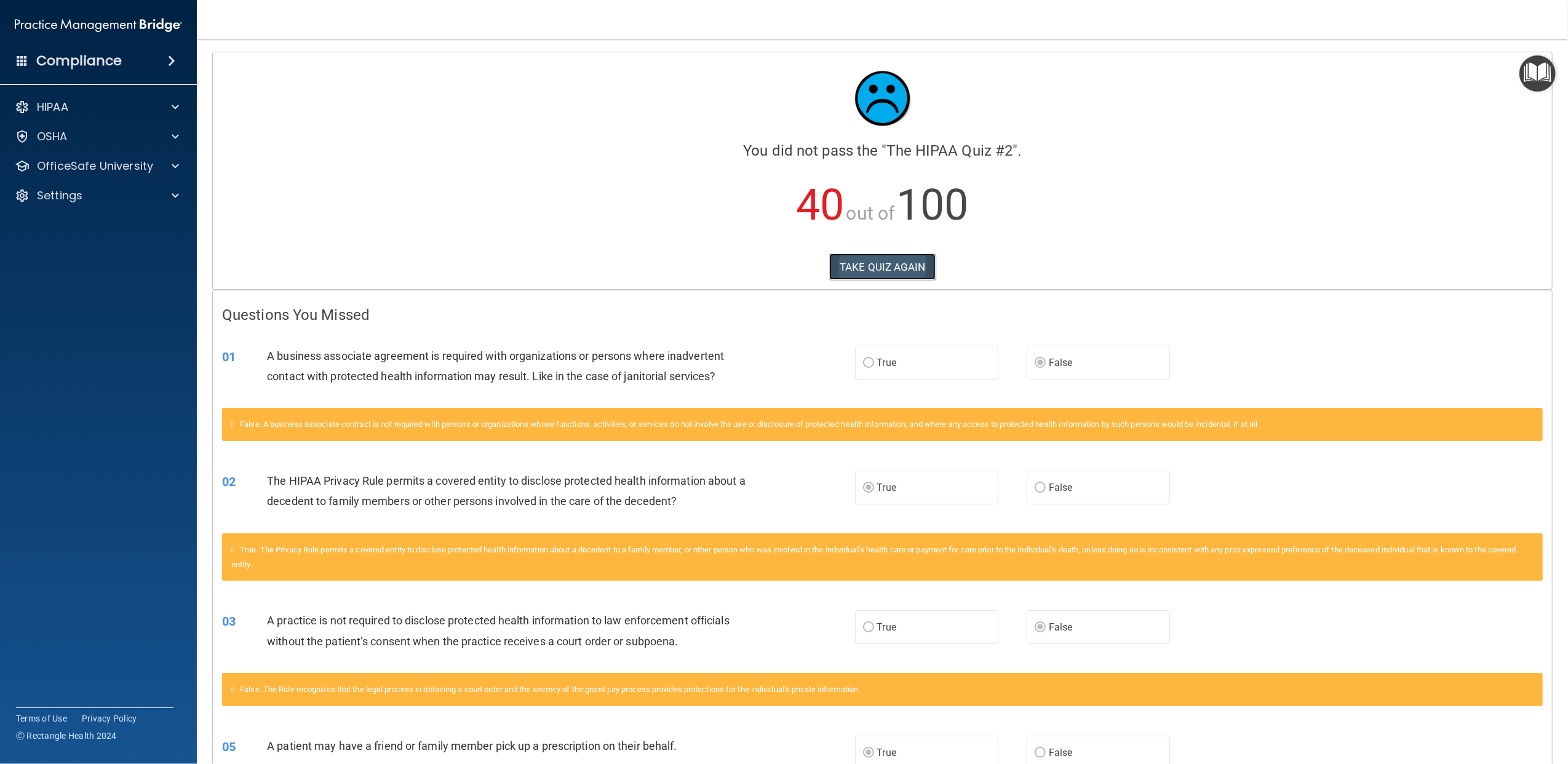
click at [884, 259] on button "TAKE QUIZ AGAIN" at bounding box center [883, 267] width 106 height 27
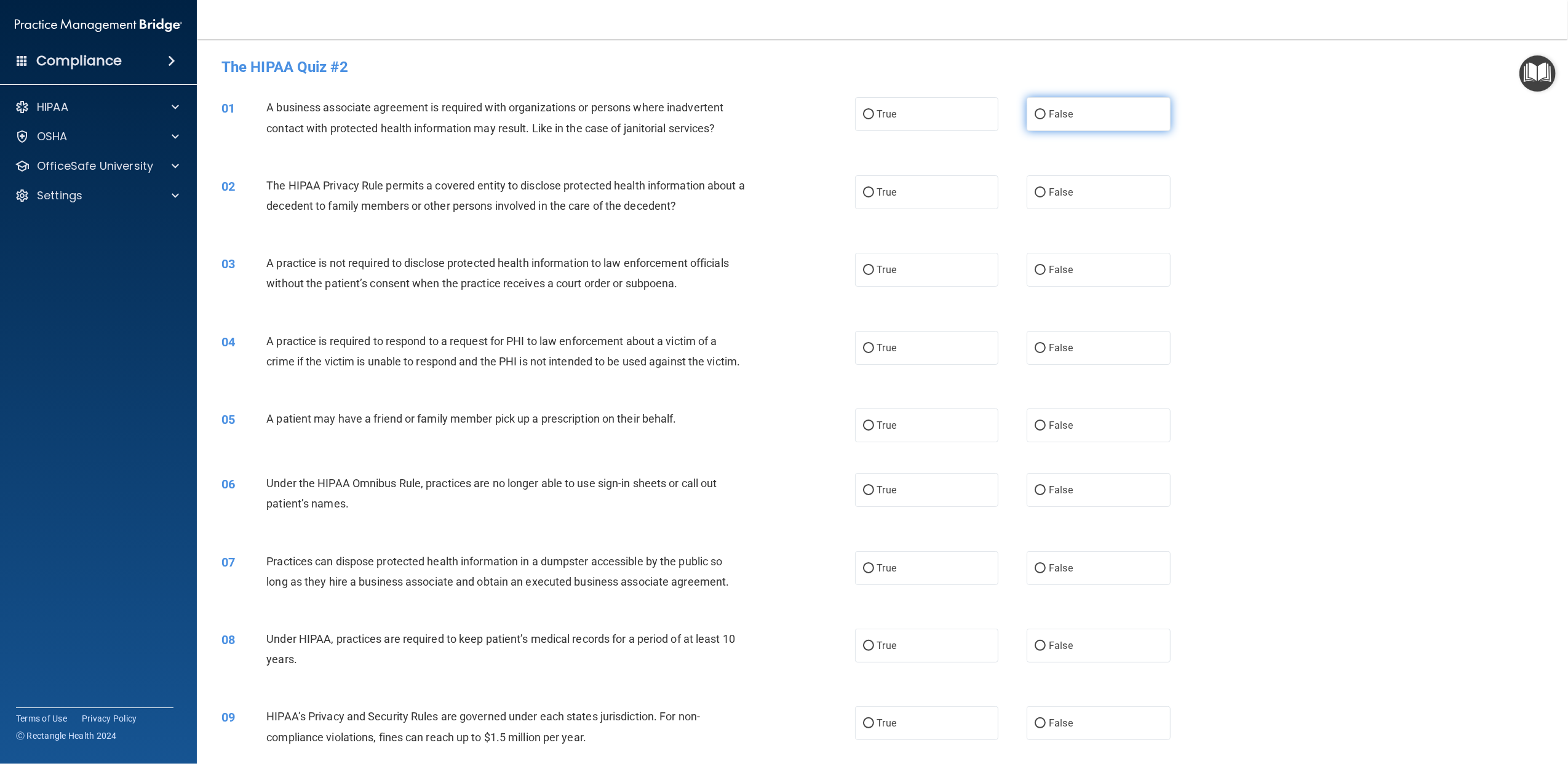
click at [1039, 114] on label "False" at bounding box center [1099, 113] width 144 height 33
click at [1039, 114] on input "False" at bounding box center [1041, 114] width 11 height 9
radio input "true"
click at [890, 196] on span "True" at bounding box center [886, 192] width 19 height 11
click at [875, 196] on input "True" at bounding box center [869, 192] width 11 height 9
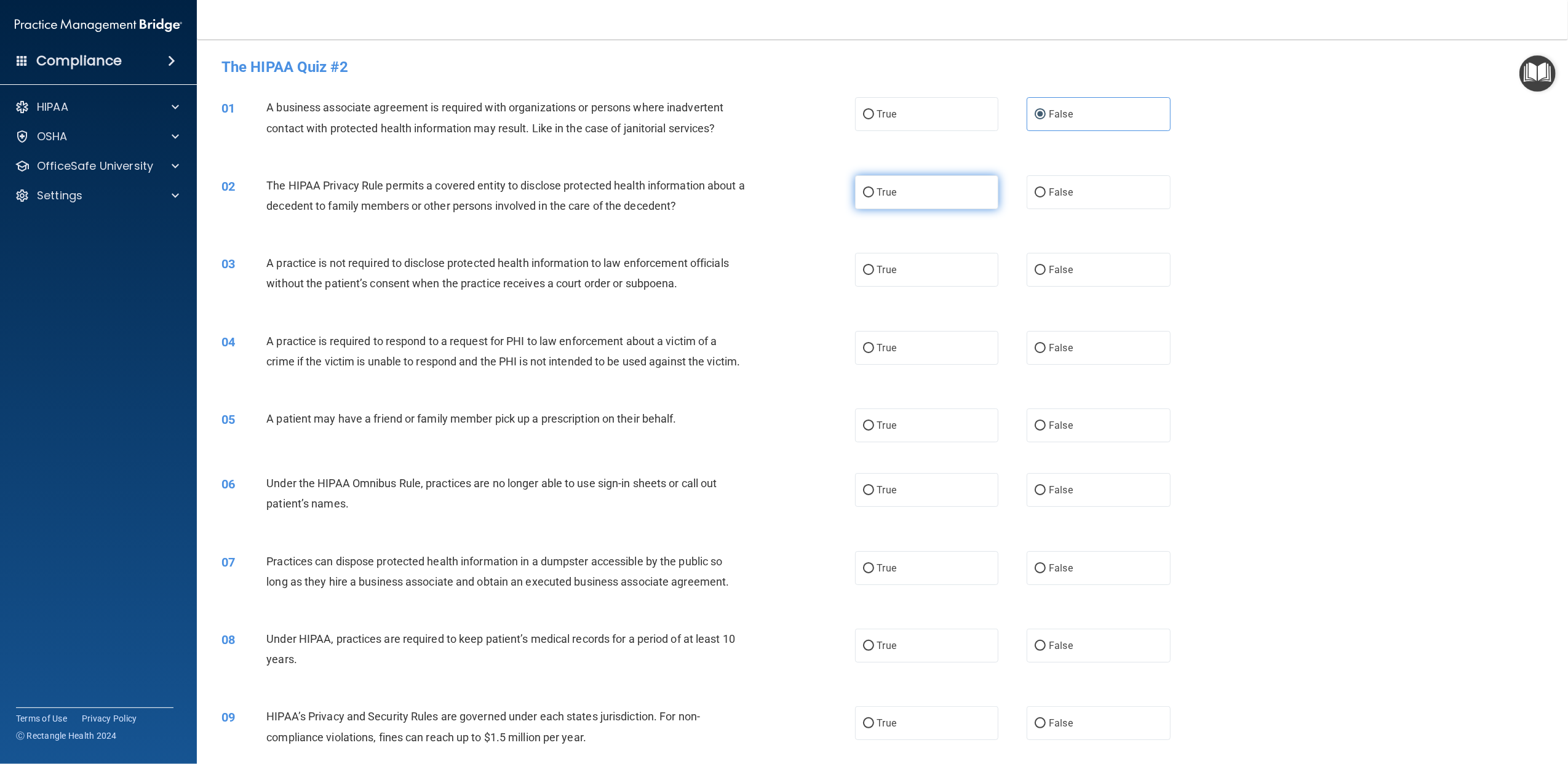
radio input "true"
click at [1095, 284] on label "False" at bounding box center [1099, 269] width 144 height 33
click at [1046, 275] on input "False" at bounding box center [1041, 270] width 11 height 9
radio input "true"
click at [893, 442] on label "True" at bounding box center [927, 425] width 144 height 33
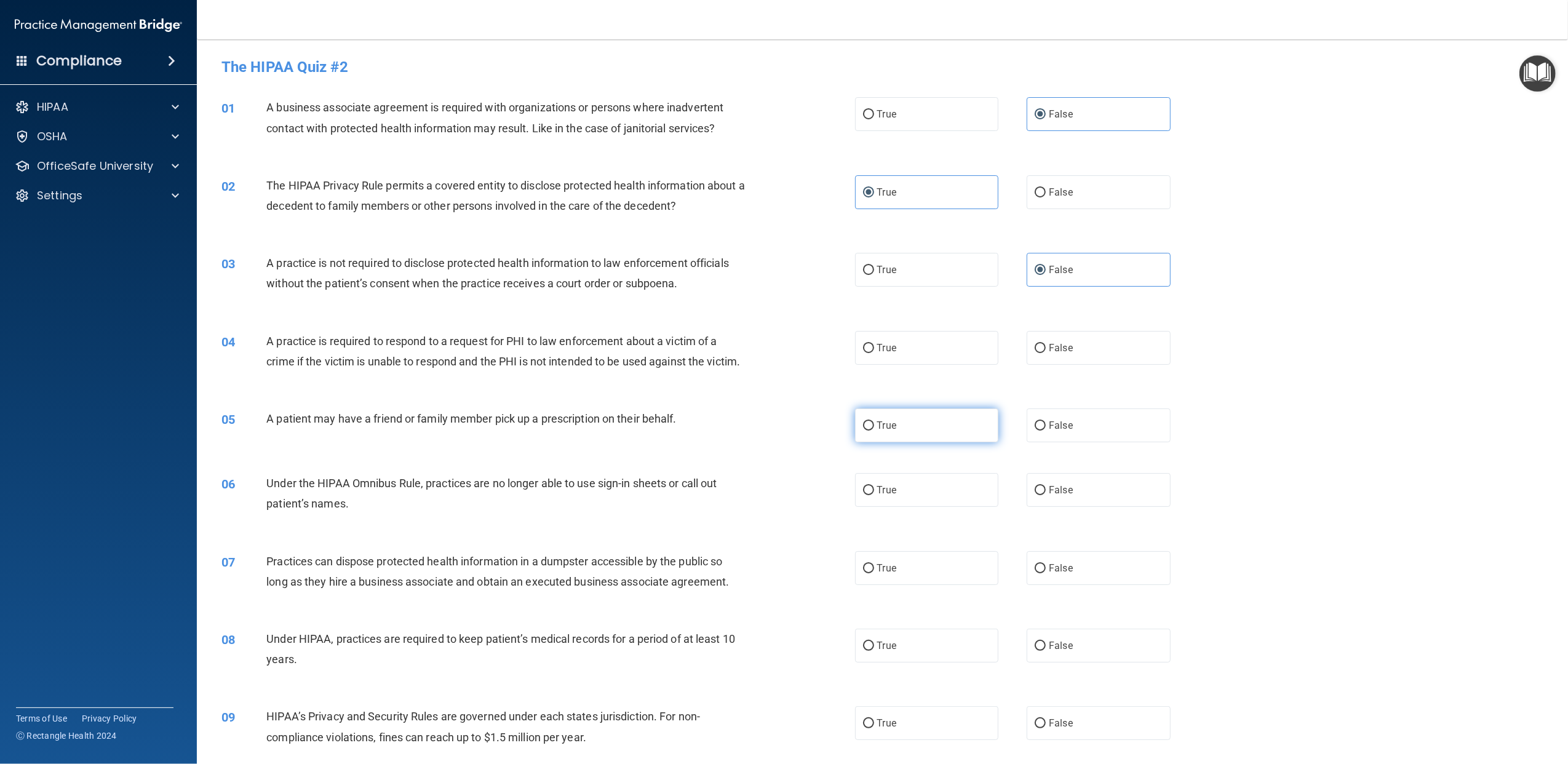
click at [875, 431] on input "True" at bounding box center [869, 426] width 11 height 9
radio input "true"
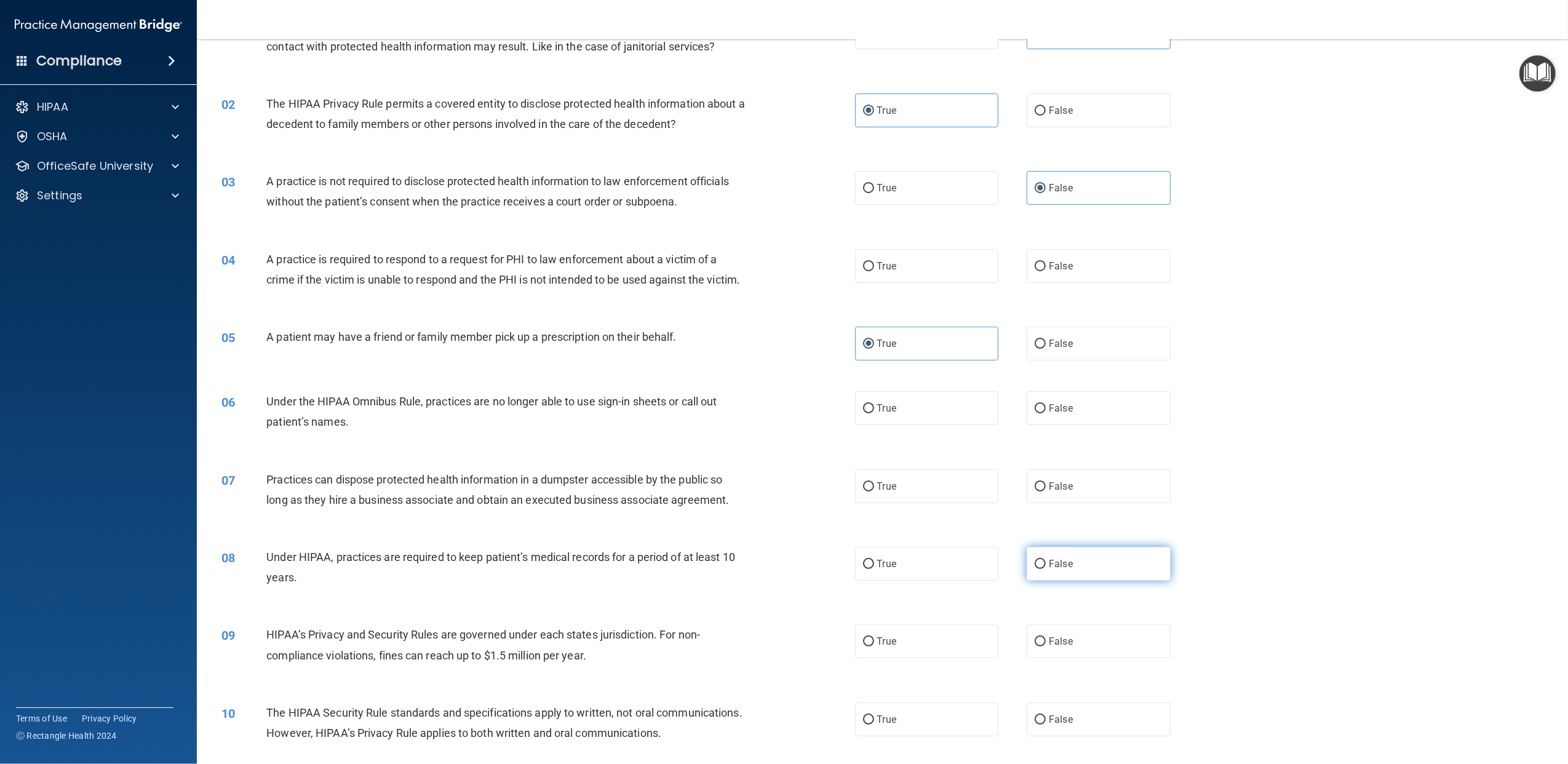
click at [1084, 572] on label "False" at bounding box center [1099, 563] width 144 height 33
click at [1046, 569] on input "False" at bounding box center [1041, 563] width 11 height 9
radio input "true"
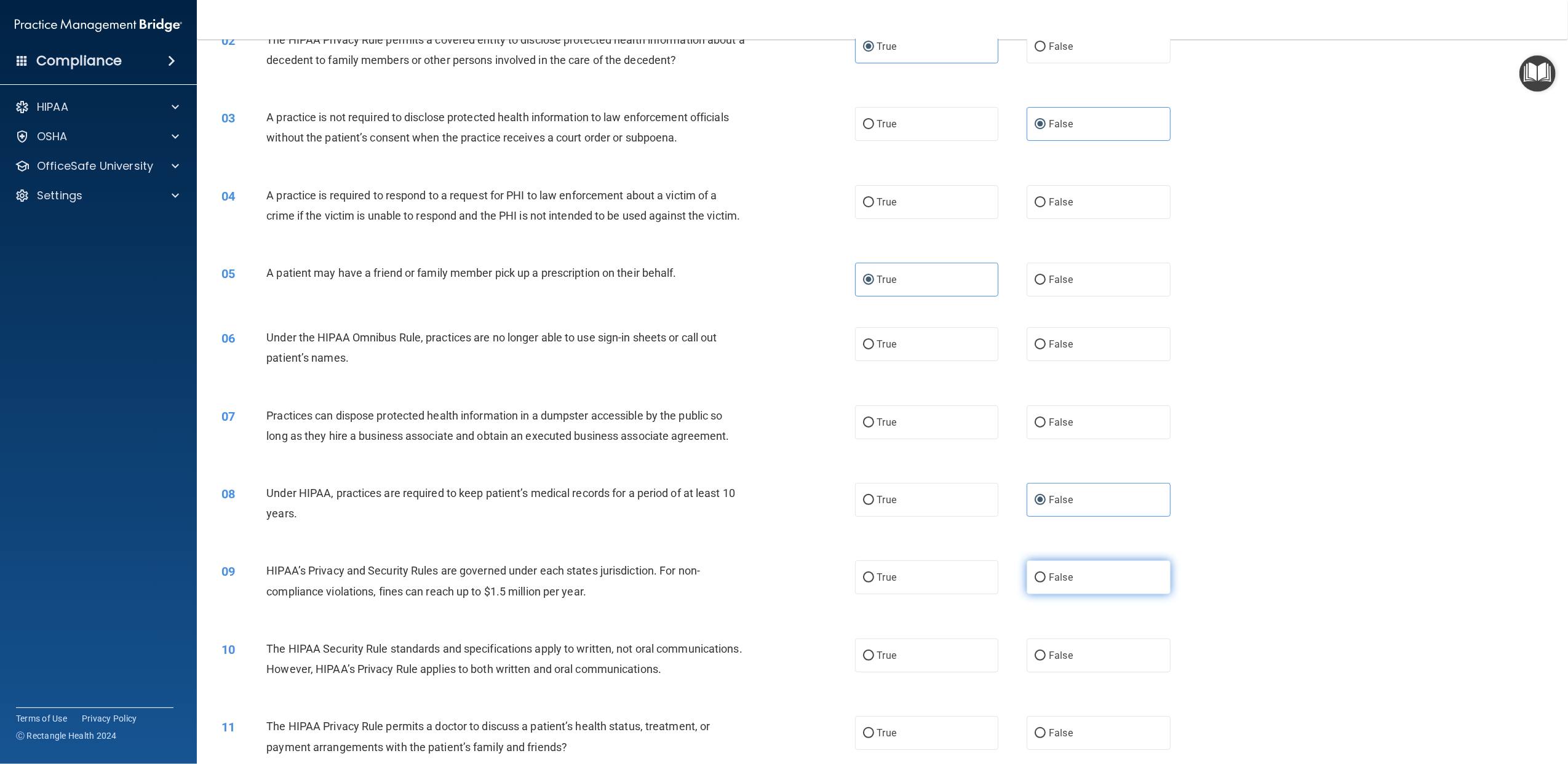
scroll to position [164, 0]
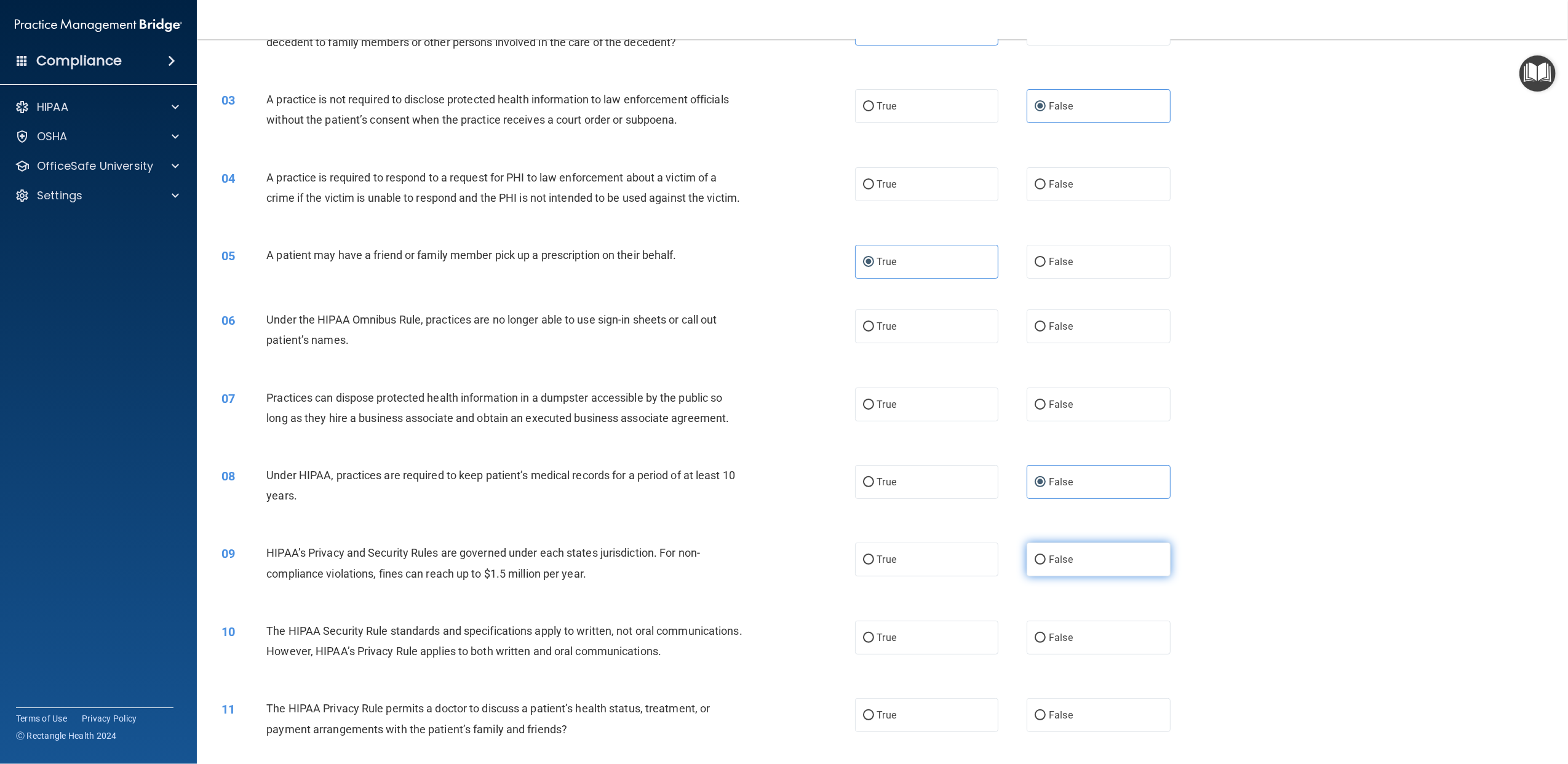
click at [1072, 572] on label "False" at bounding box center [1099, 559] width 144 height 33
click at [1046, 564] on input "False" at bounding box center [1041, 559] width 11 height 9
radio input "true"
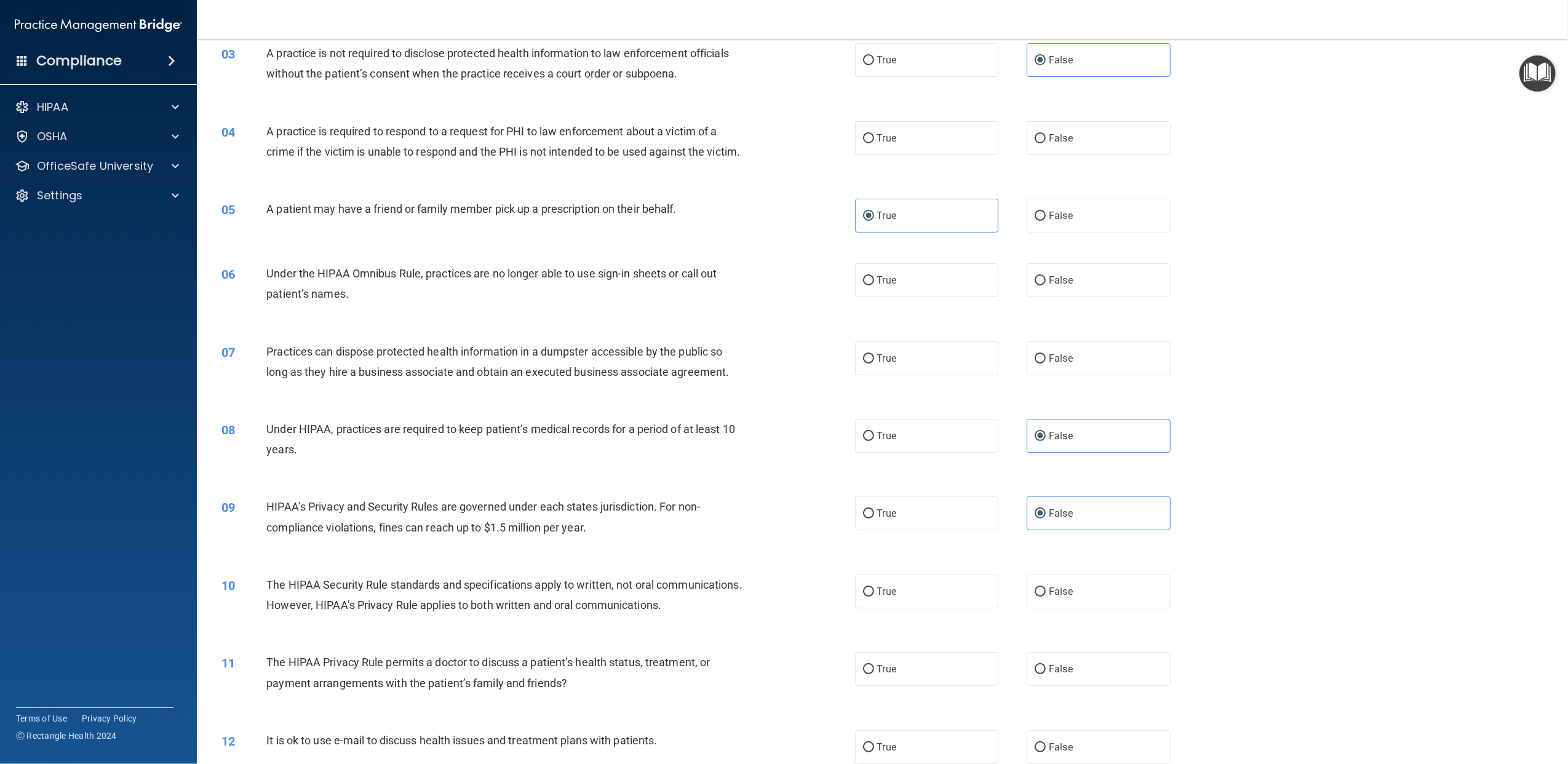
scroll to position [328, 0]
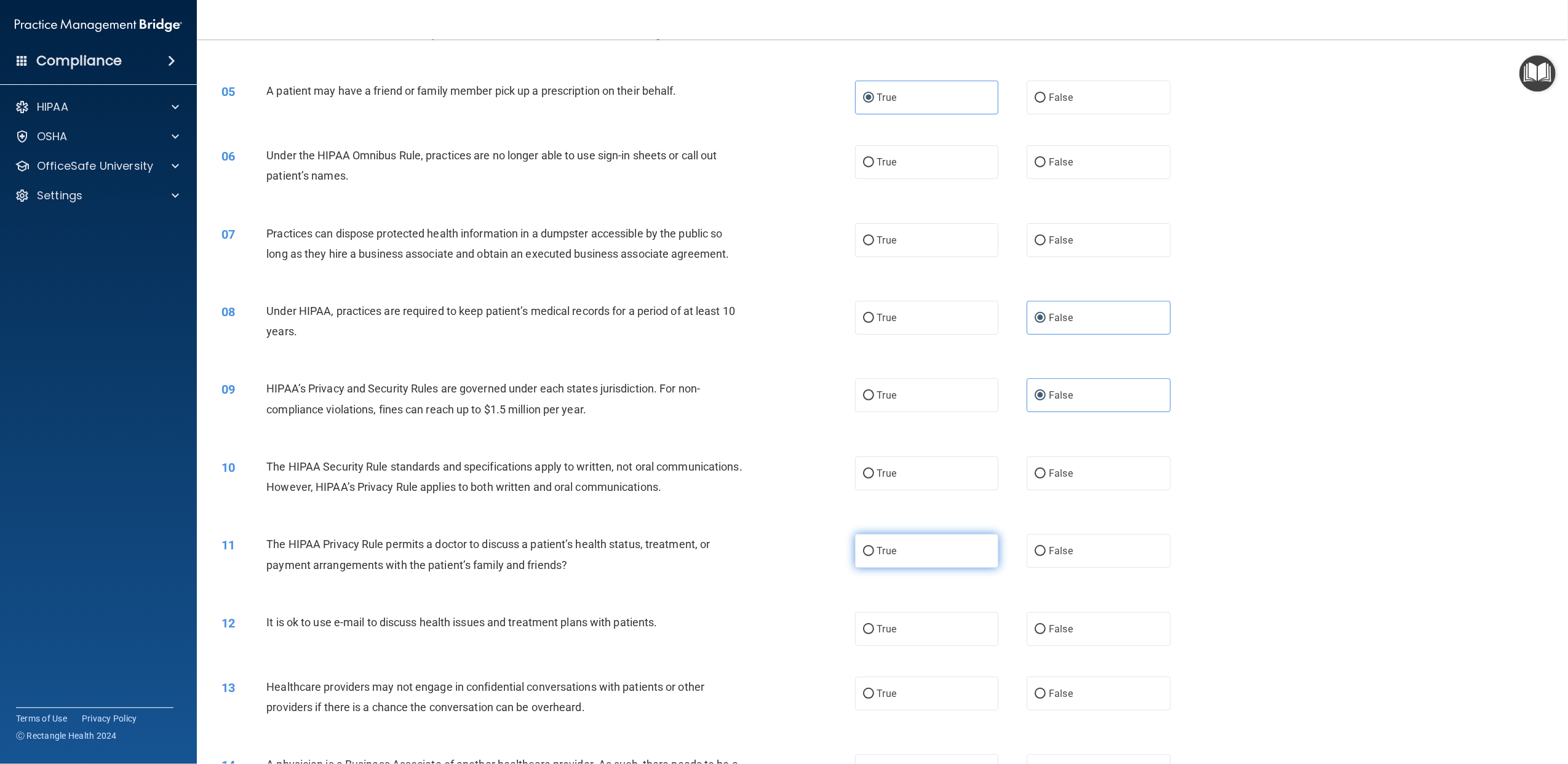
click at [924, 567] on label "True" at bounding box center [927, 550] width 144 height 33
click at [875, 556] on input "True" at bounding box center [869, 550] width 11 height 9
radio input "true"
click at [897, 572] on label "True" at bounding box center [927, 628] width 144 height 33
click at [875, 572] on input "True" at bounding box center [869, 629] width 11 height 9
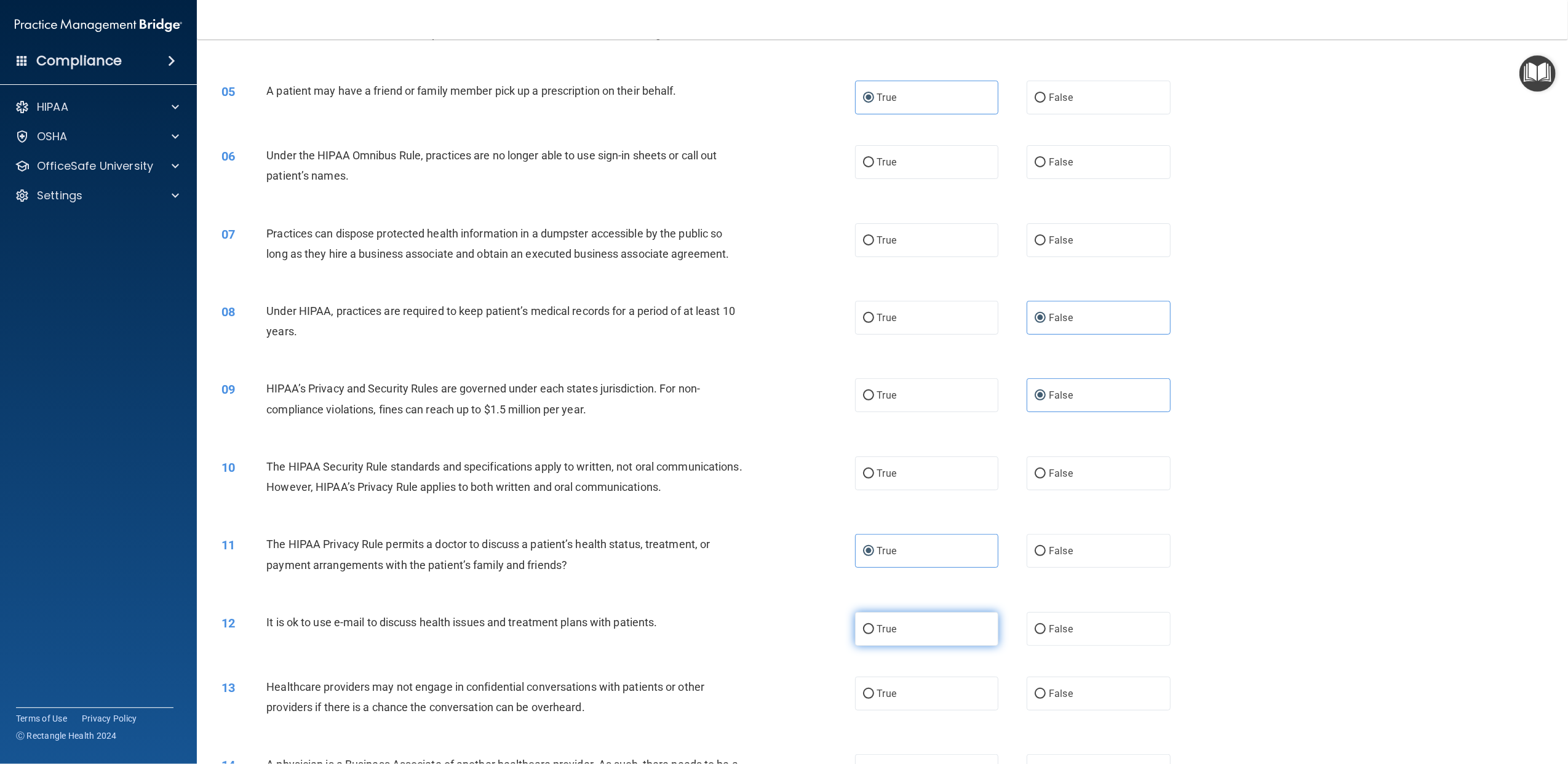
radio input "true"
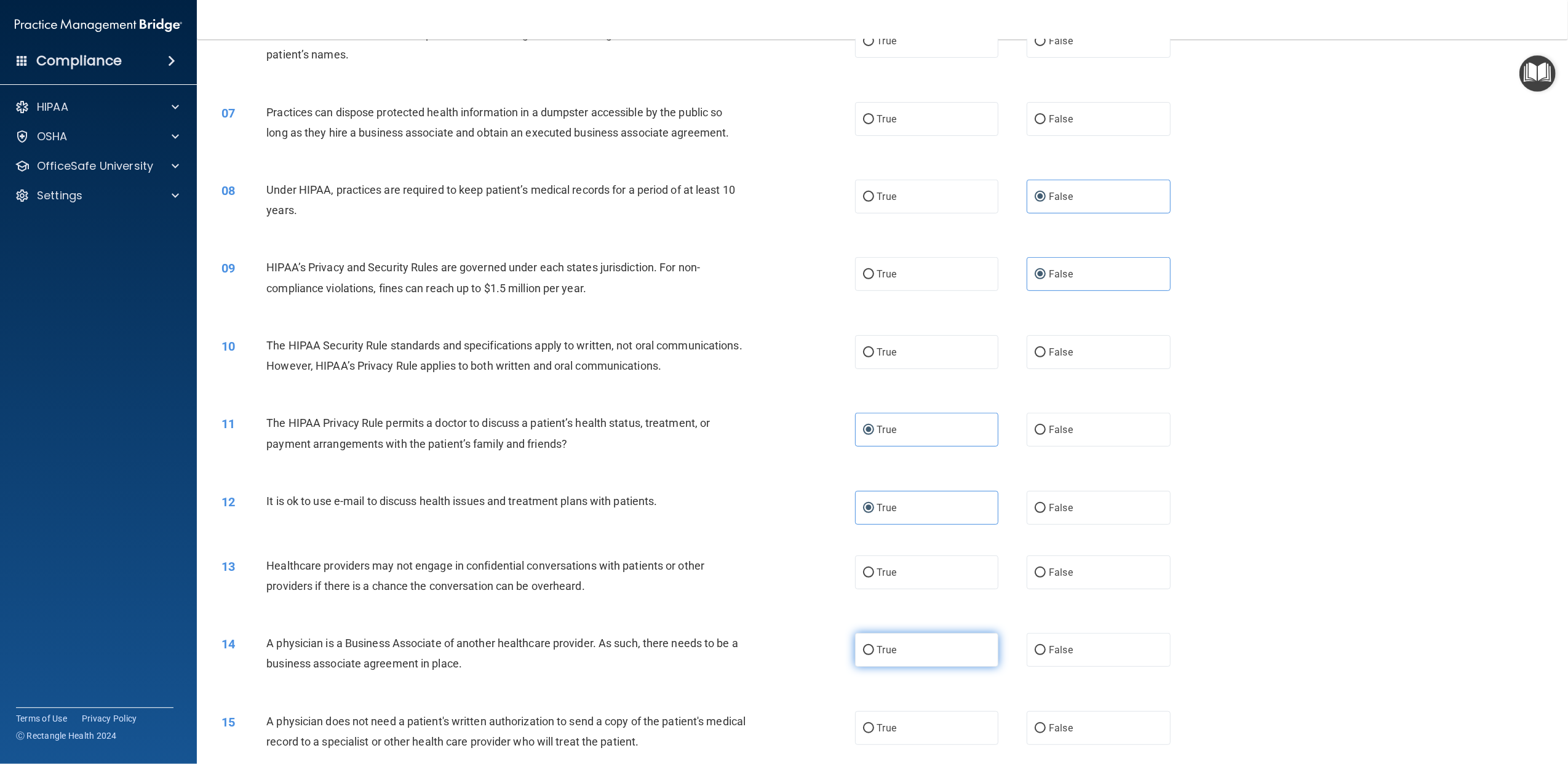
scroll to position [492, 0]
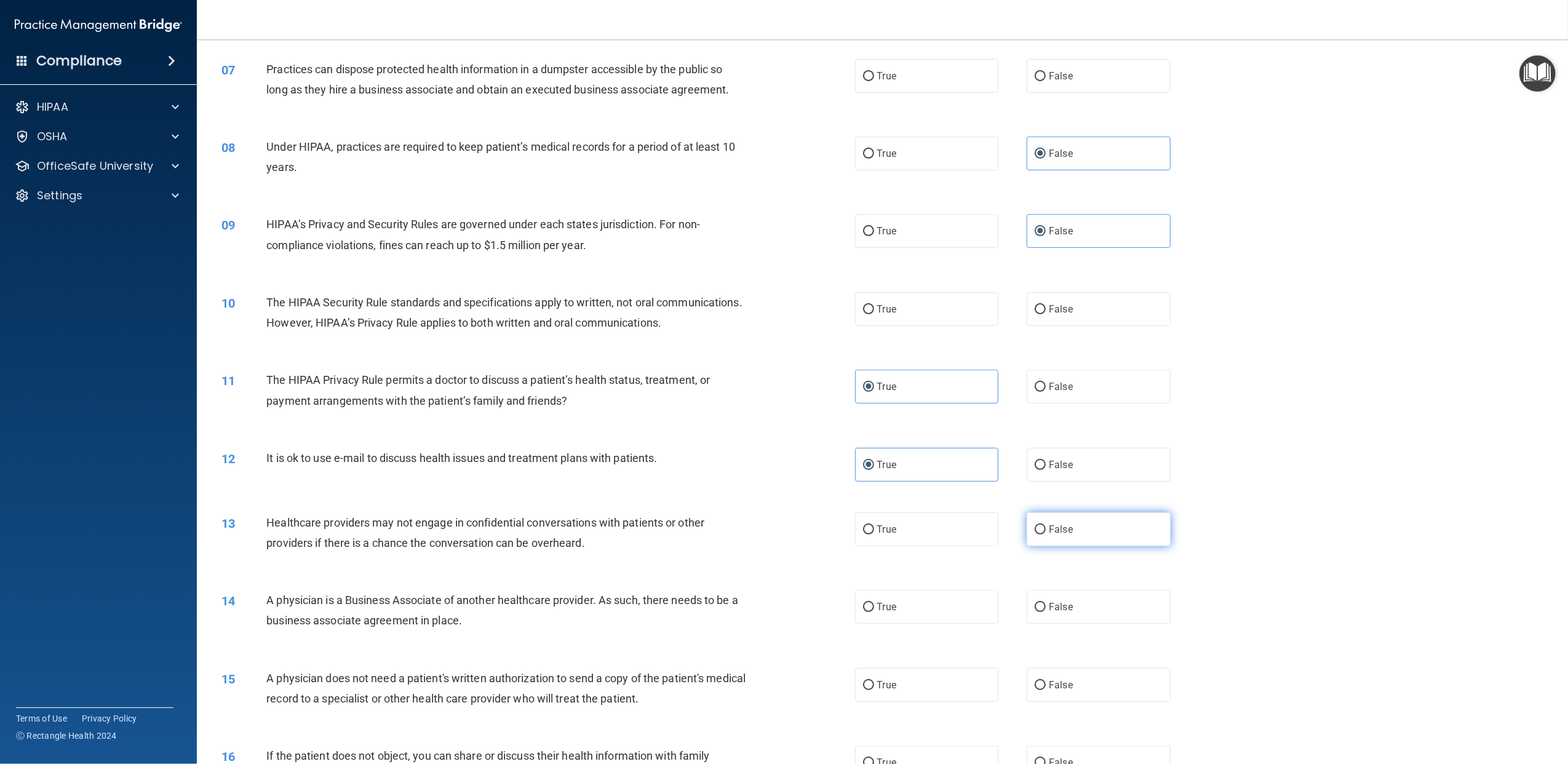
click at [1071, 546] on label "False" at bounding box center [1099, 528] width 144 height 33
click at [1046, 534] on input "False" at bounding box center [1041, 529] width 11 height 9
radio input "true"
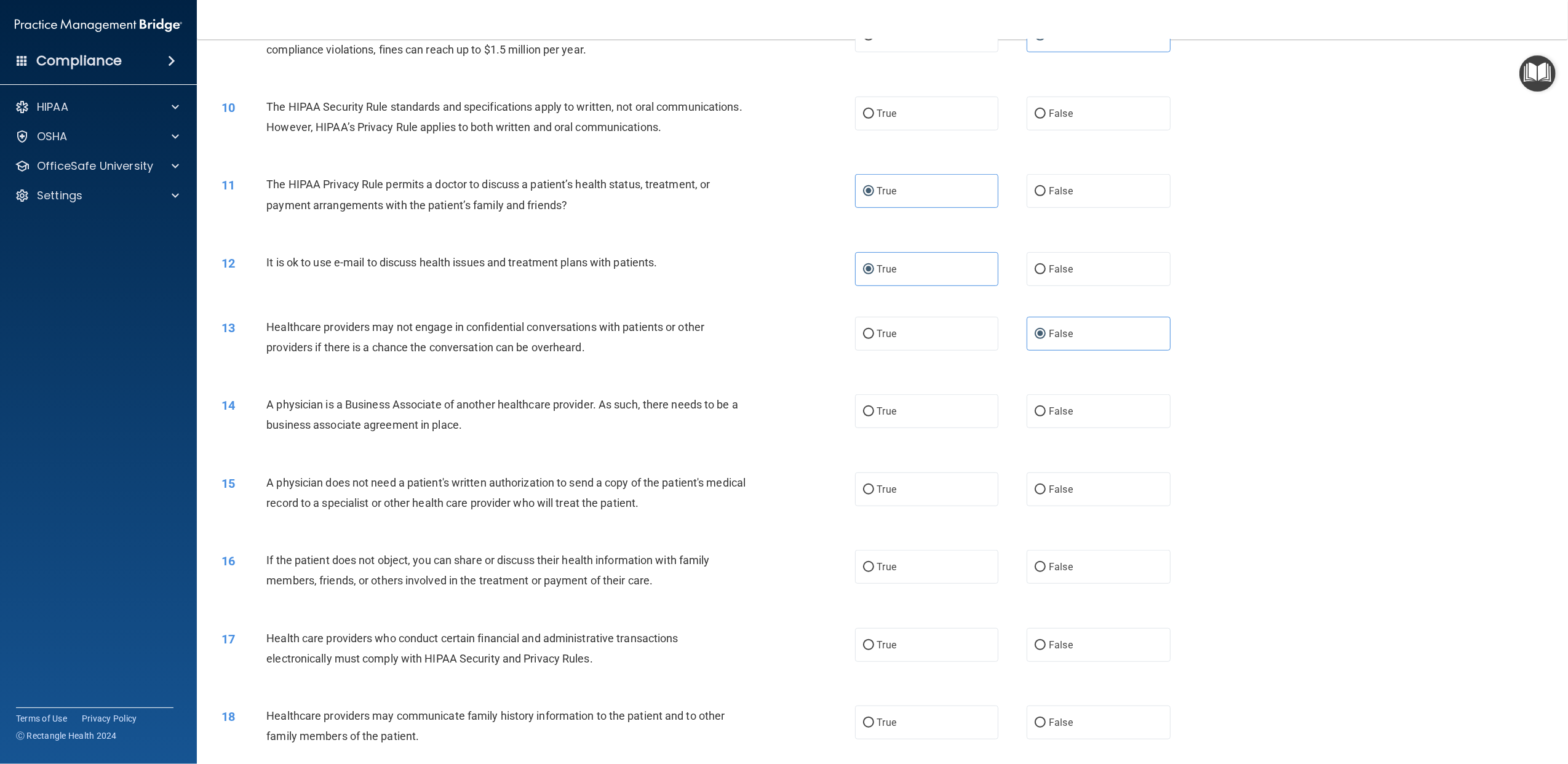
scroll to position [738, 0]
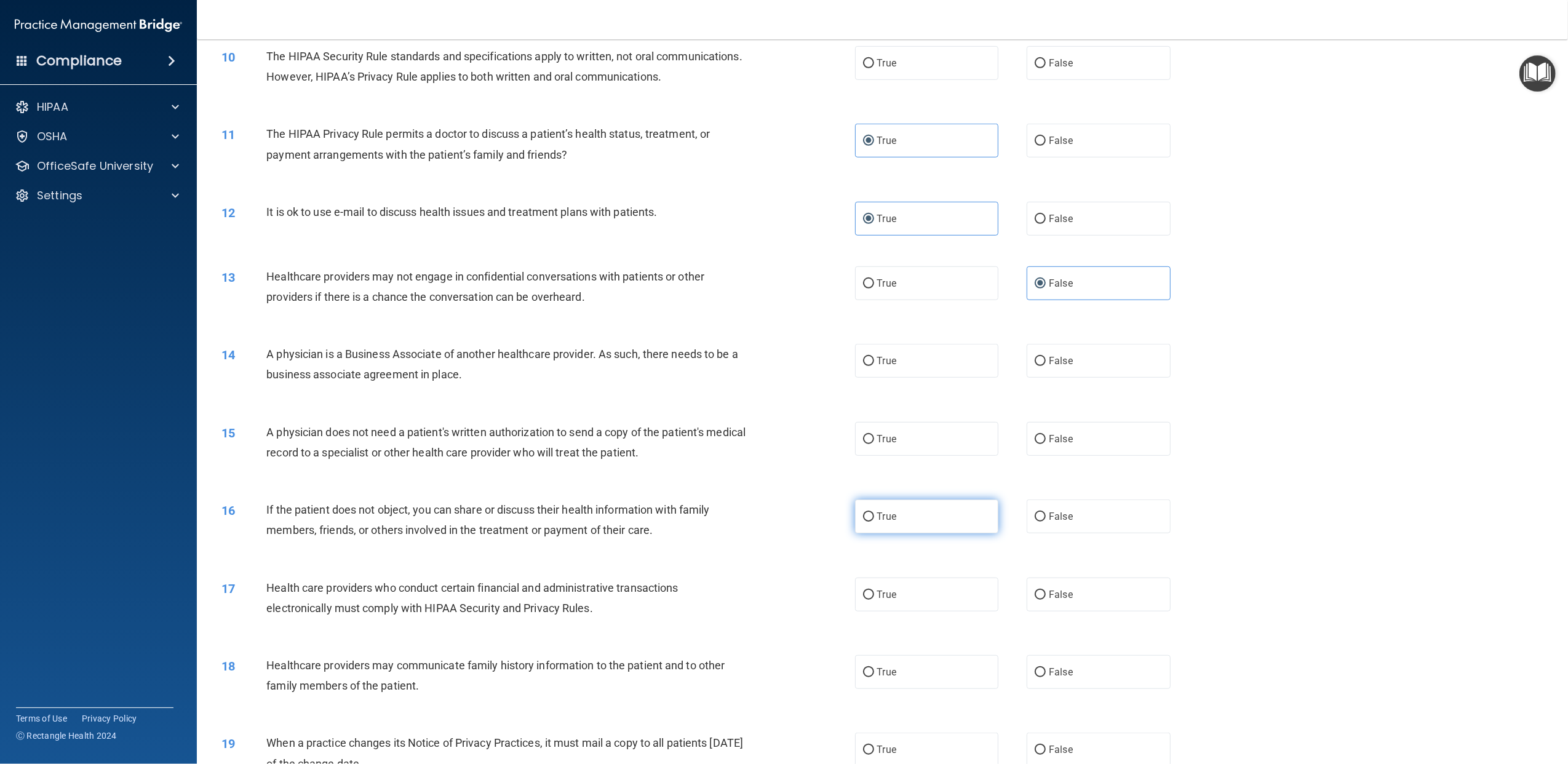
click at [941, 533] on label "True" at bounding box center [927, 515] width 144 height 33
click at [875, 522] on input "True" at bounding box center [869, 516] width 11 height 9
radio input "true"
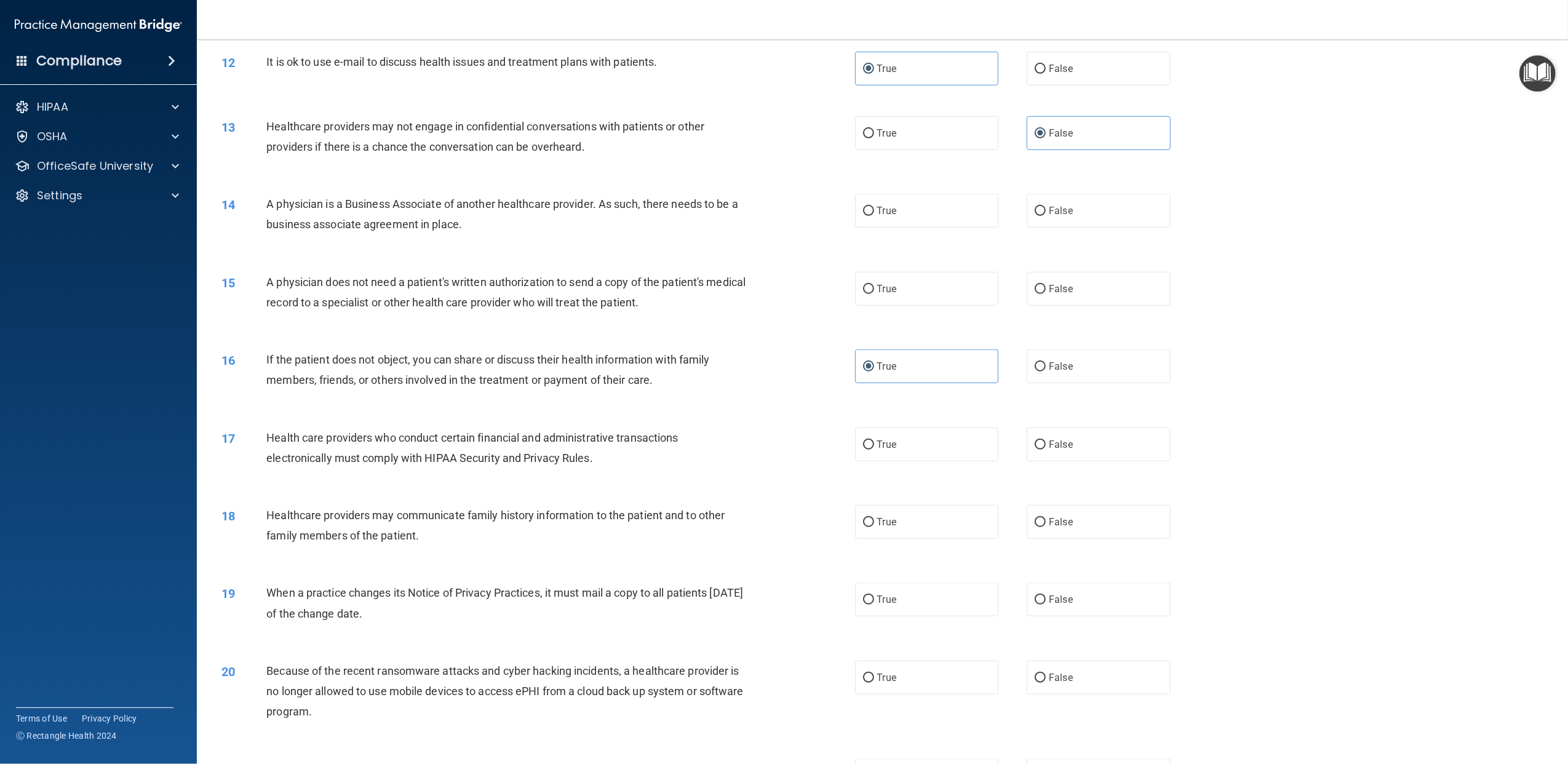
scroll to position [902, 0]
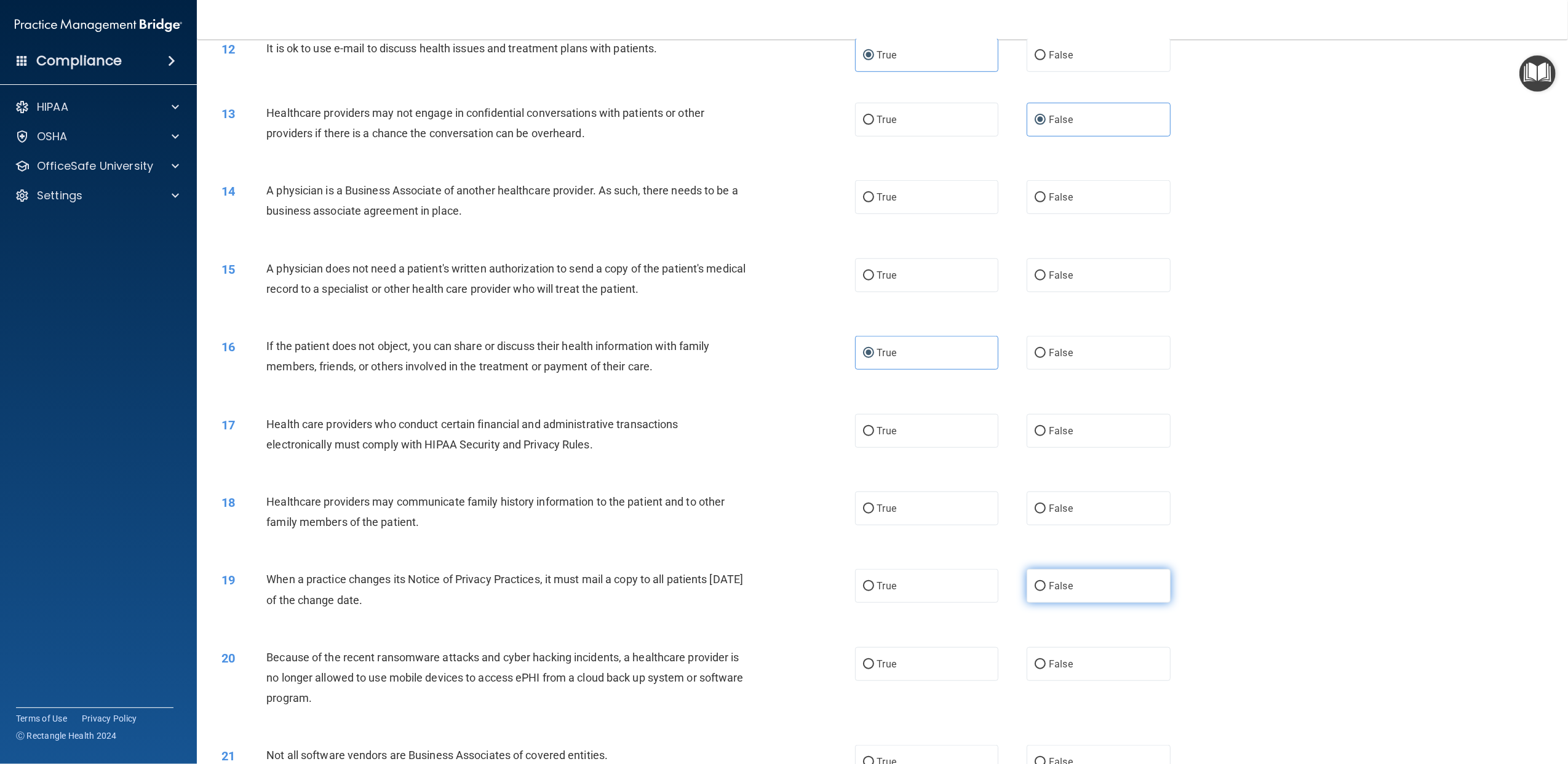
click at [1083, 572] on label "False" at bounding box center [1099, 585] width 144 height 33
click at [1046, 572] on input "False" at bounding box center [1041, 585] width 11 height 9
radio input "true"
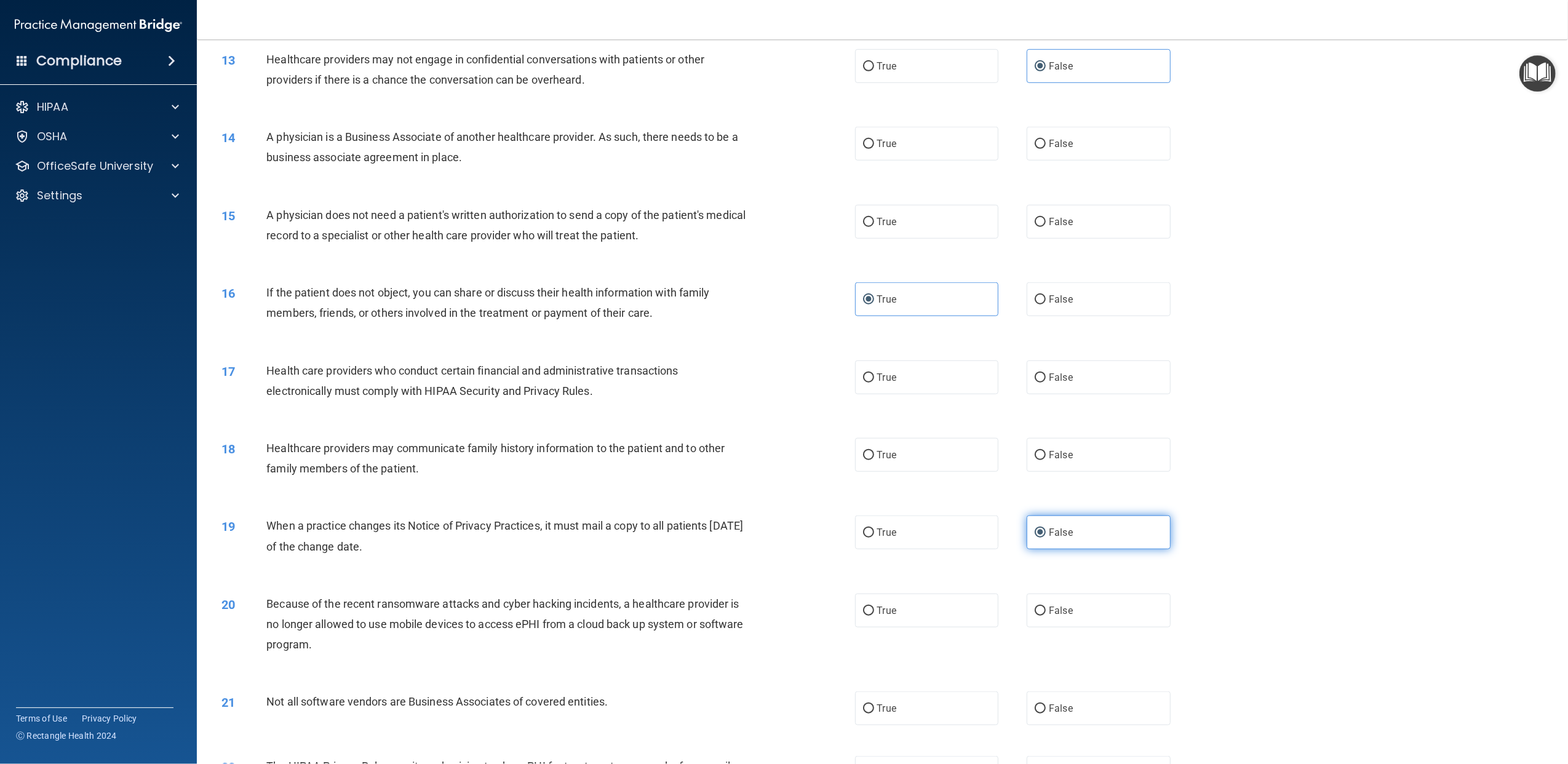
scroll to position [984, 0]
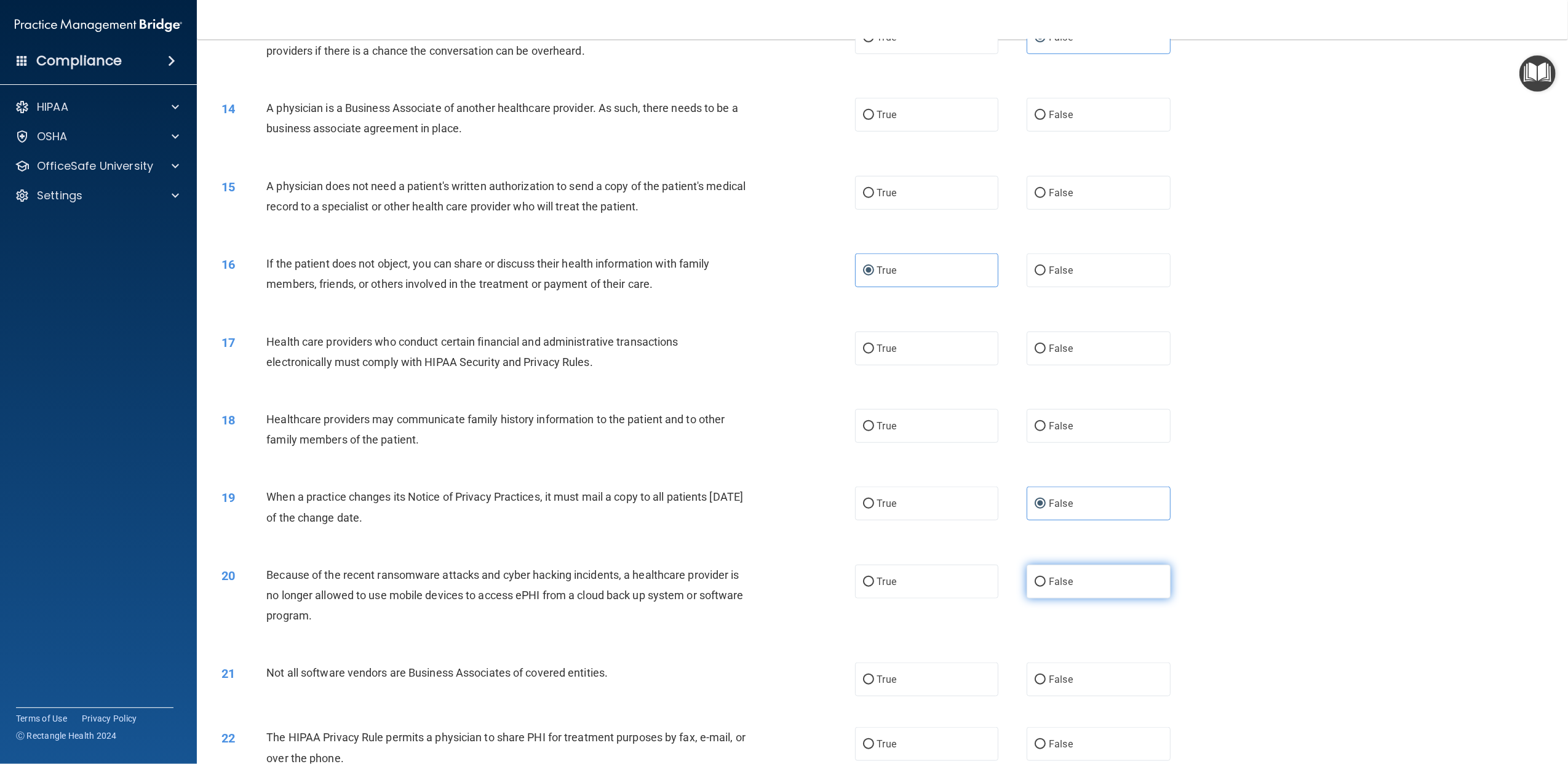
click at [1083, 572] on label "False" at bounding box center [1099, 581] width 144 height 33
click at [1046, 572] on input "False" at bounding box center [1041, 581] width 11 height 9
radio input "true"
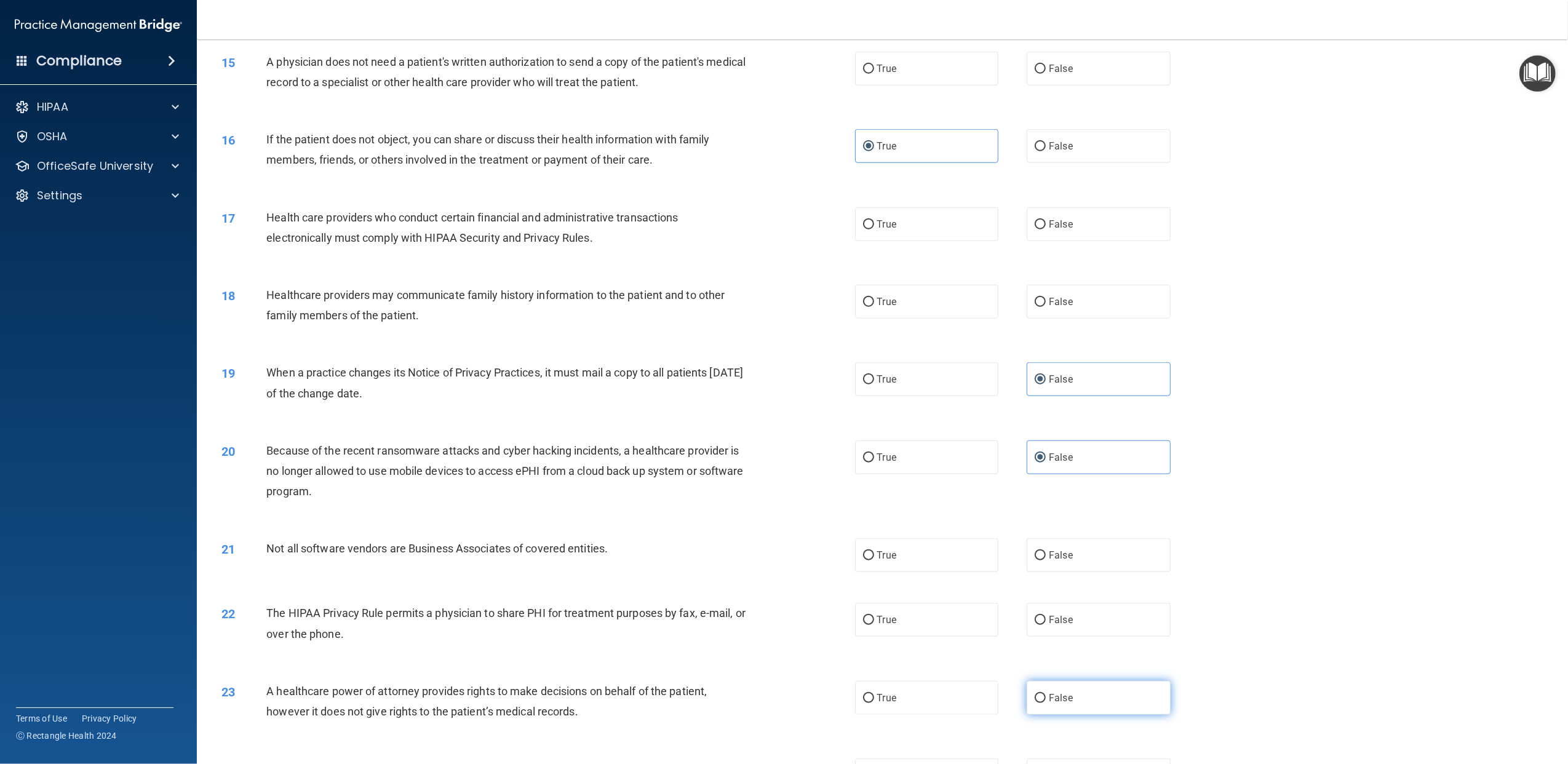
scroll to position [1147, 0]
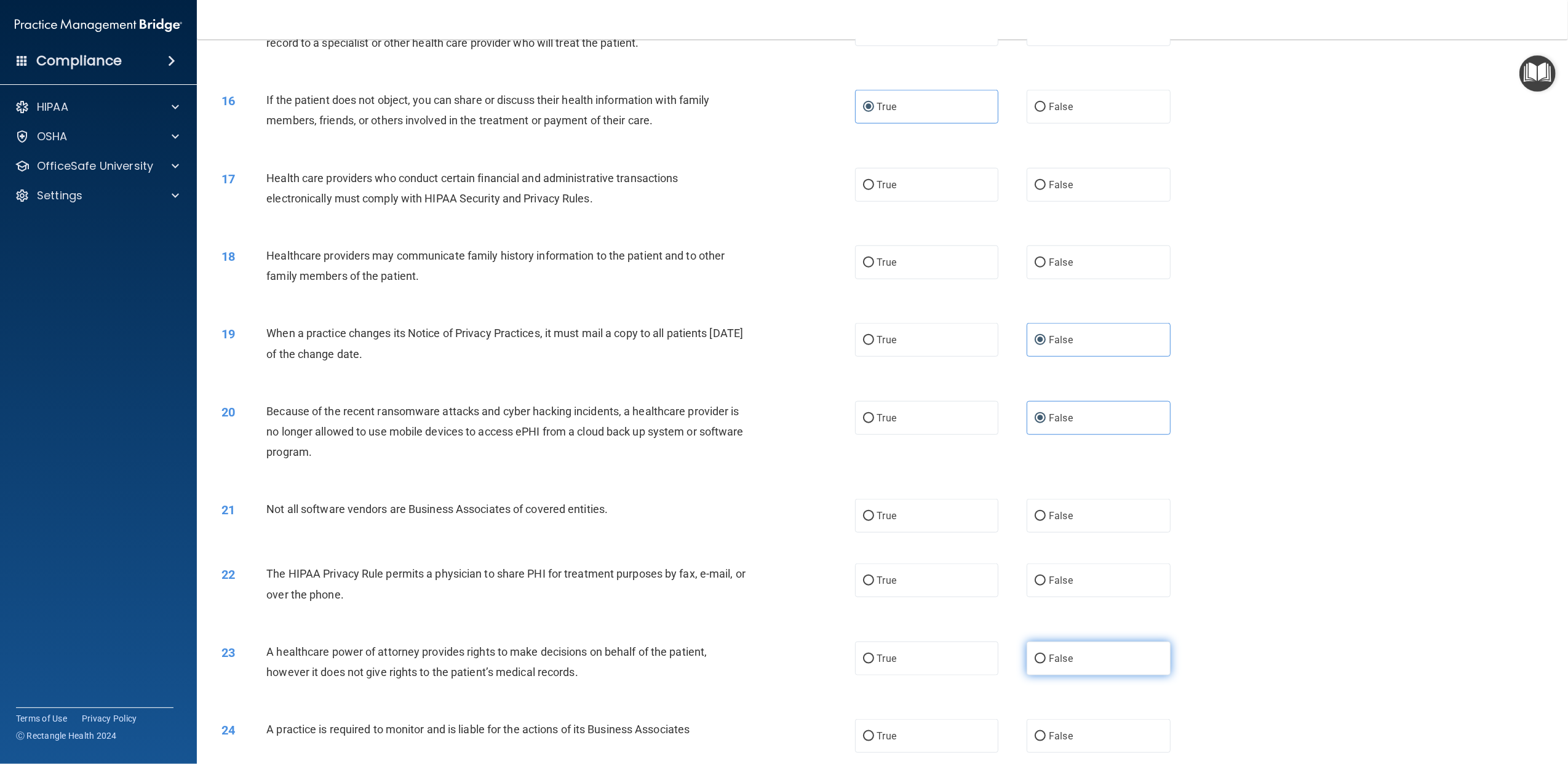
click at [1052, 572] on label "False" at bounding box center [1099, 658] width 144 height 33
click at [1046, 572] on input "False" at bounding box center [1041, 658] width 11 height 9
radio input "true"
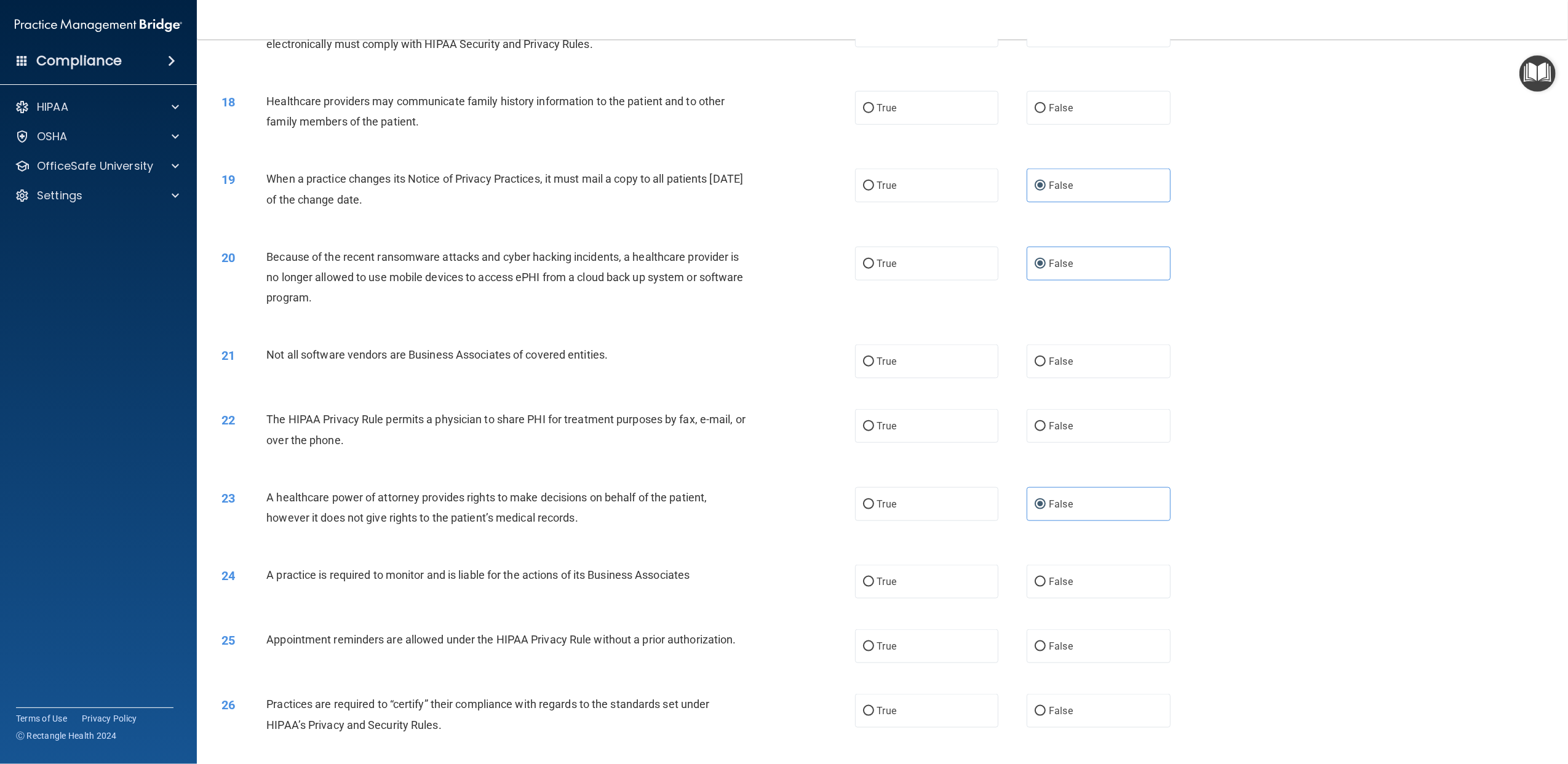
scroll to position [1312, 0]
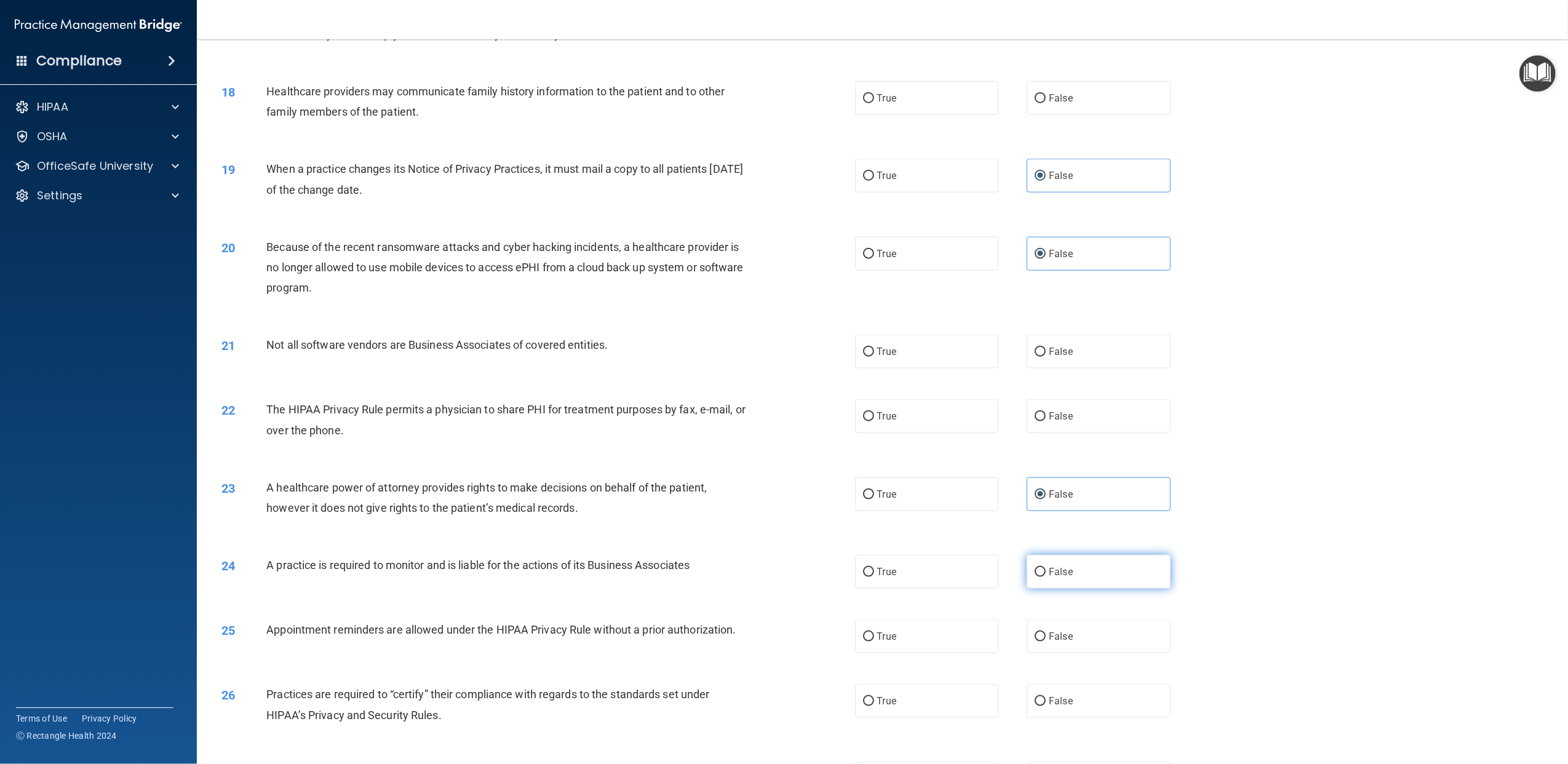
click at [1070, 572] on label "False" at bounding box center [1099, 571] width 144 height 33
click at [1046, 572] on input "False" at bounding box center [1041, 572] width 11 height 9
radio input "true"
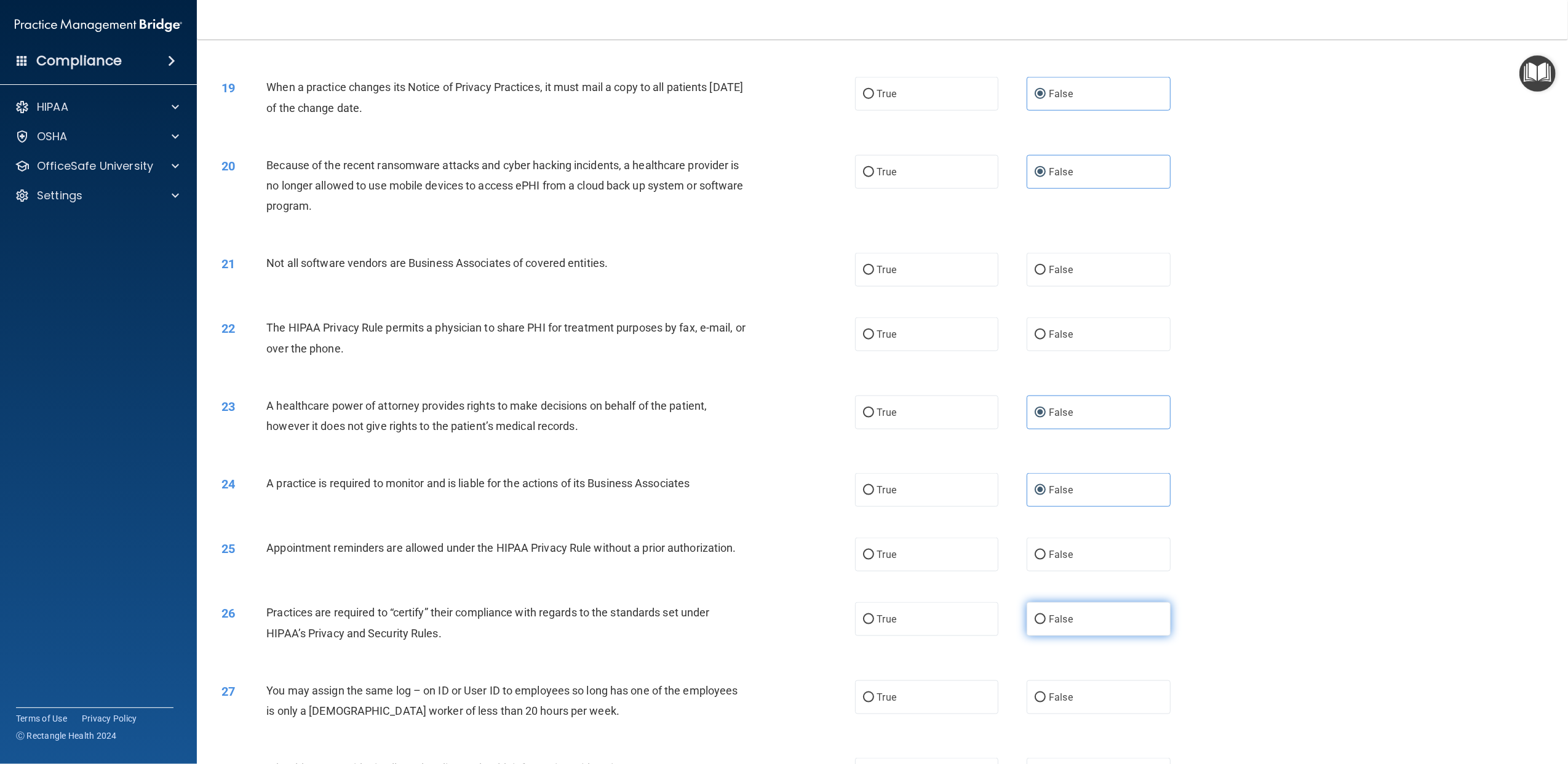
click at [1079, 572] on label "False" at bounding box center [1099, 618] width 144 height 33
click at [1046, 572] on input "False" at bounding box center [1041, 619] width 11 height 9
radio input "true"
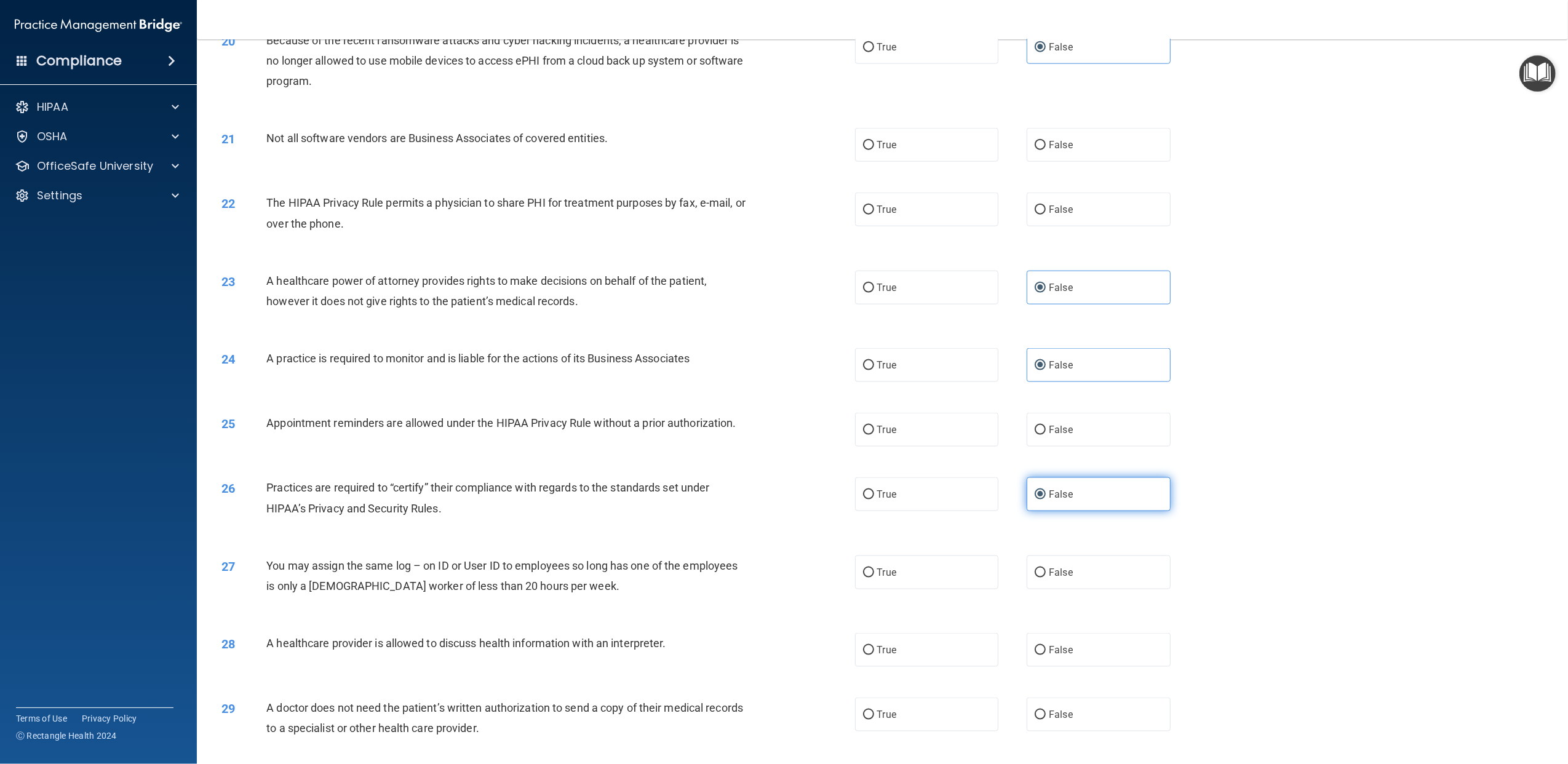
scroll to position [1557, 0]
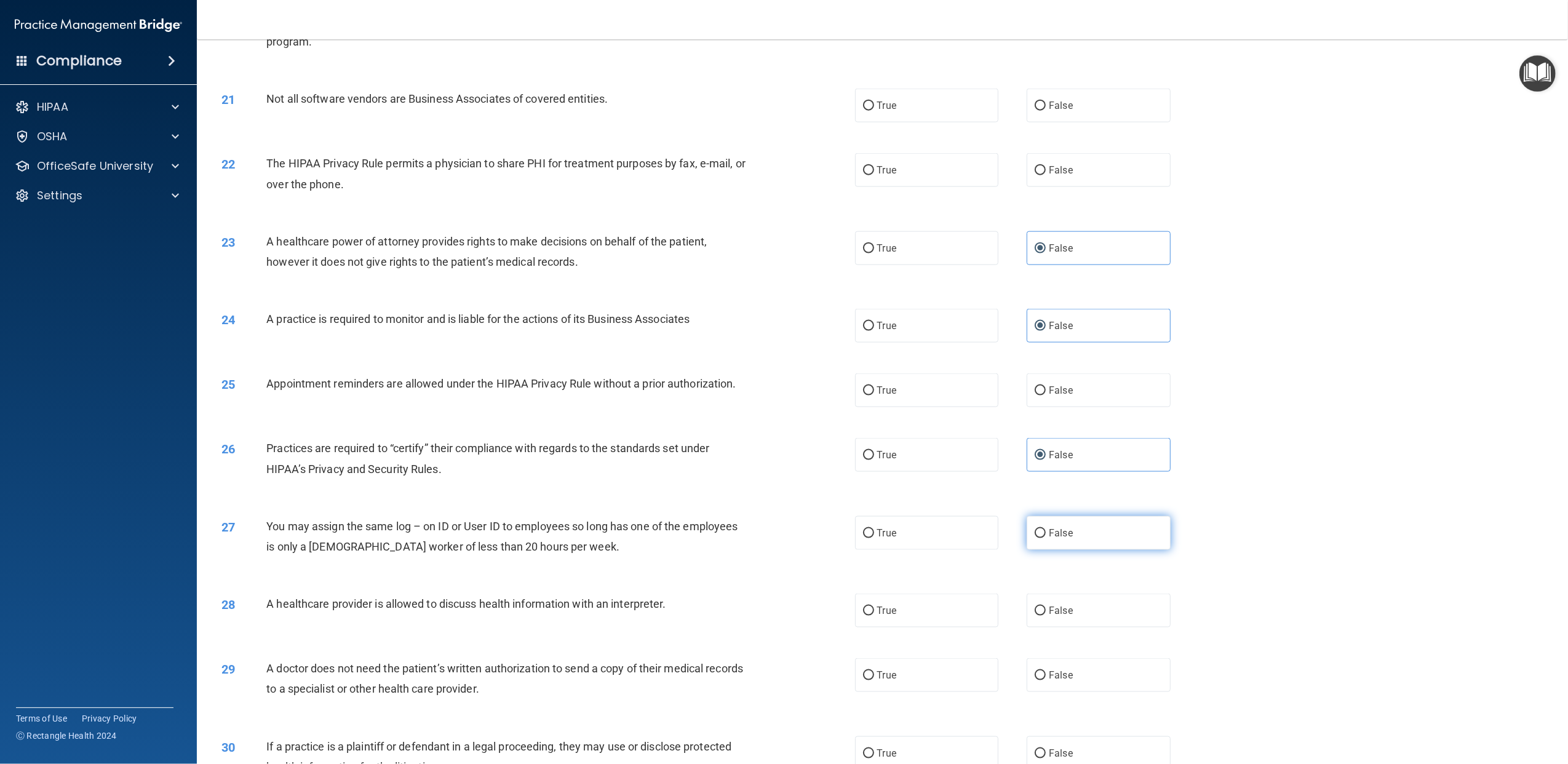
click at [1061, 539] on span "False" at bounding box center [1061, 532] width 24 height 11
click at [1046, 538] on input "False" at bounding box center [1041, 533] width 11 height 9
radio input "true"
click at [912, 572] on label "True" at bounding box center [927, 610] width 144 height 33
click at [875, 572] on input "True" at bounding box center [869, 611] width 11 height 9
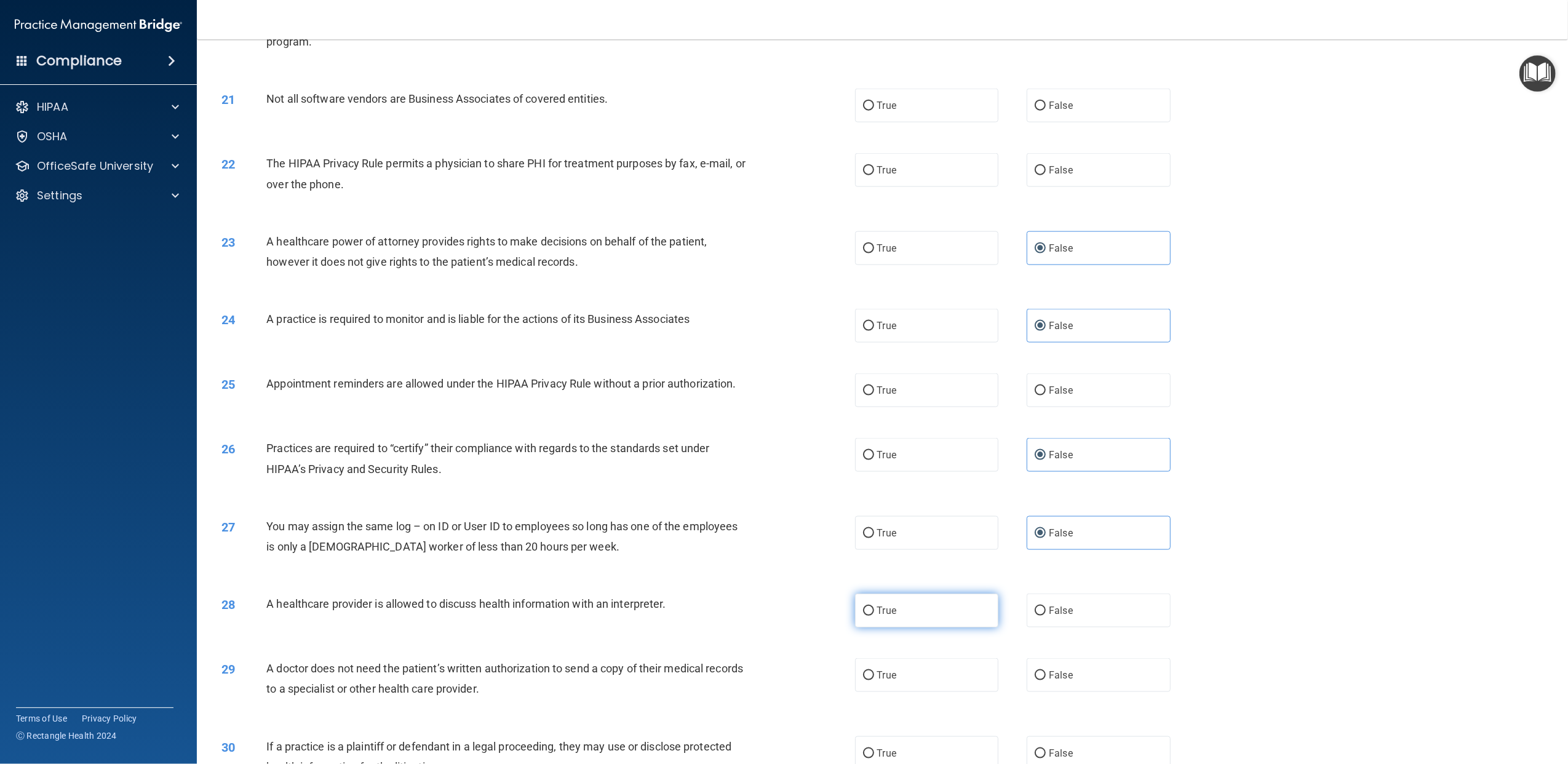
radio input "true"
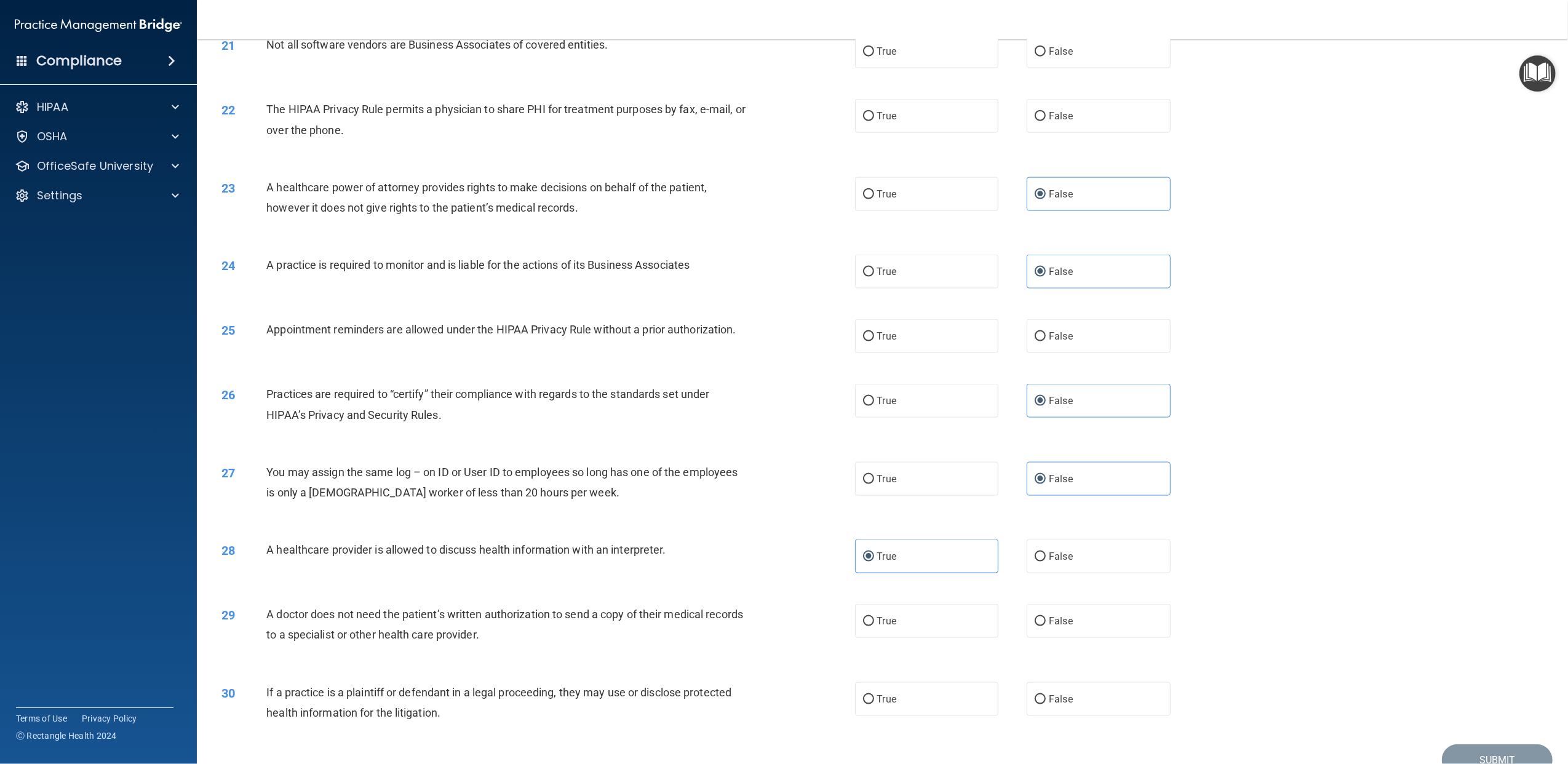
scroll to position [1640, 0]
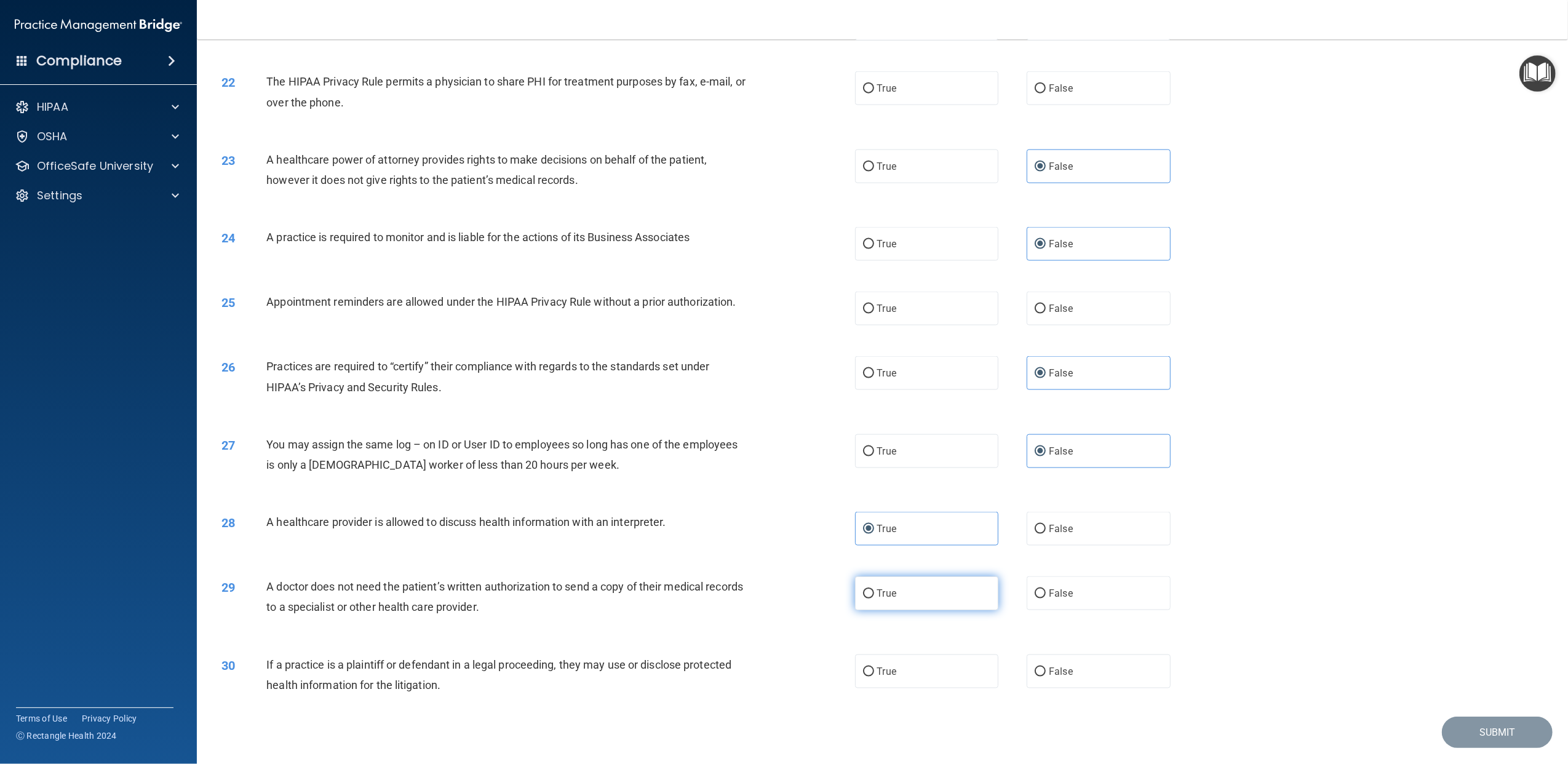
click at [895, 572] on label "True" at bounding box center [927, 593] width 144 height 33
click at [875, 572] on input "True" at bounding box center [869, 594] width 11 height 9
radio input "true"
click at [1066, 572] on label "False" at bounding box center [1099, 670] width 144 height 33
click at [1046, 572] on input "False" at bounding box center [1041, 671] width 11 height 9
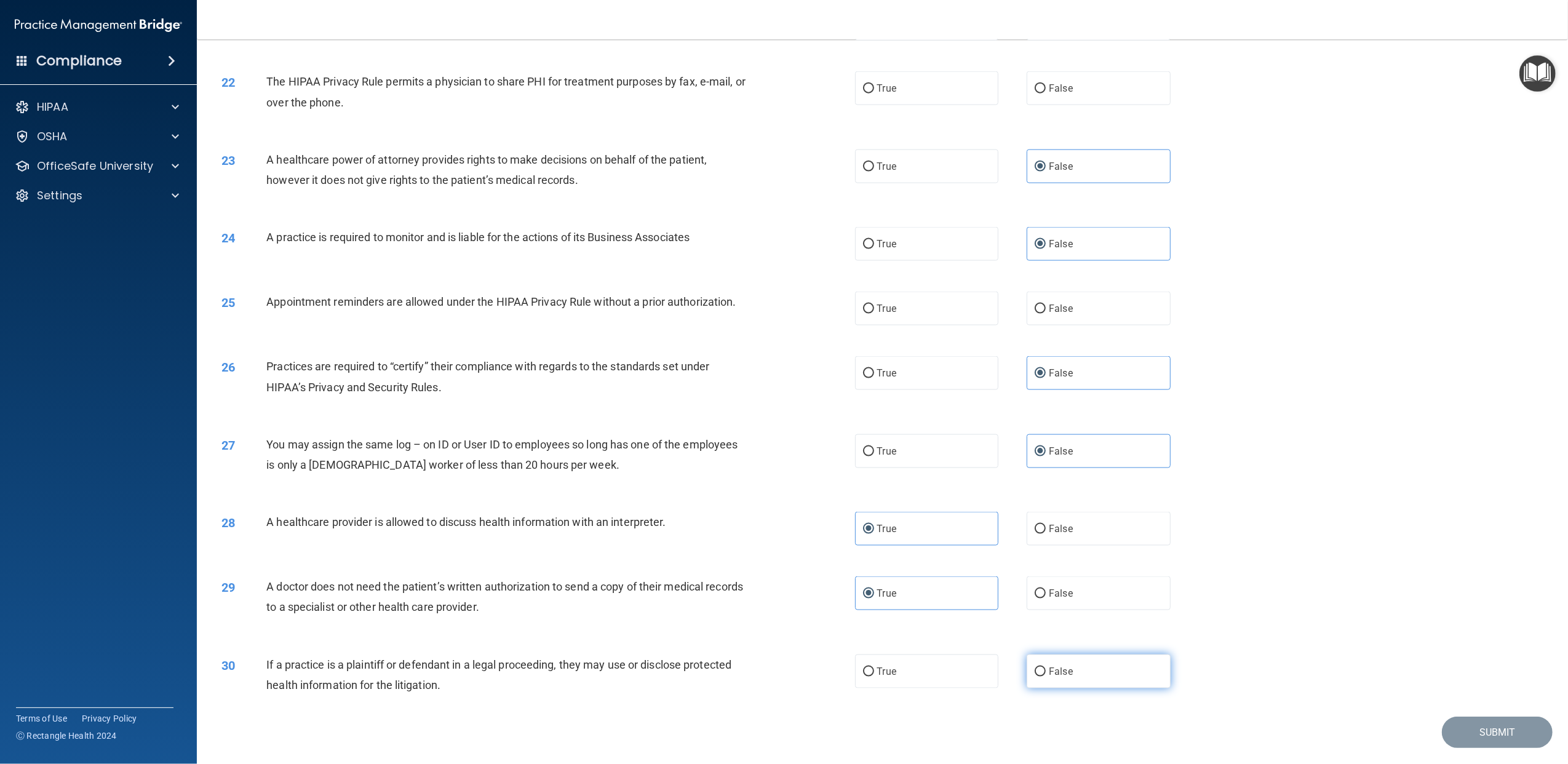
radio input "true"
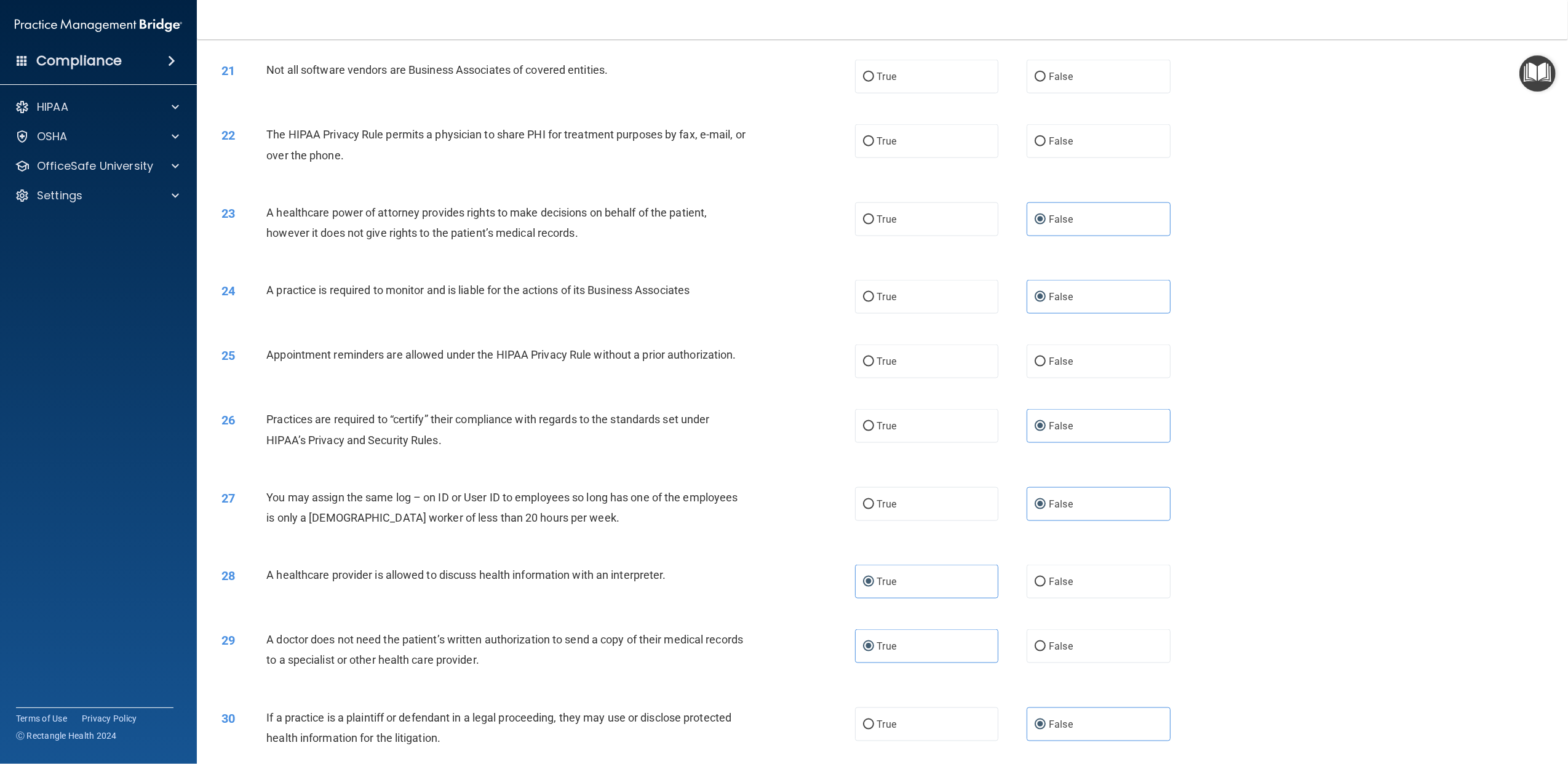
scroll to position [1557, 0]
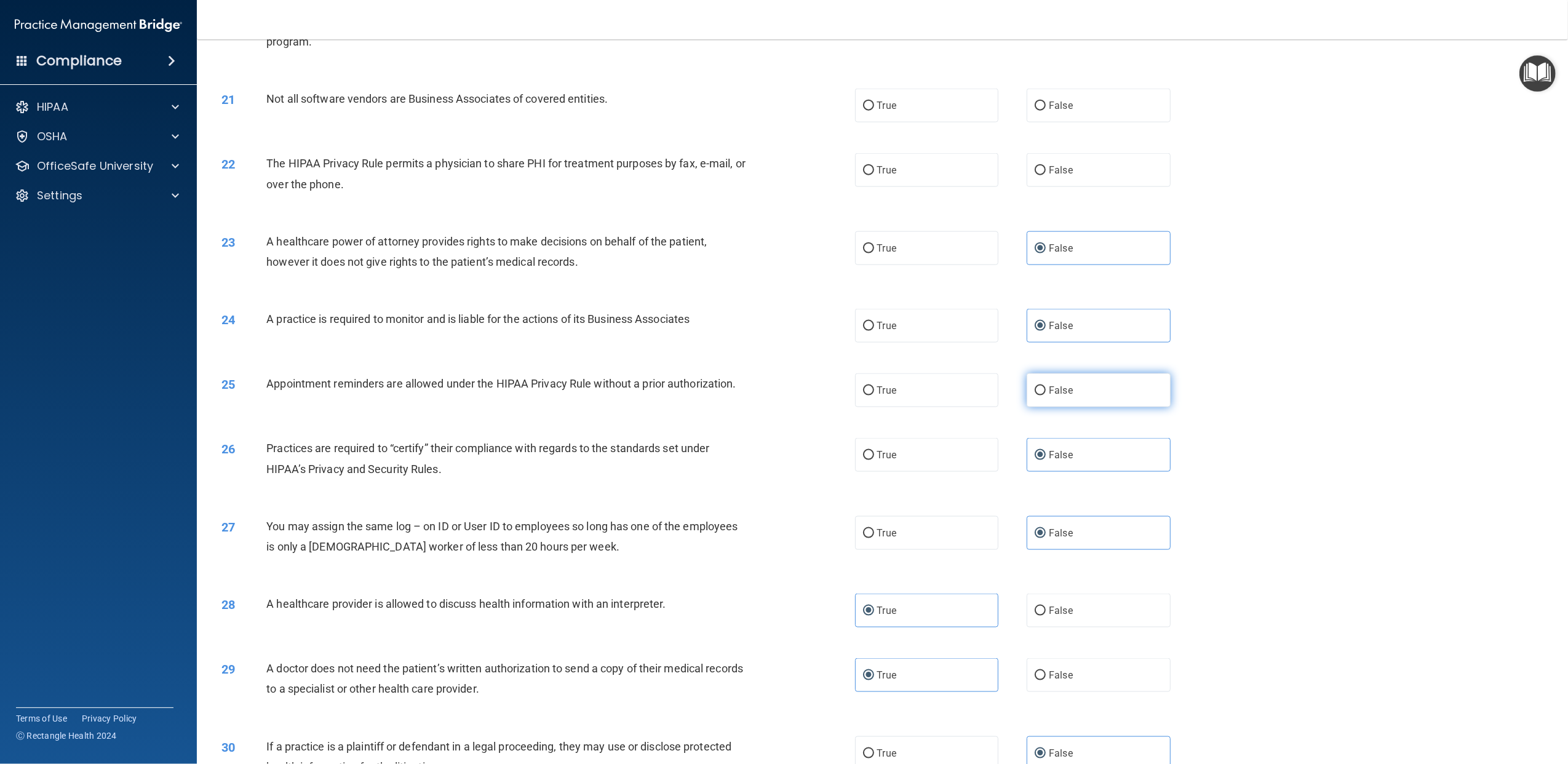
click at [1075, 407] on label "False" at bounding box center [1099, 390] width 144 height 33
click at [1046, 395] on input "False" at bounding box center [1041, 391] width 11 height 9
radio input "true"
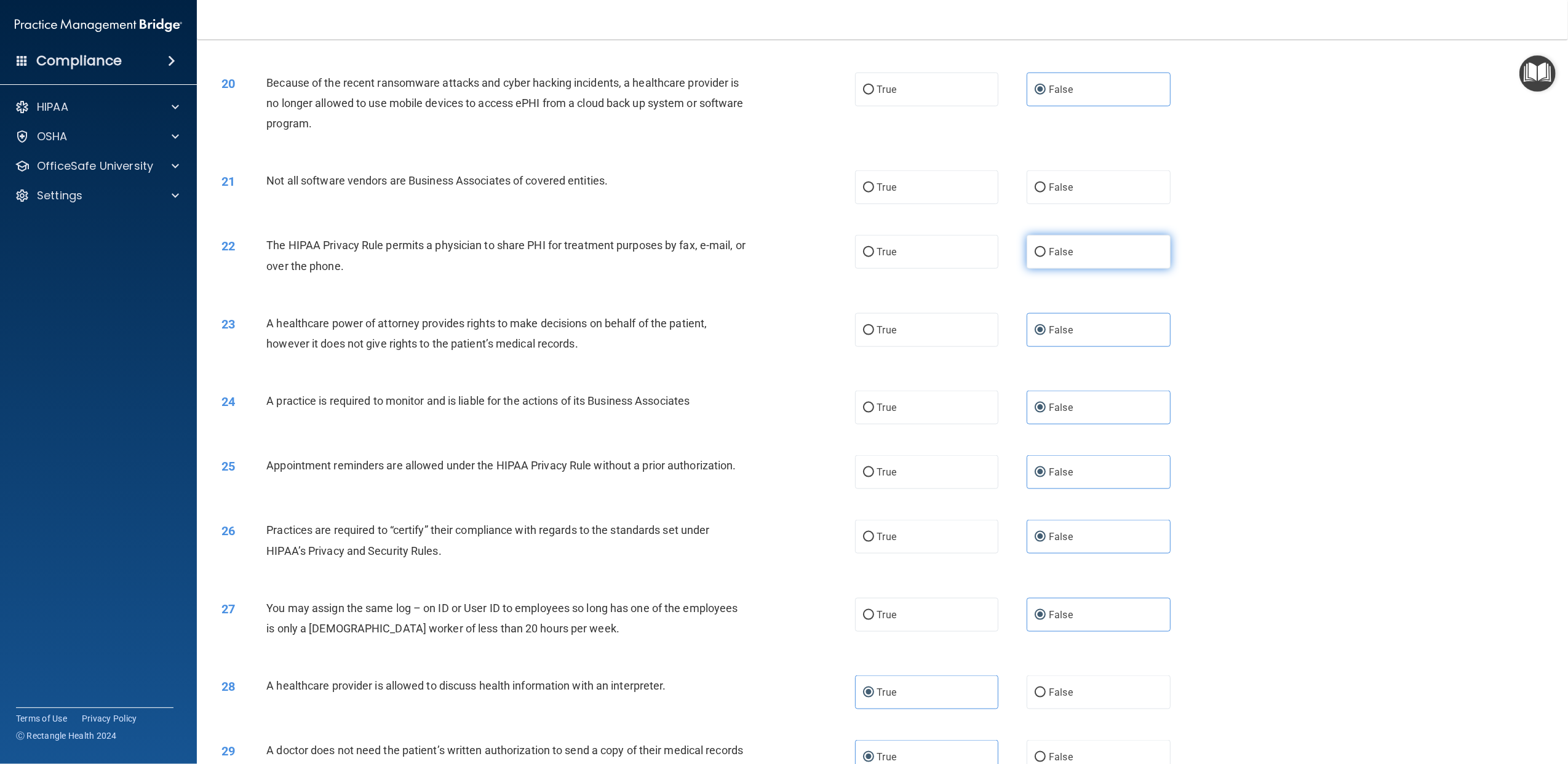
click at [1065, 258] on span "False" at bounding box center [1061, 252] width 24 height 11
click at [1046, 257] on input "False" at bounding box center [1041, 252] width 11 height 9
radio input "true"
click at [1055, 193] on span "False" at bounding box center [1061, 187] width 24 height 11
click at [1046, 192] on input "False" at bounding box center [1041, 188] width 11 height 9
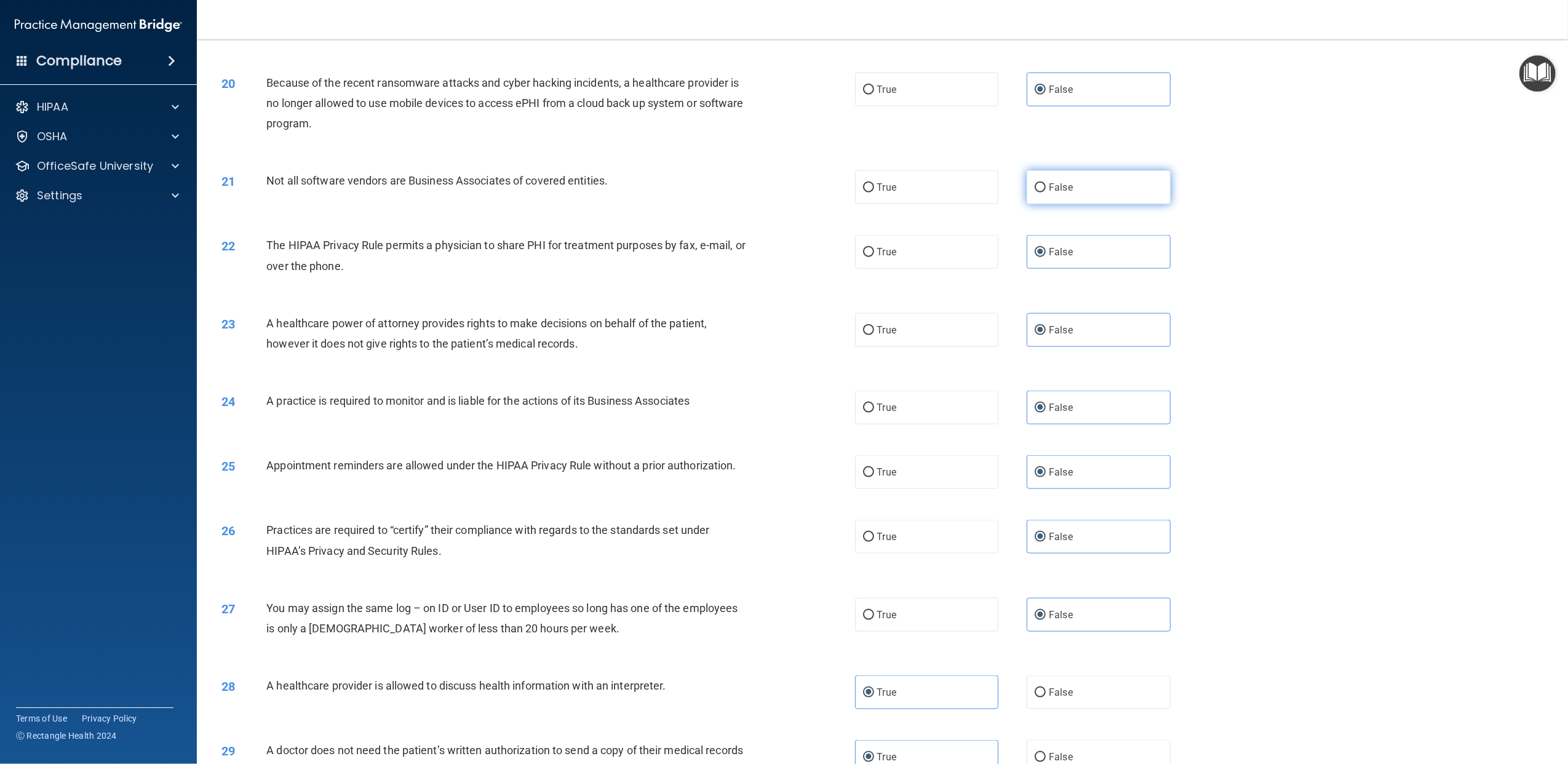
radio input "true"
click at [924, 204] on label "True" at bounding box center [927, 187] width 144 height 33
click at [875, 192] on input "True" at bounding box center [869, 188] width 11 height 9
radio input "true"
radio input "false"
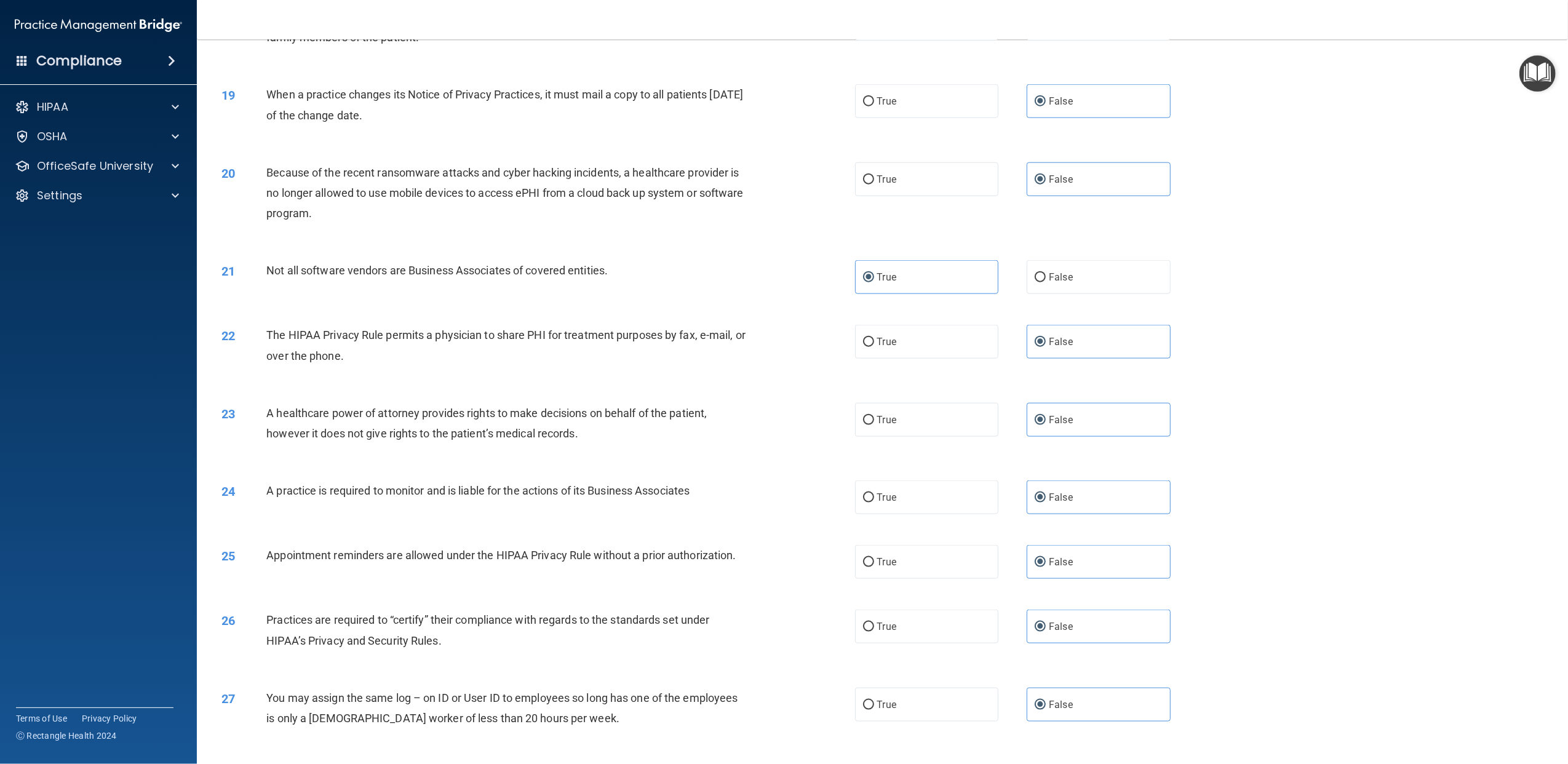
scroll to position [1312, 0]
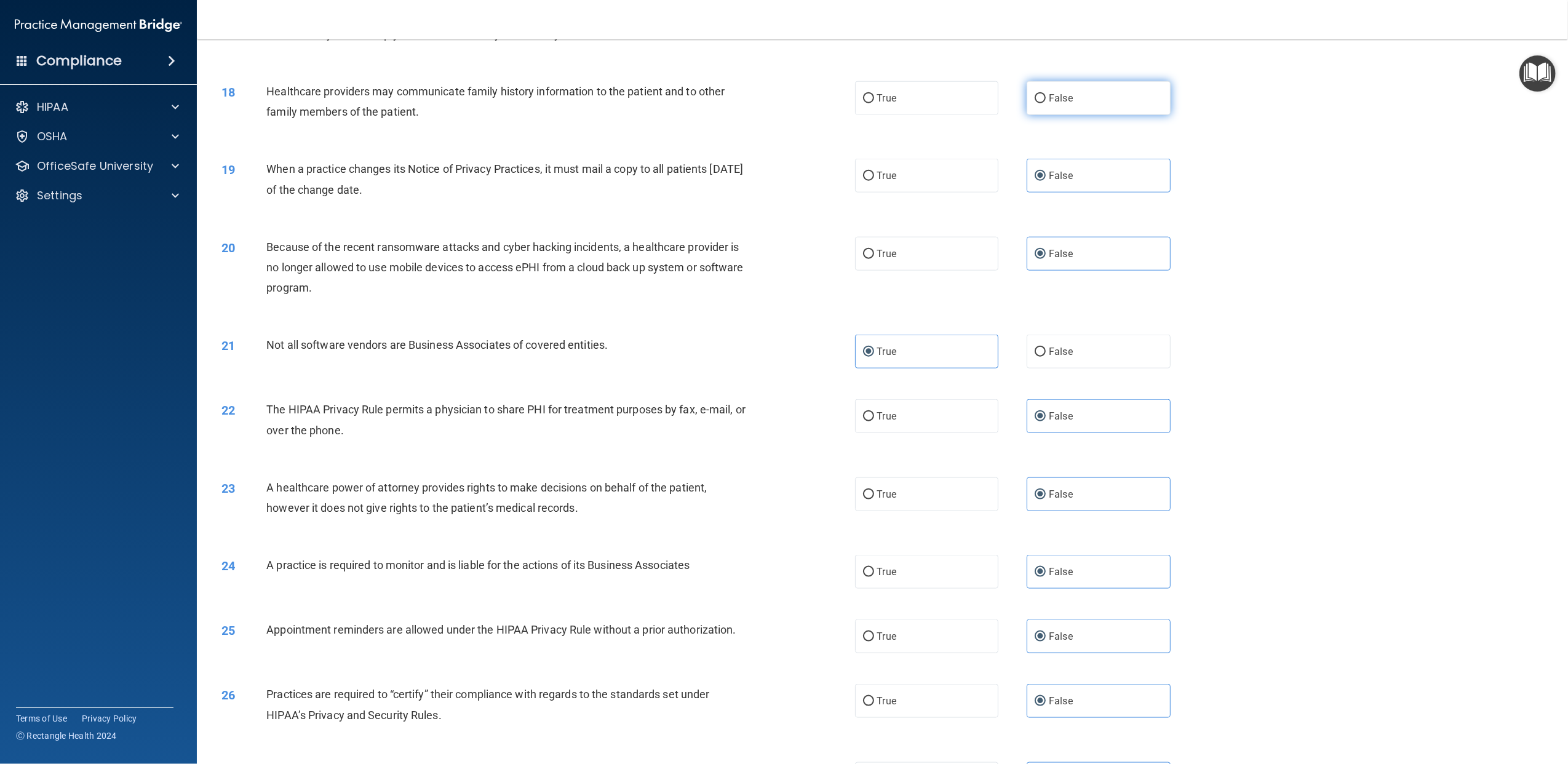
drag, startPoint x: 1082, startPoint y: 129, endPoint x: 1074, endPoint y: 134, distance: 9.4
click at [1082, 115] on label "False" at bounding box center [1099, 98] width 144 height 33
click at [1046, 104] on input "False" at bounding box center [1041, 98] width 11 height 9
radio input "true"
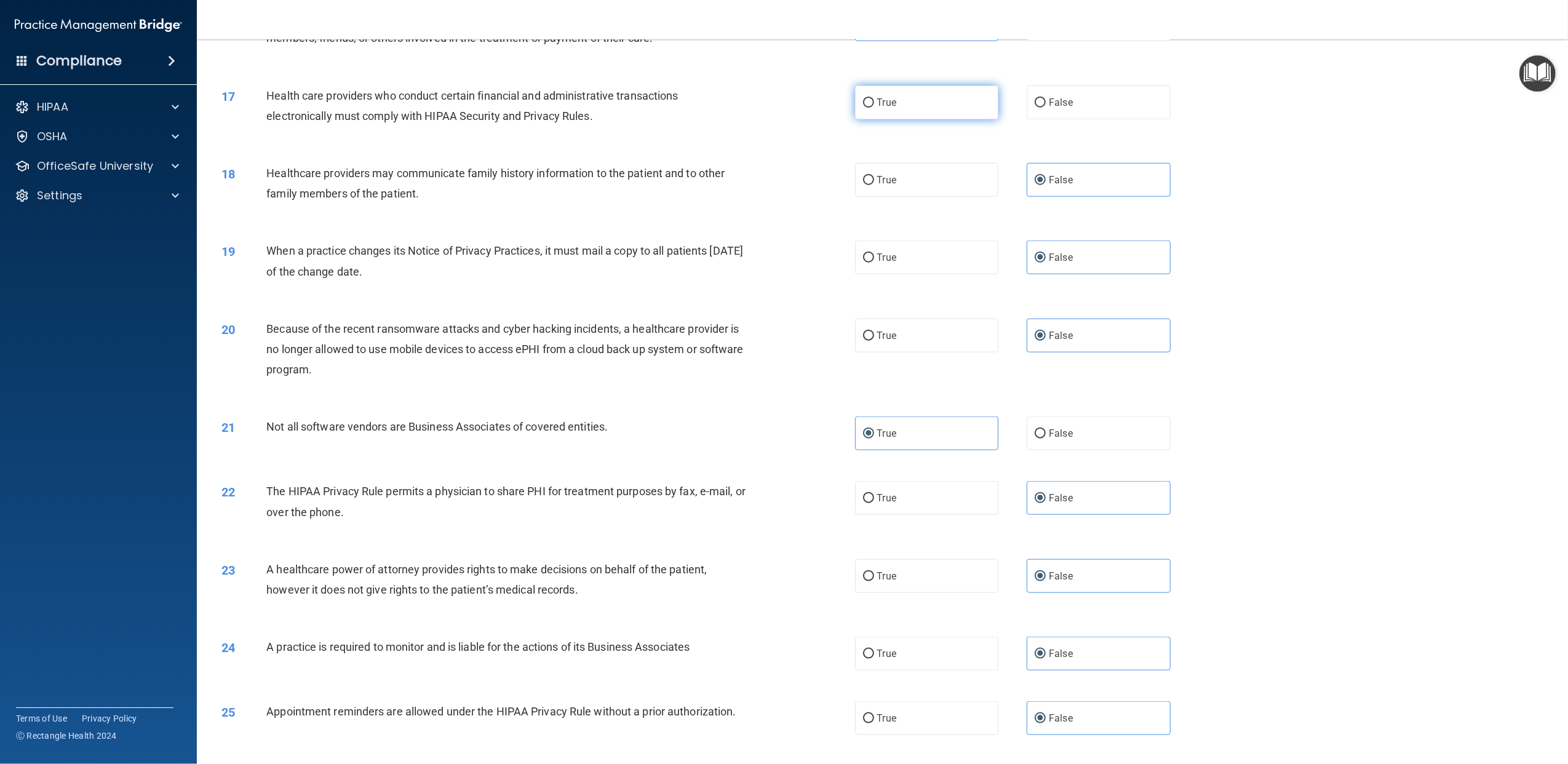
click at [904, 119] on label "True" at bounding box center [927, 102] width 144 height 33
click at [875, 108] on input "True" at bounding box center [869, 103] width 11 height 9
radio input "true"
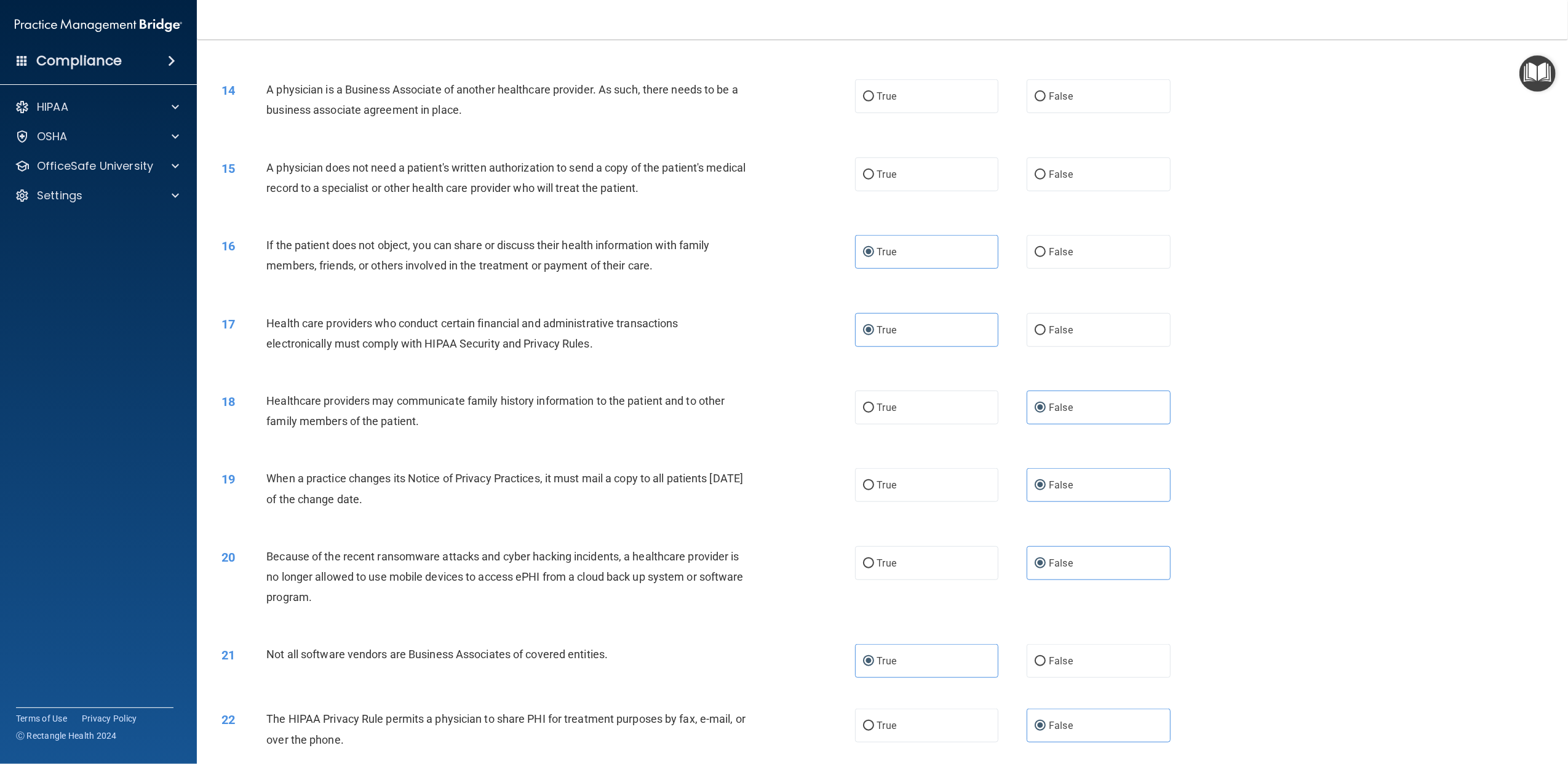
scroll to position [984, 0]
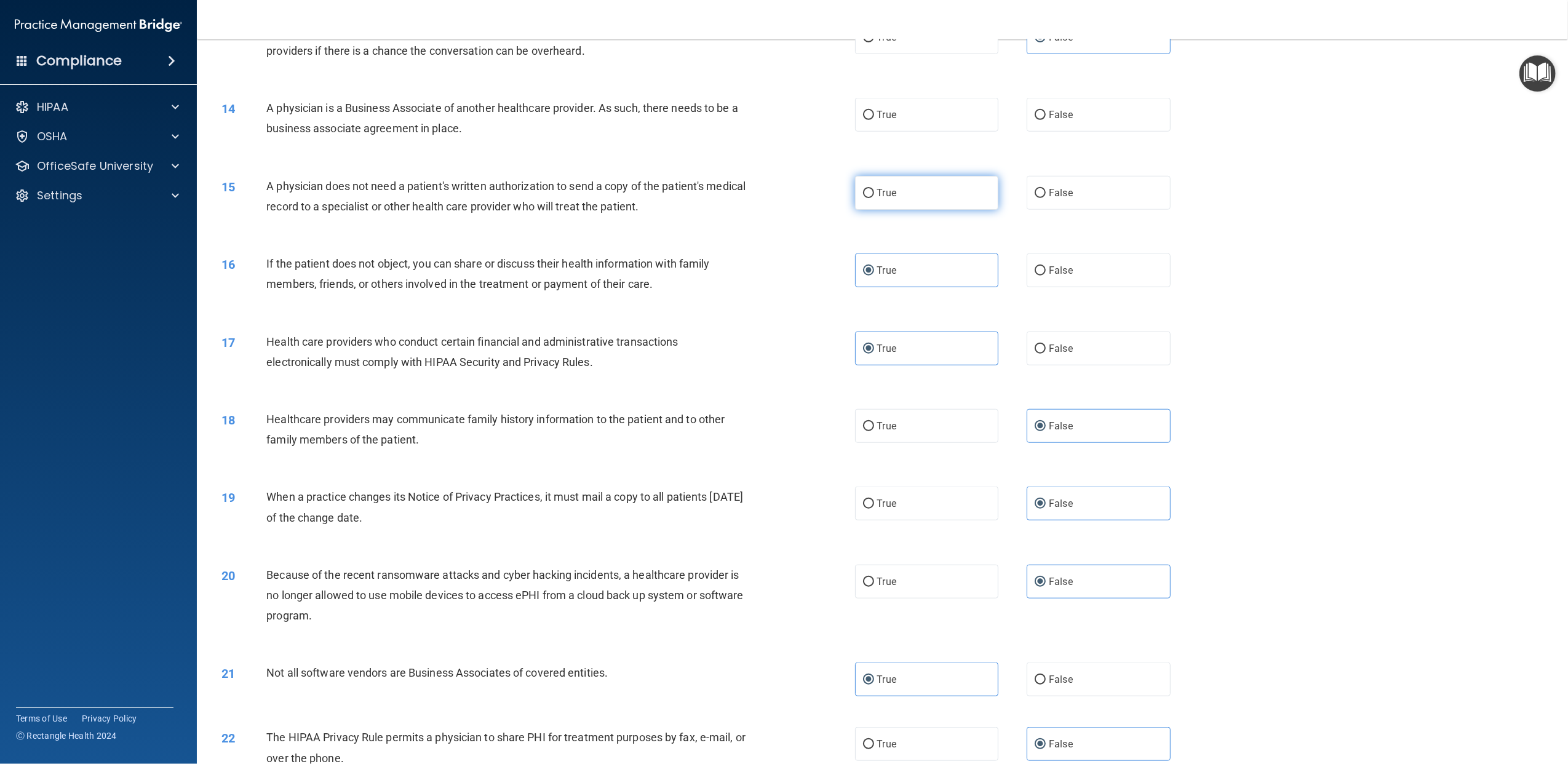
click at [912, 210] on label "True" at bounding box center [927, 192] width 144 height 33
click at [875, 198] on input "True" at bounding box center [869, 193] width 11 height 9
radio input "true"
click at [1103, 131] on label "False" at bounding box center [1099, 114] width 144 height 33
click at [1046, 120] on input "False" at bounding box center [1041, 115] width 11 height 9
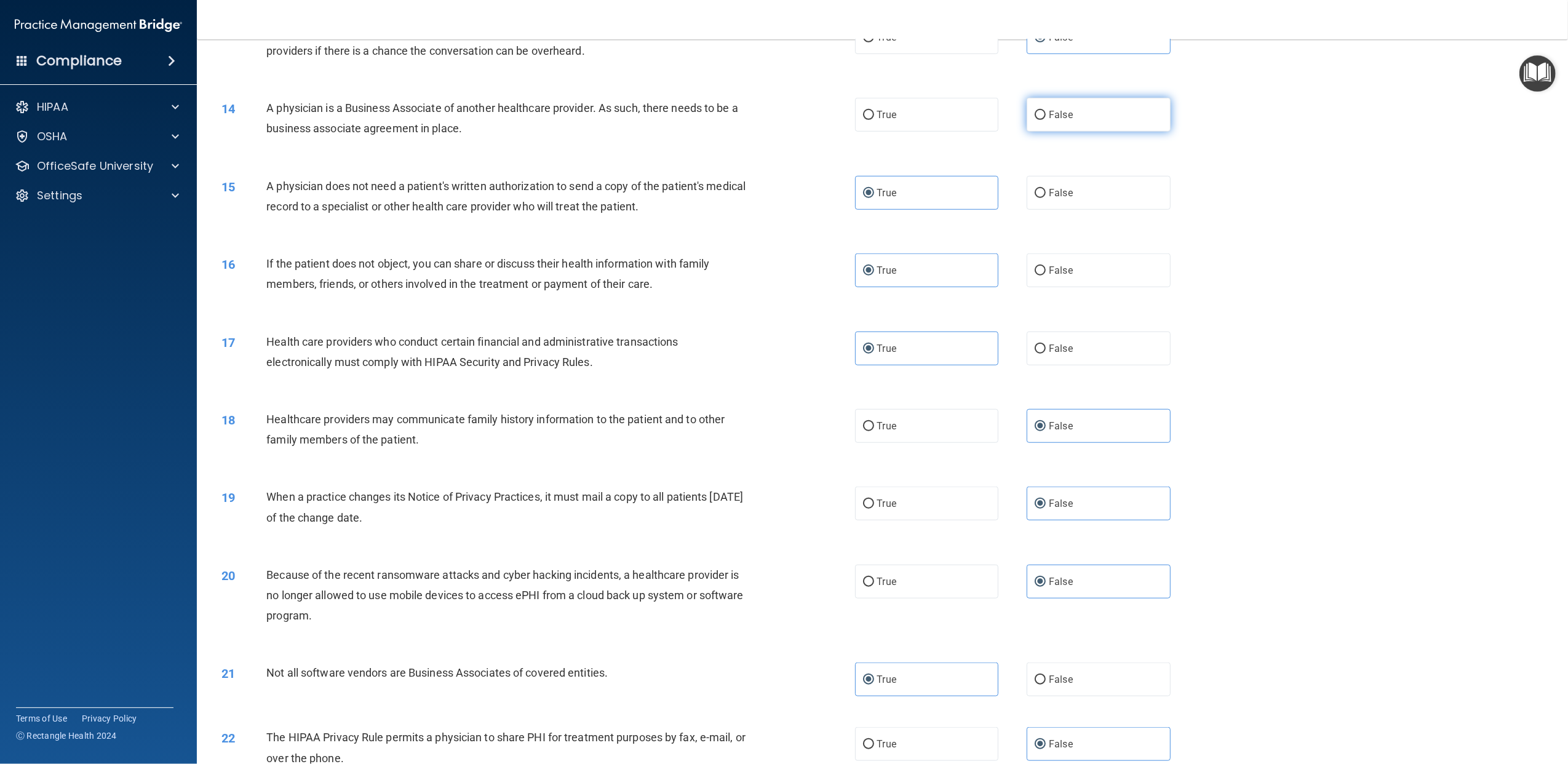
radio input "true"
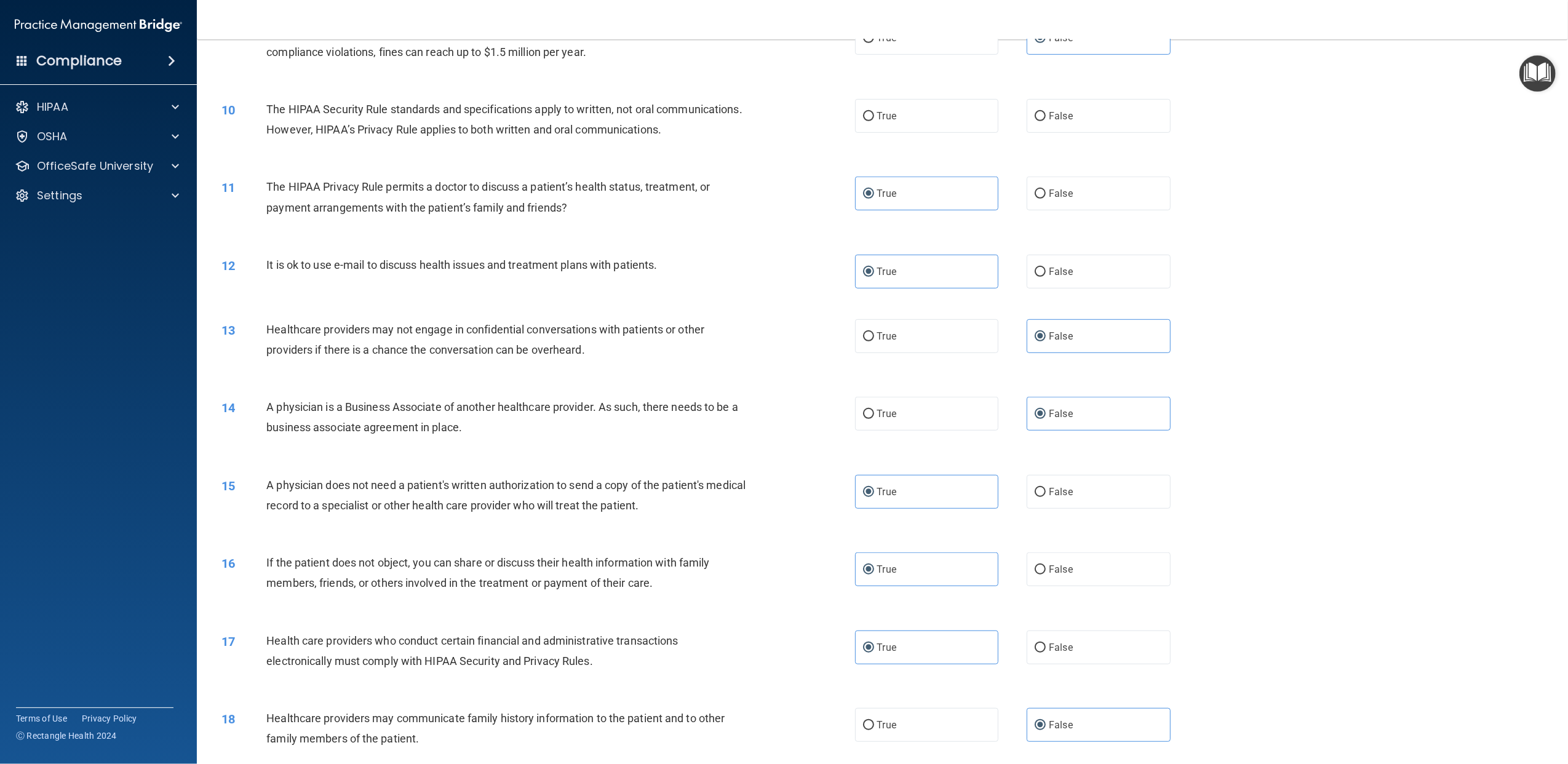
scroll to position [656, 0]
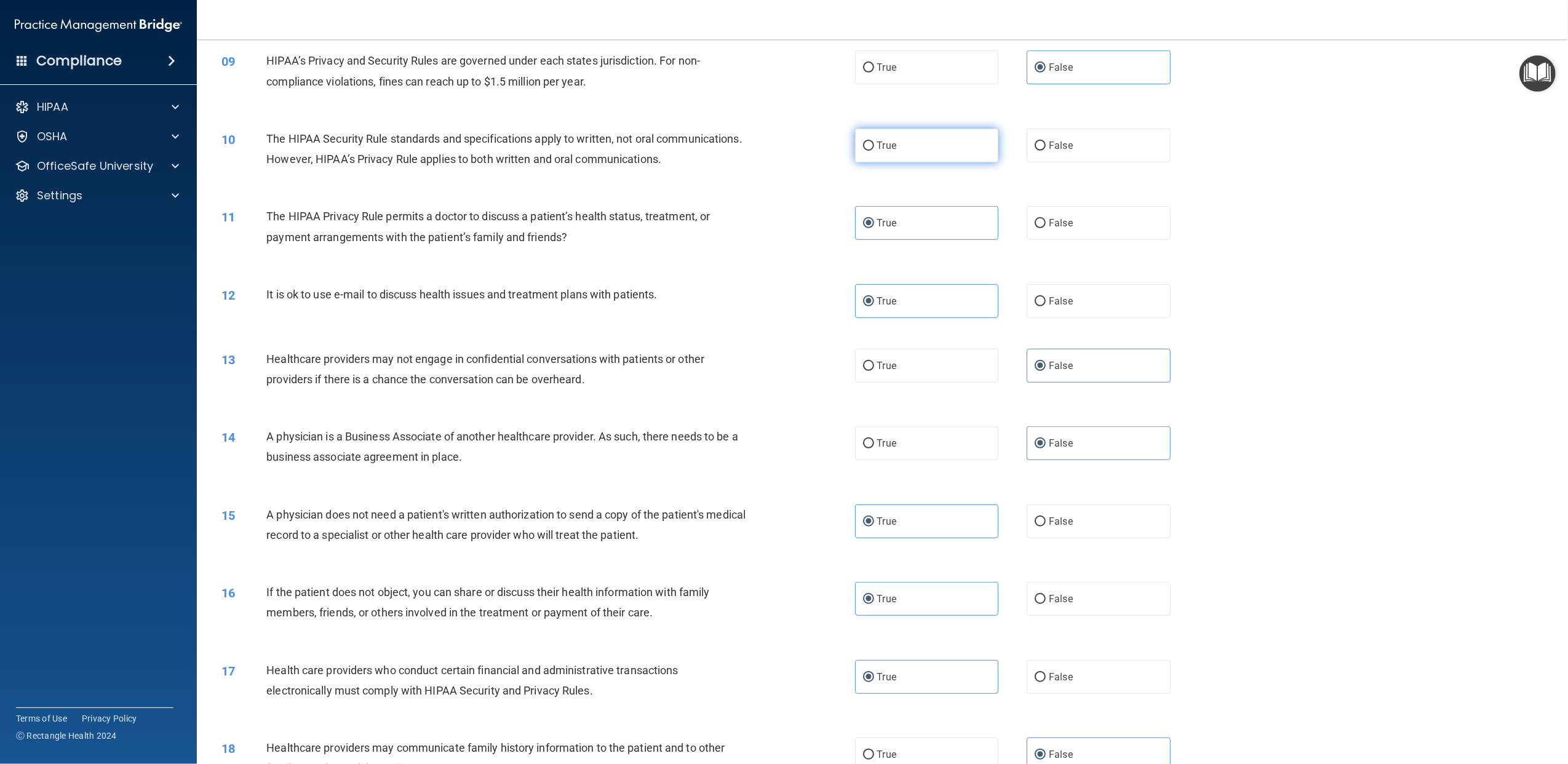
click at [928, 161] on label "True" at bounding box center [927, 145] width 144 height 33
click at [875, 151] on input "True" at bounding box center [869, 145] width 11 height 9
radio input "true"
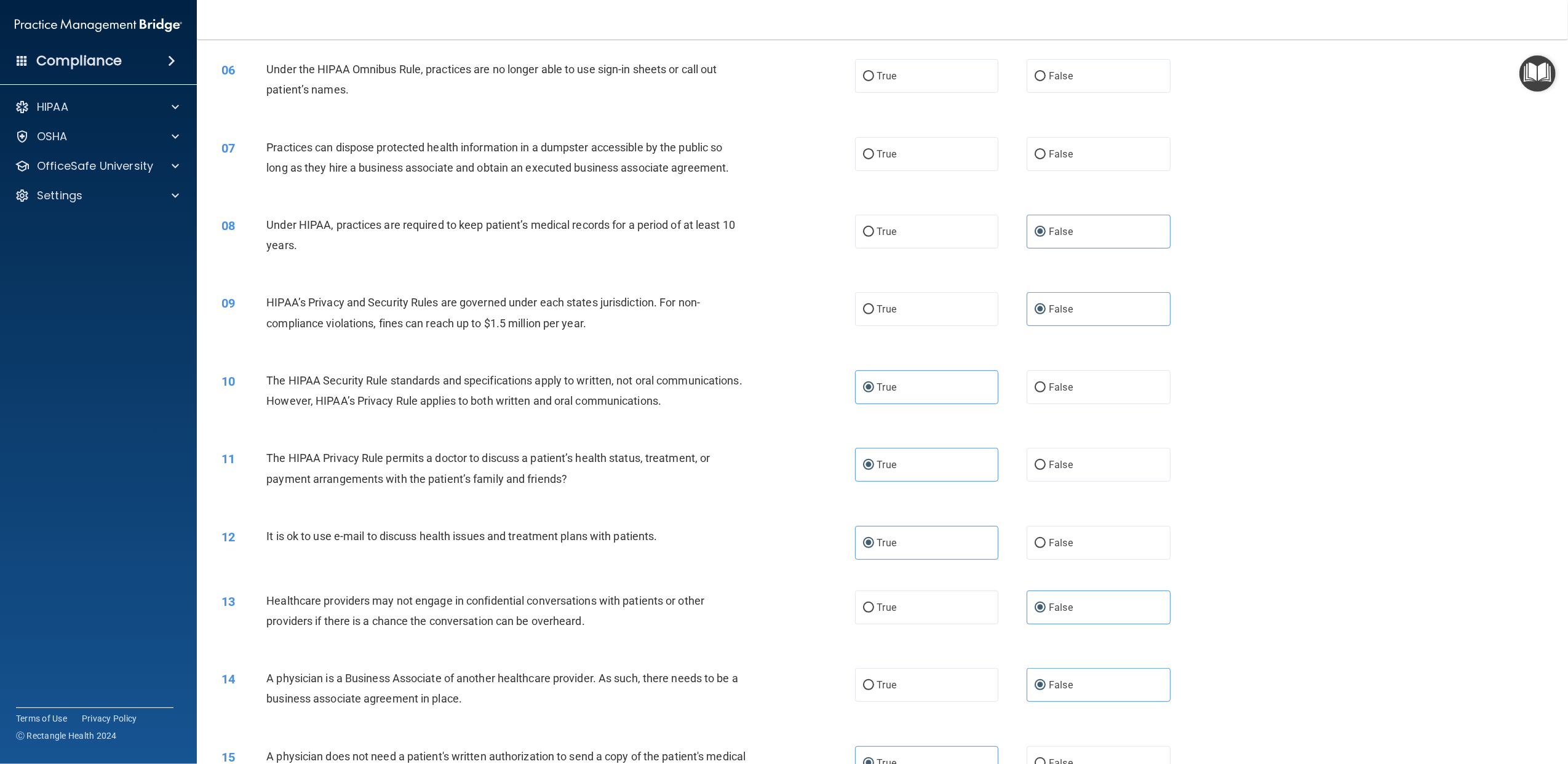
scroll to position [409, 0]
click at [1079, 175] on label "False" at bounding box center [1099, 157] width 144 height 33
click at [1046, 164] on input "False" at bounding box center [1041, 158] width 11 height 9
radio input "true"
click at [1051, 86] on span "False" at bounding box center [1061, 80] width 24 height 11
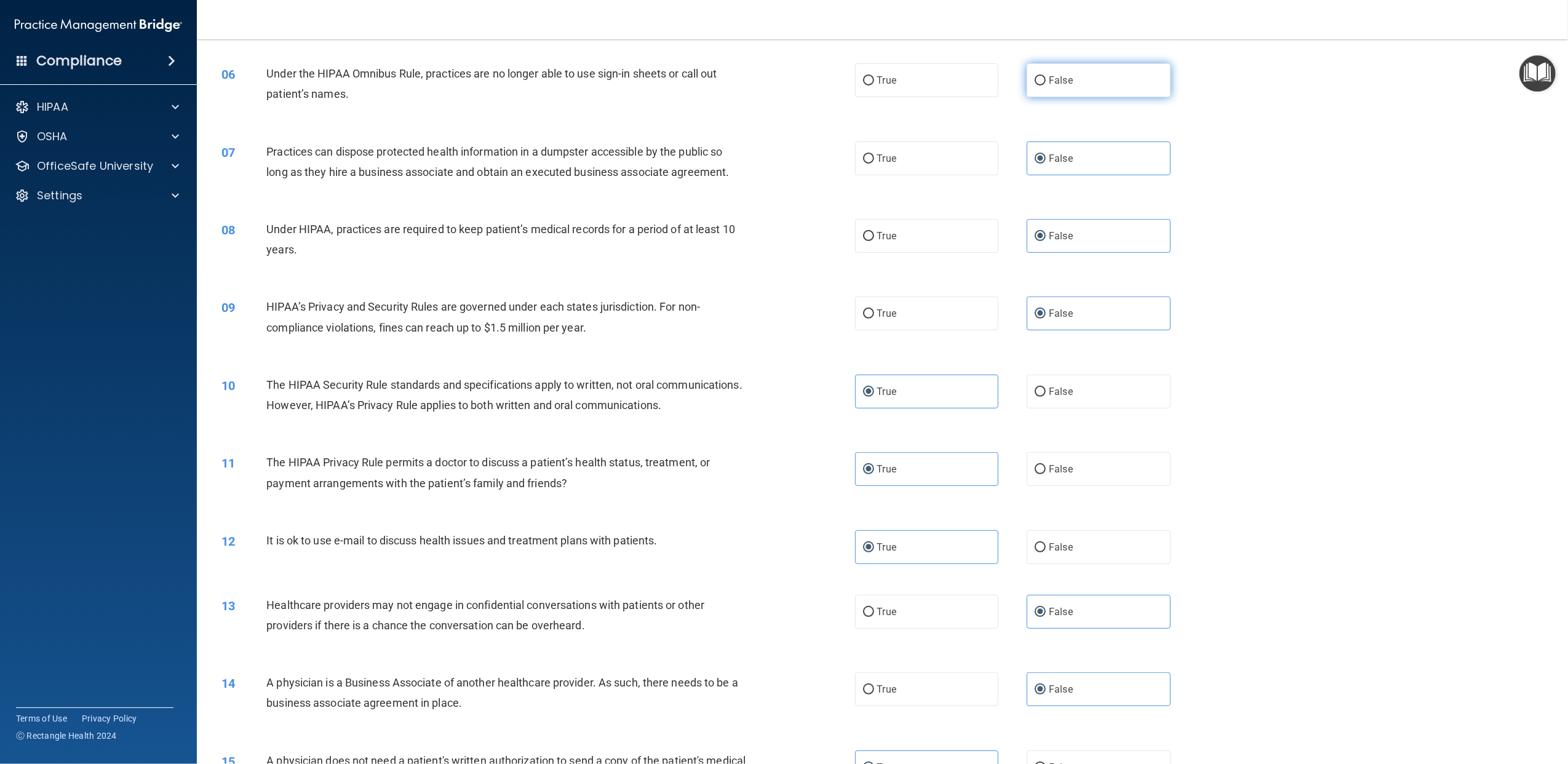
click at [1046, 86] on input "False" at bounding box center [1041, 81] width 11 height 9
radio input "true"
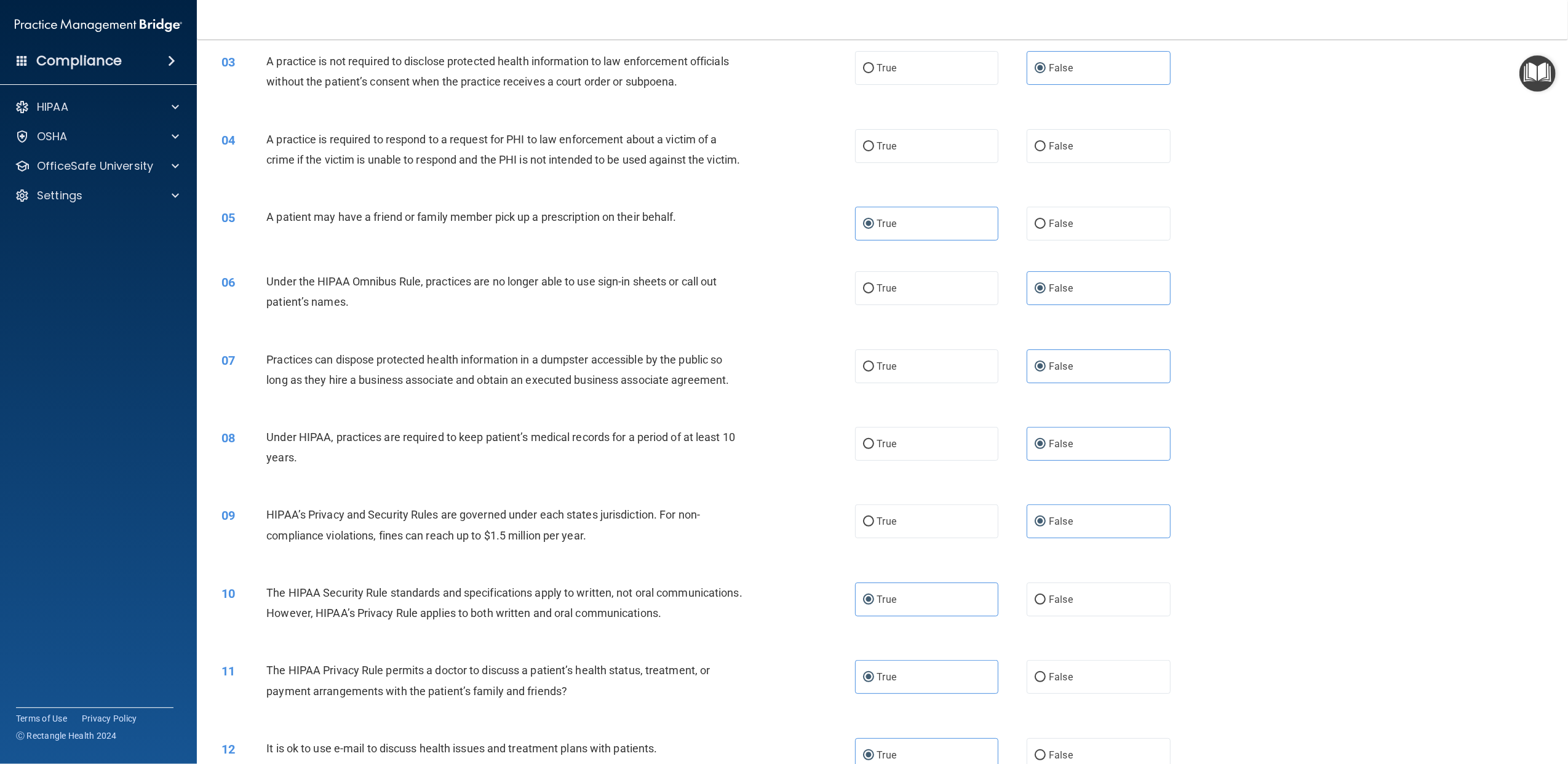
scroll to position [164, 0]
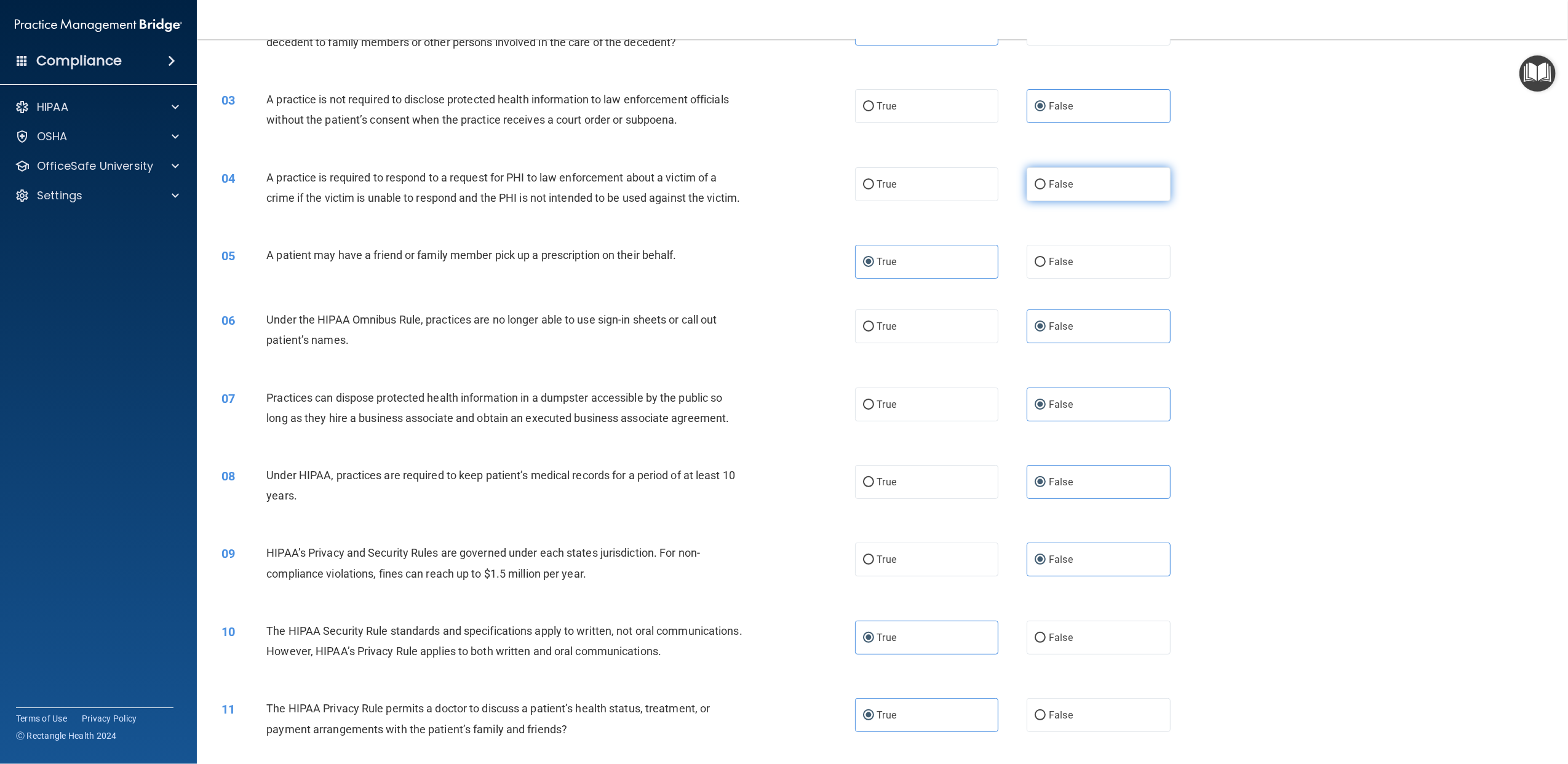
click at [1148, 174] on label "False" at bounding box center [1099, 183] width 144 height 33
click at [1046, 180] on input "False" at bounding box center [1041, 184] width 11 height 9
radio input "true"
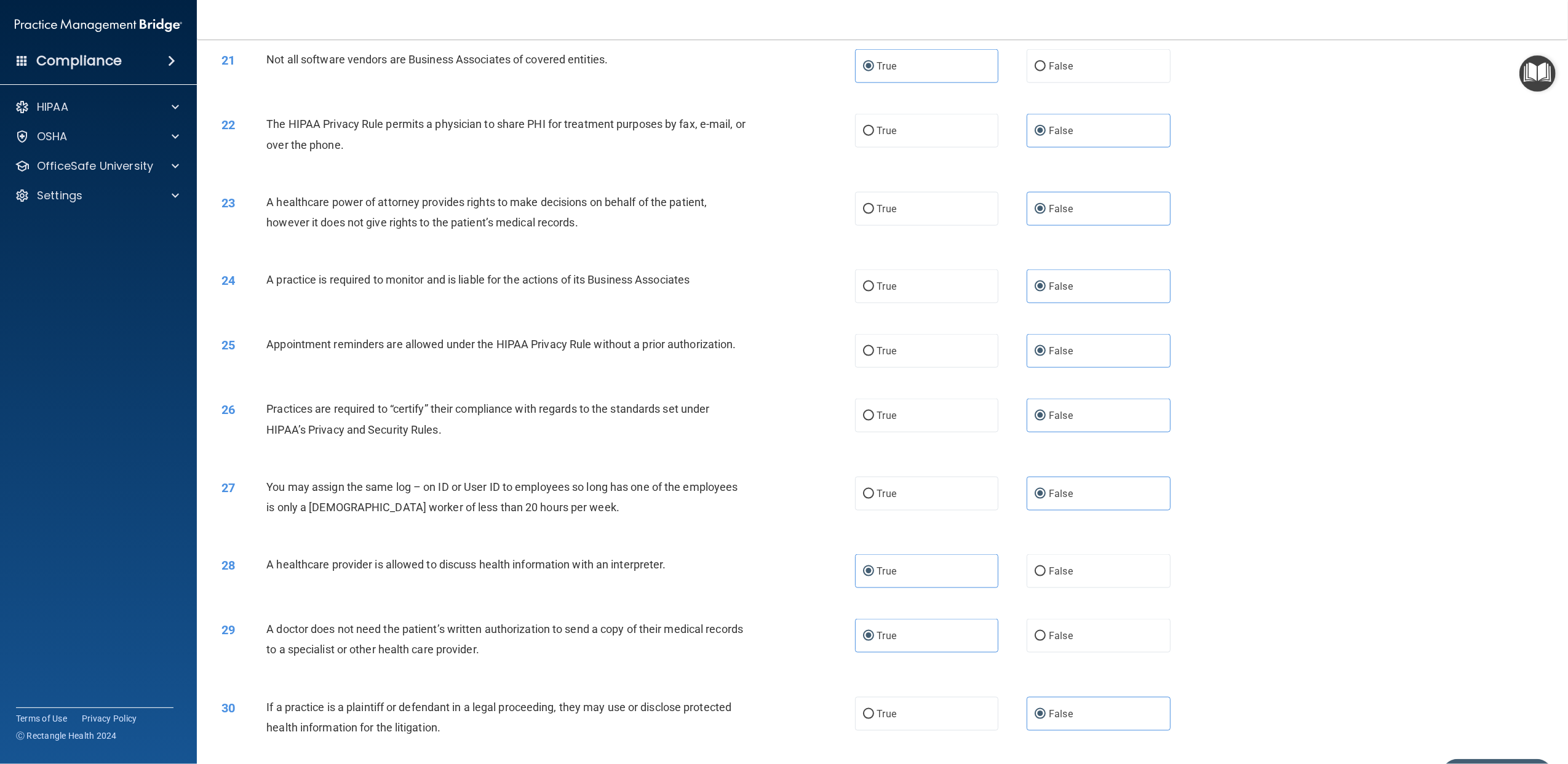
scroll to position [1712, 0]
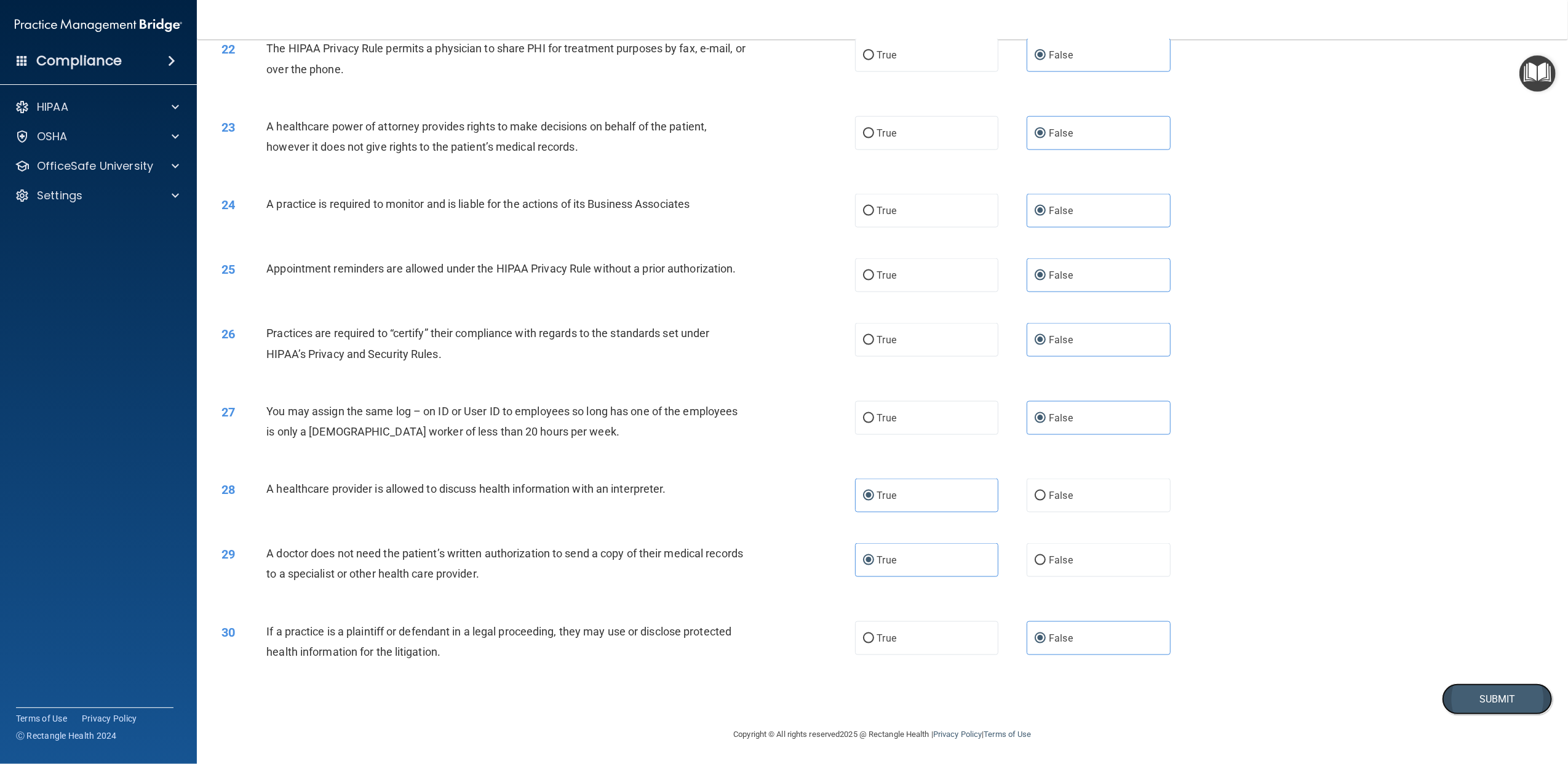
click at [1176, 572] on button "Submit" at bounding box center [1498, 699] width 111 height 31
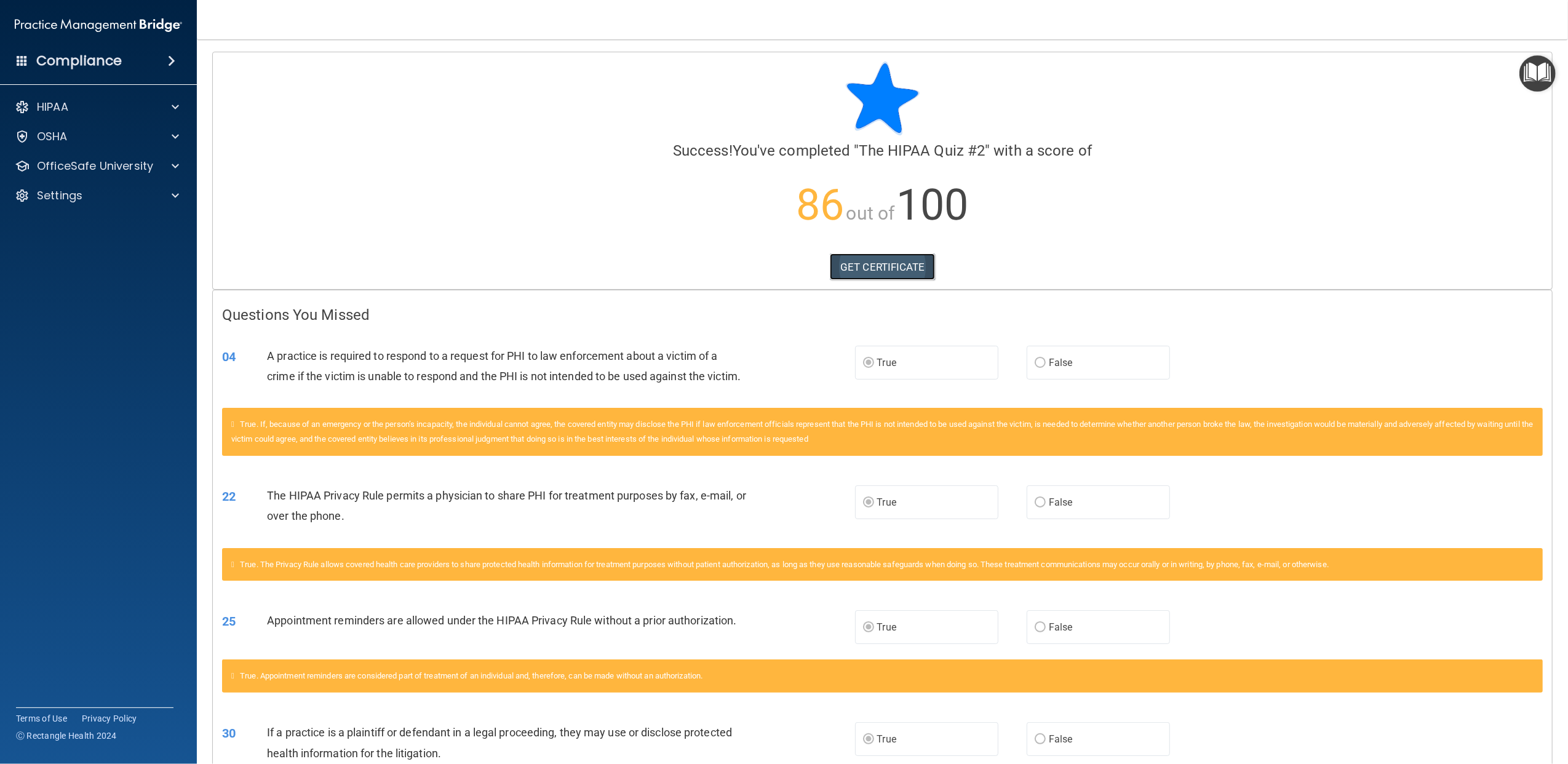
click at [886, 267] on link "GET CERTIFICATE" at bounding box center [882, 267] width 105 height 27
click at [89, 114] on div "HIPAA" at bounding box center [99, 107] width 197 height 24
click at [104, 139] on div "OSHA" at bounding box center [82, 136] width 153 height 15
click at [96, 224] on p "OfficeSafe University" at bounding box center [95, 225] width 117 height 15
click at [114, 258] on div "HIPAA Training" at bounding box center [92, 254] width 168 height 12
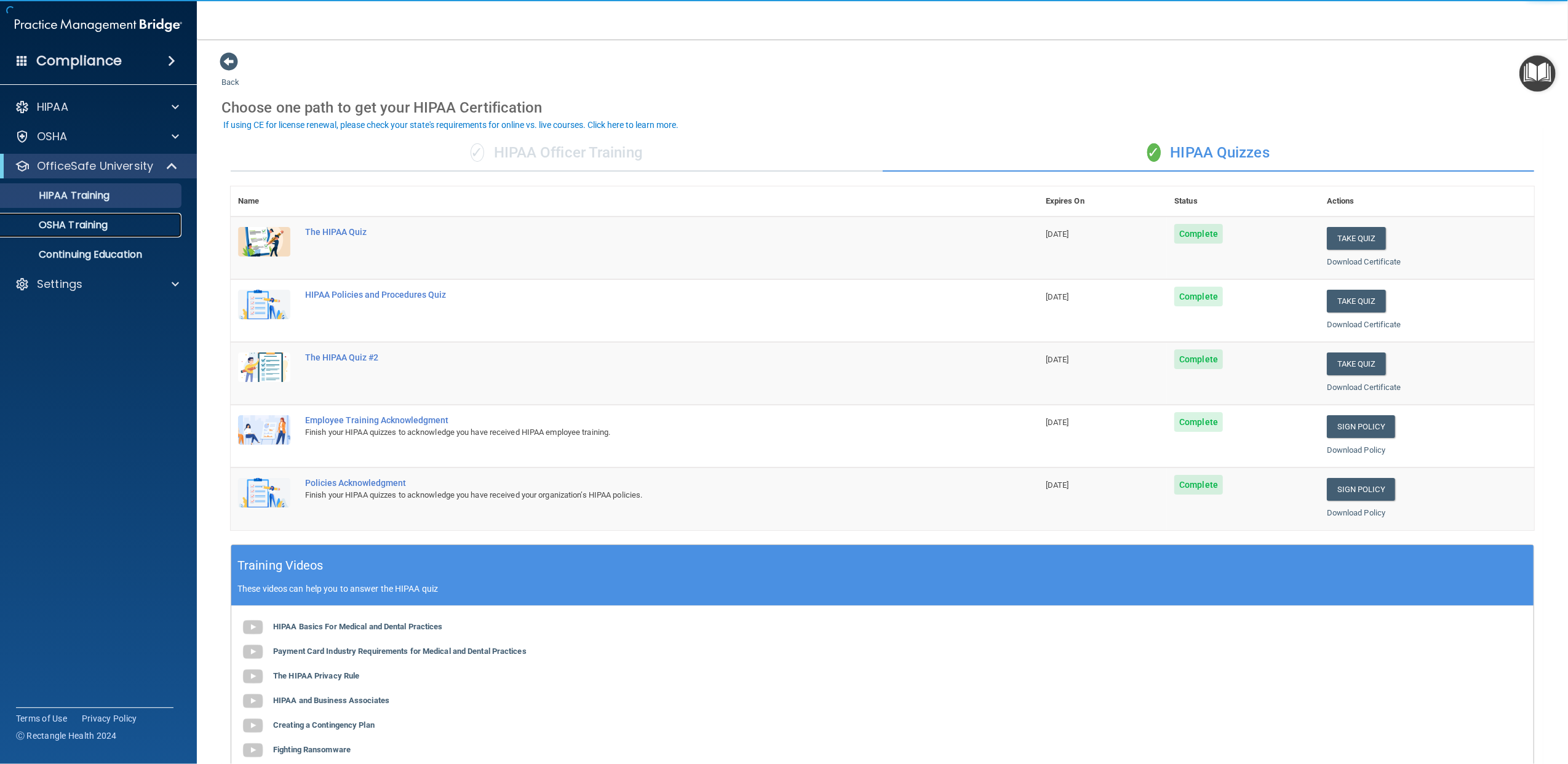
click at [104, 232] on p "OSHA Training" at bounding box center [58, 224] width 100 height 12
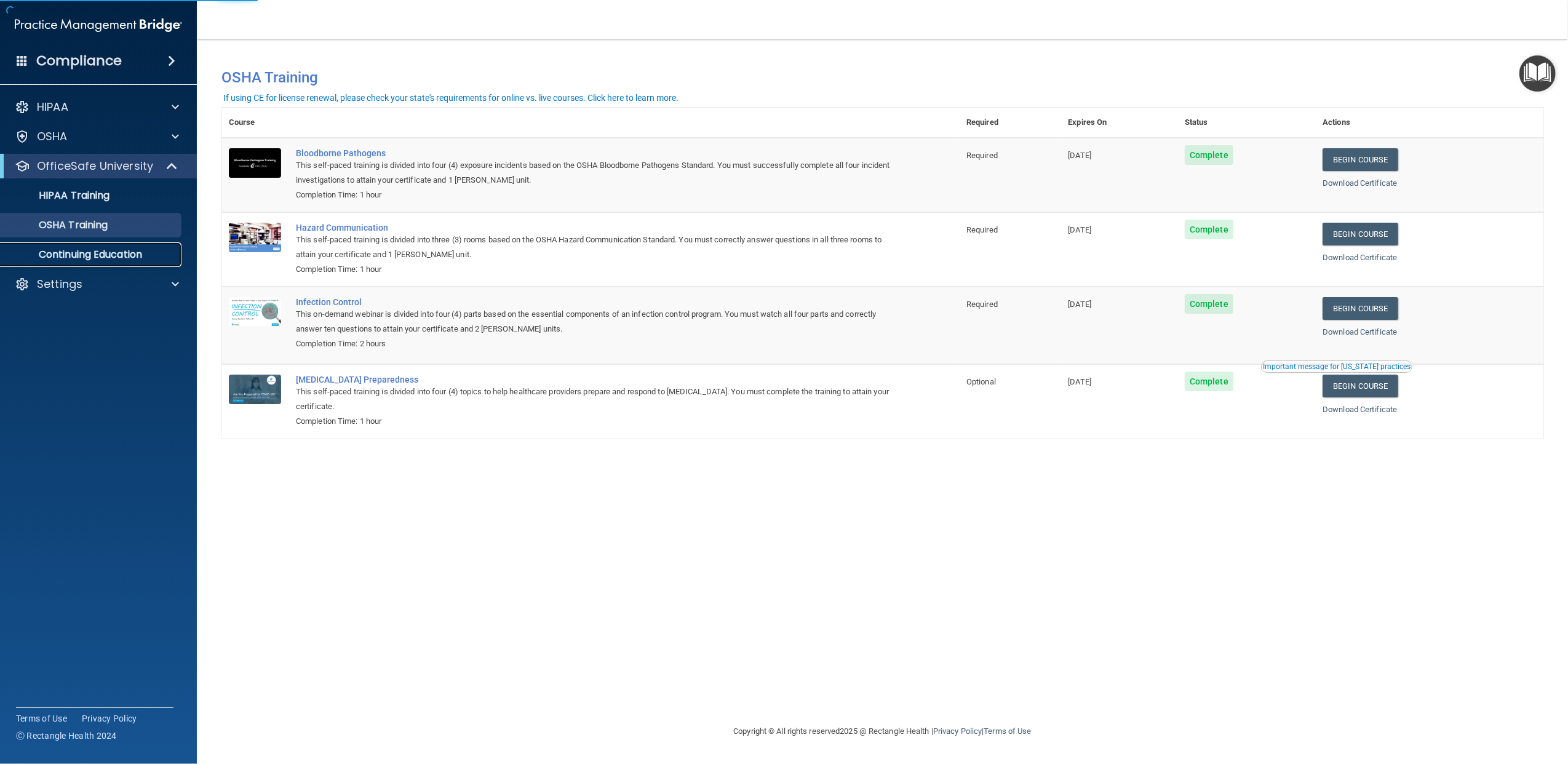
click at [133, 258] on p "Continuing Education" at bounding box center [92, 254] width 168 height 12
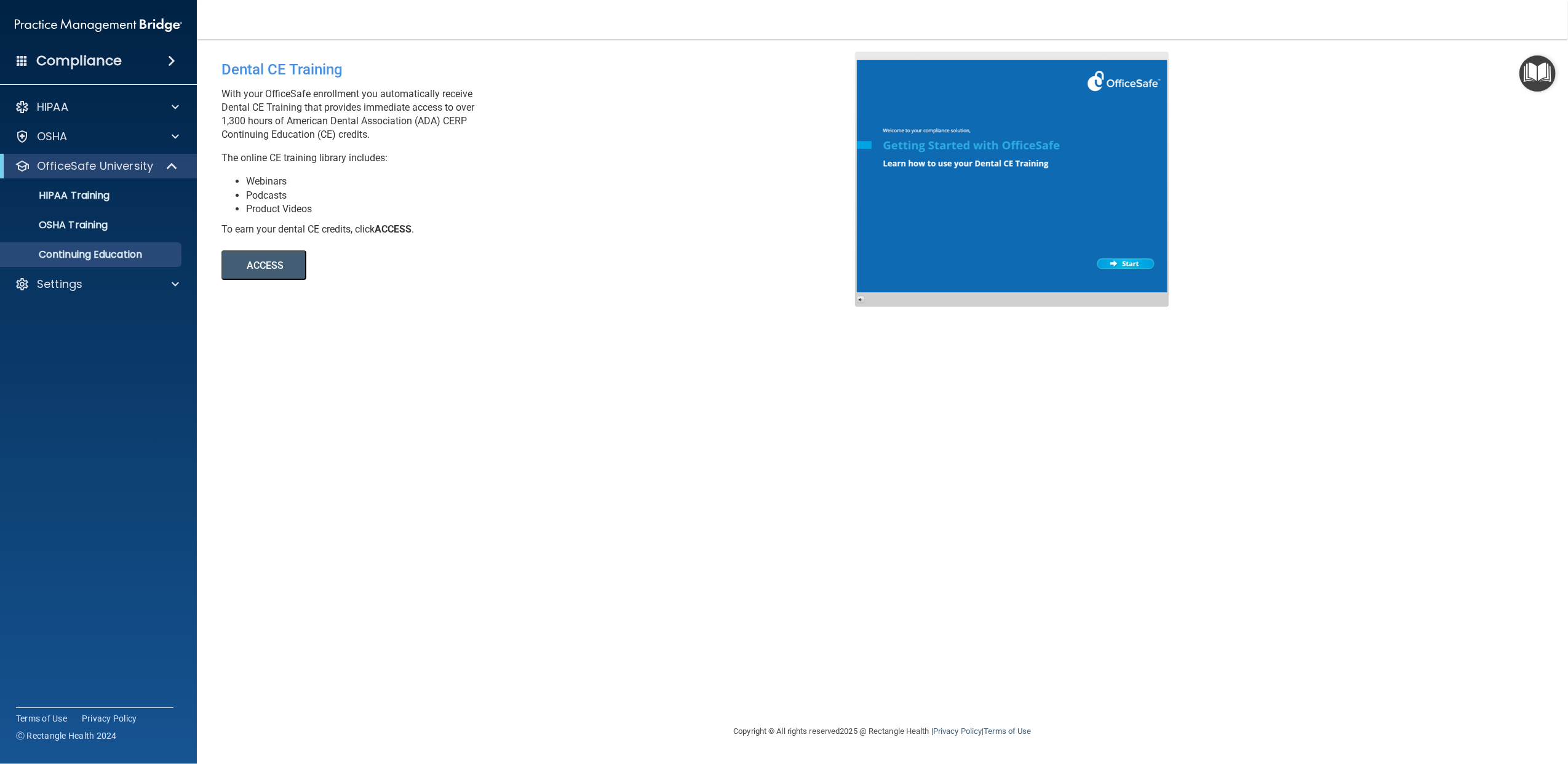
click at [297, 274] on button "ACCESS" at bounding box center [264, 265] width 85 height 29
click at [117, 68] on h4 "Compliance" at bounding box center [78, 60] width 86 height 17
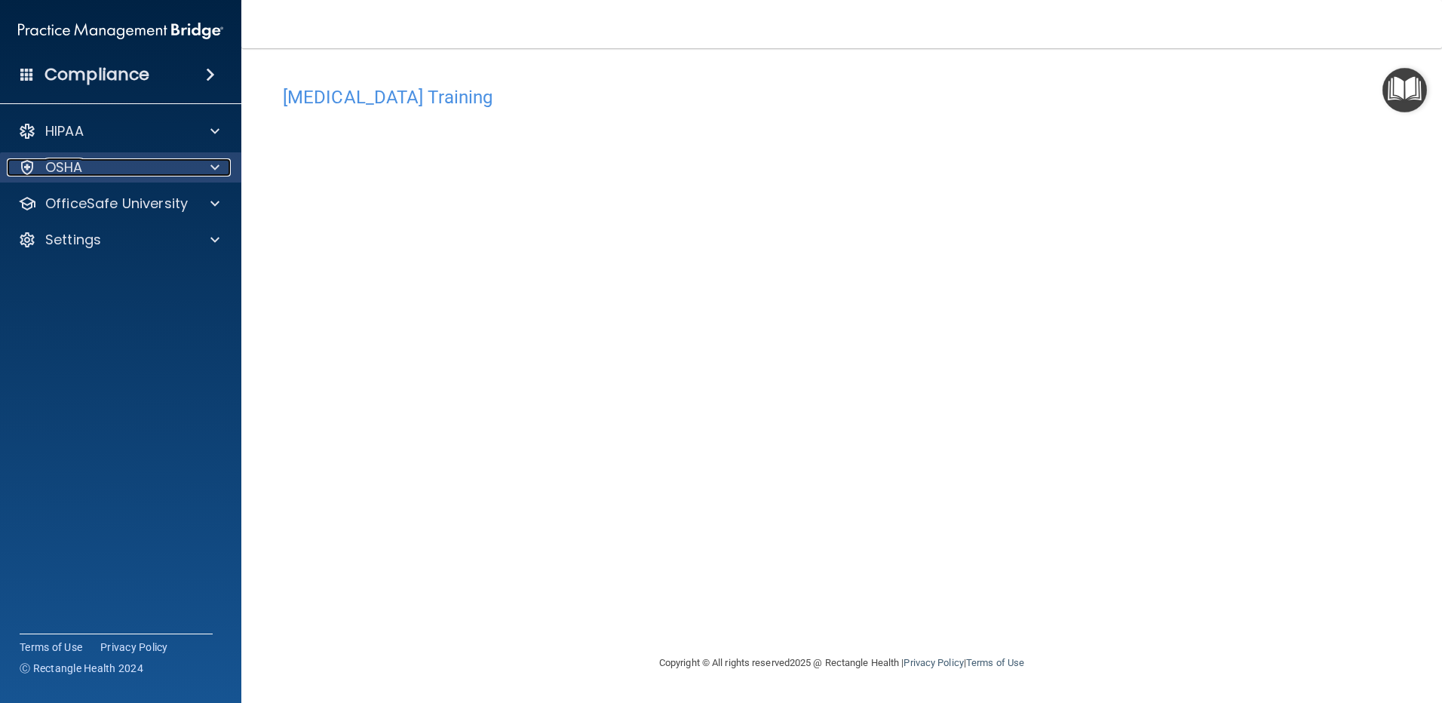
click at [195, 164] on div at bounding box center [213, 167] width 38 height 18
